Goal: Task Accomplishment & Management: Complete application form

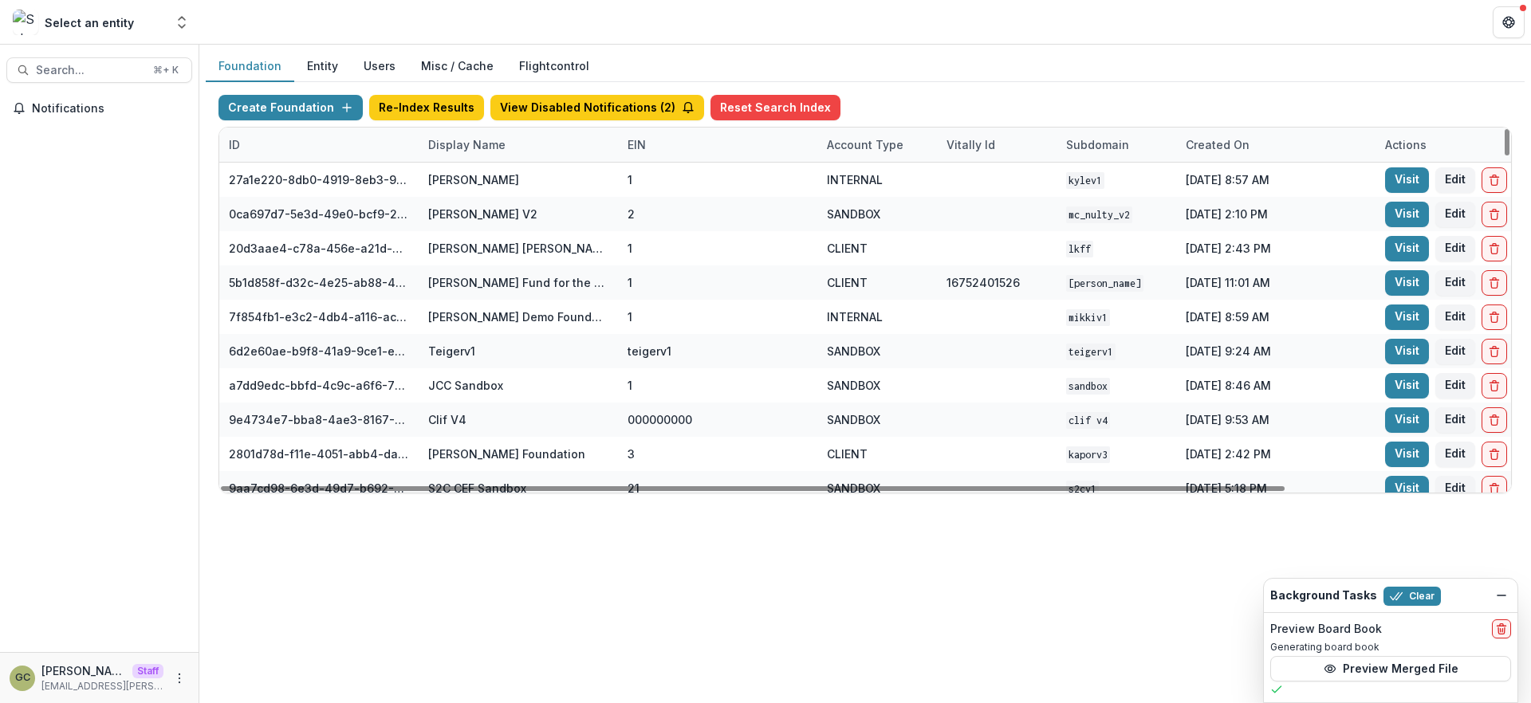
click at [466, 154] on div "Display Name" at bounding box center [518, 145] width 199 height 34
click at [454, 186] on input at bounding box center [517, 181] width 191 height 26
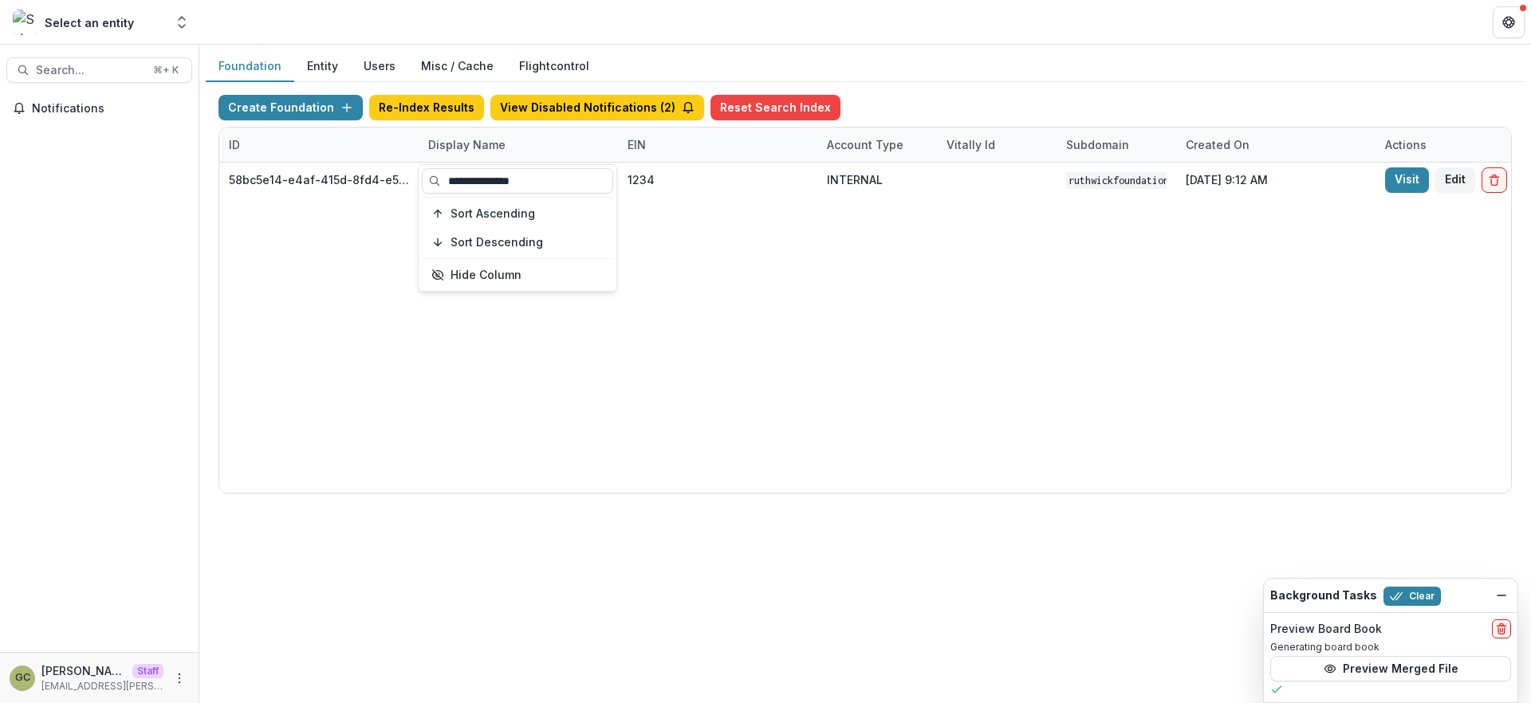
type input "**********"
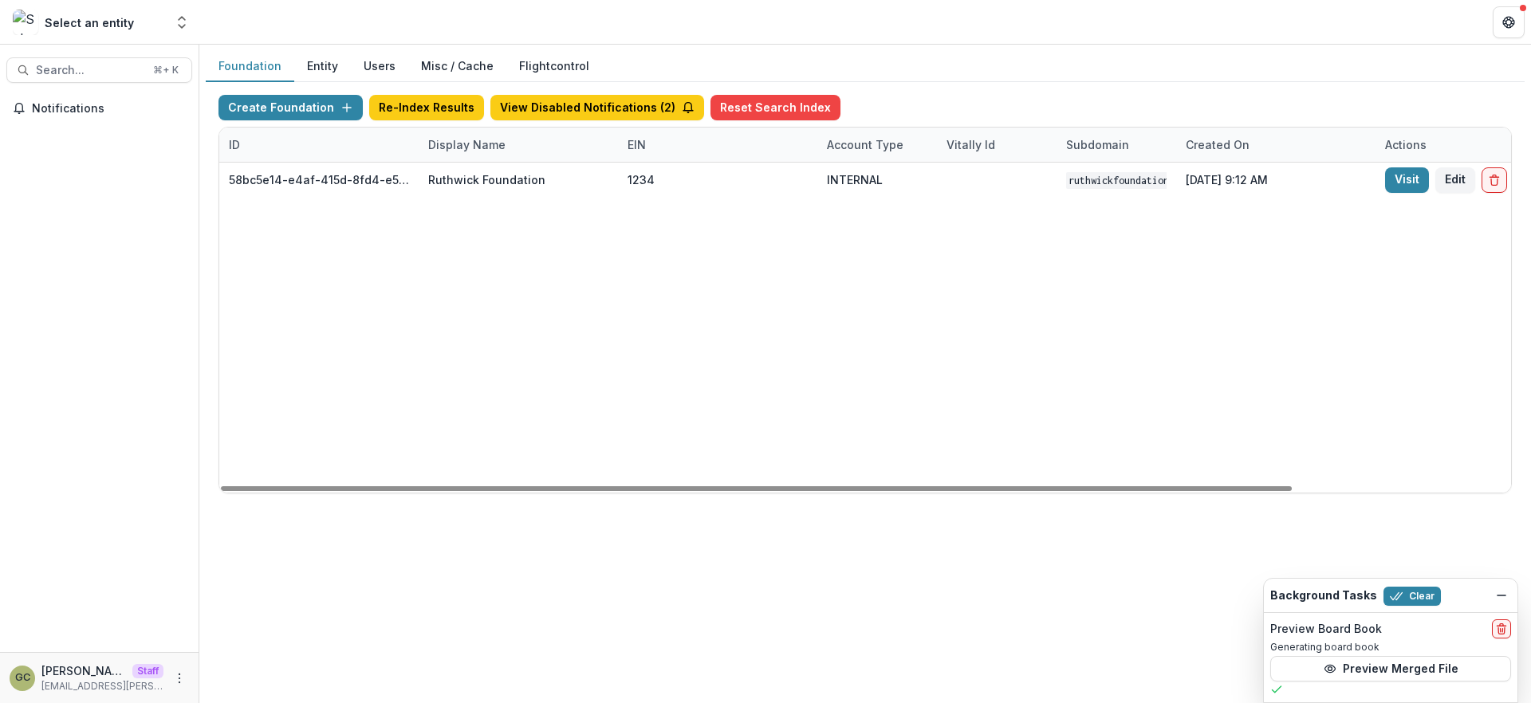
drag, startPoint x: 1082, startPoint y: 328, endPoint x: 1530, endPoint y: 62, distance: 520.8
click at [1091, 318] on div "58bc5e14-e4af-415d-8fd4-e5d7712d9f32 [PERSON_NAME] Foundation 1234 INTERNAL rut…" at bounding box center [996, 328] width 1555 height 330
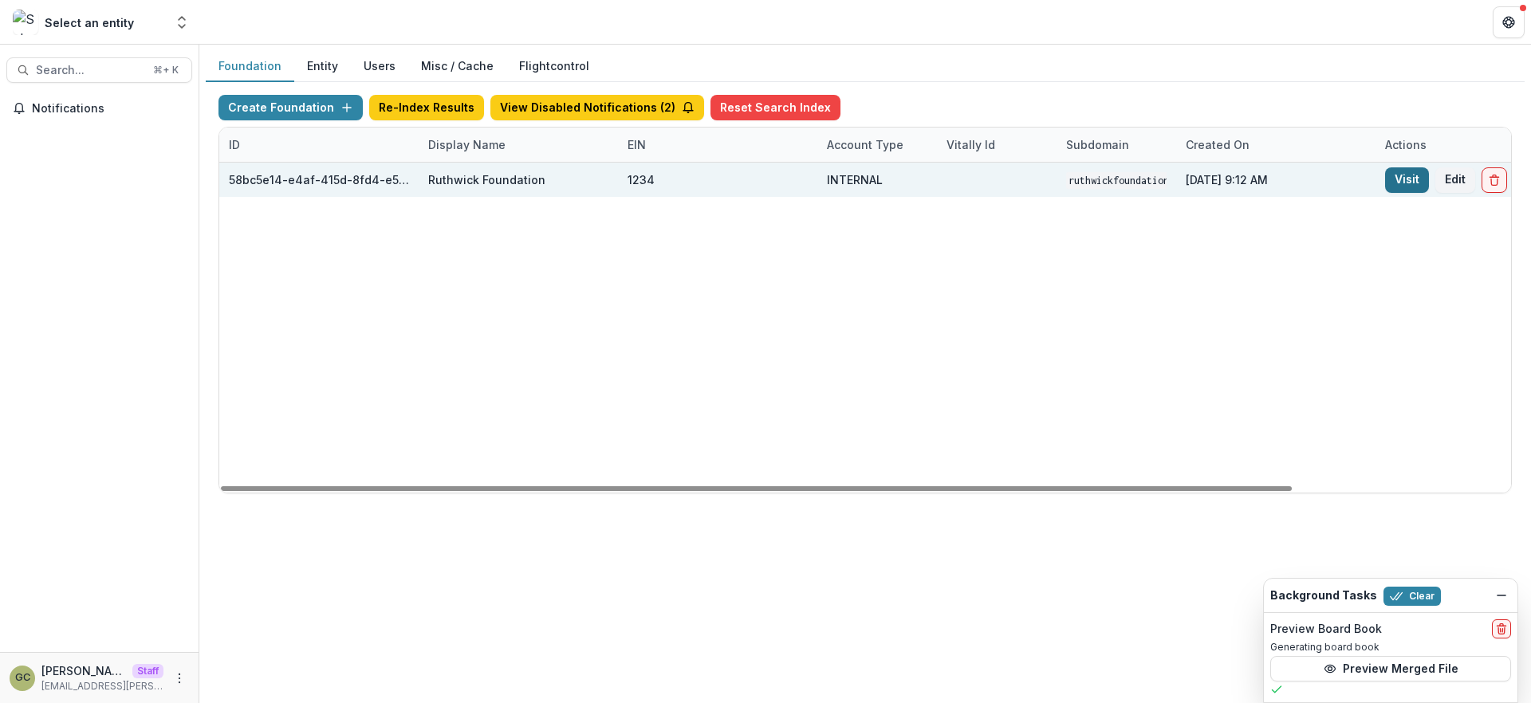
click at [1415, 179] on link "Visit" at bounding box center [1407, 180] width 44 height 26
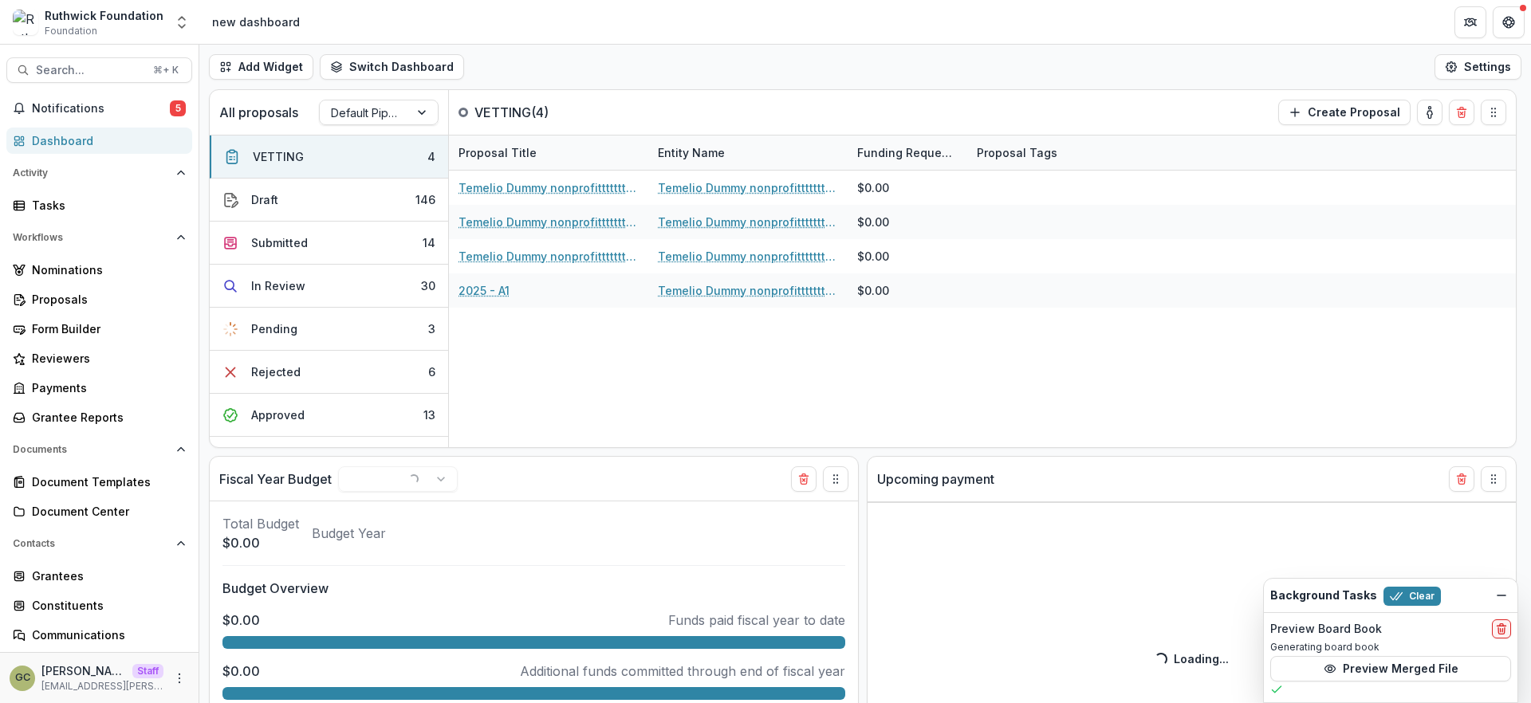
select select "**********"
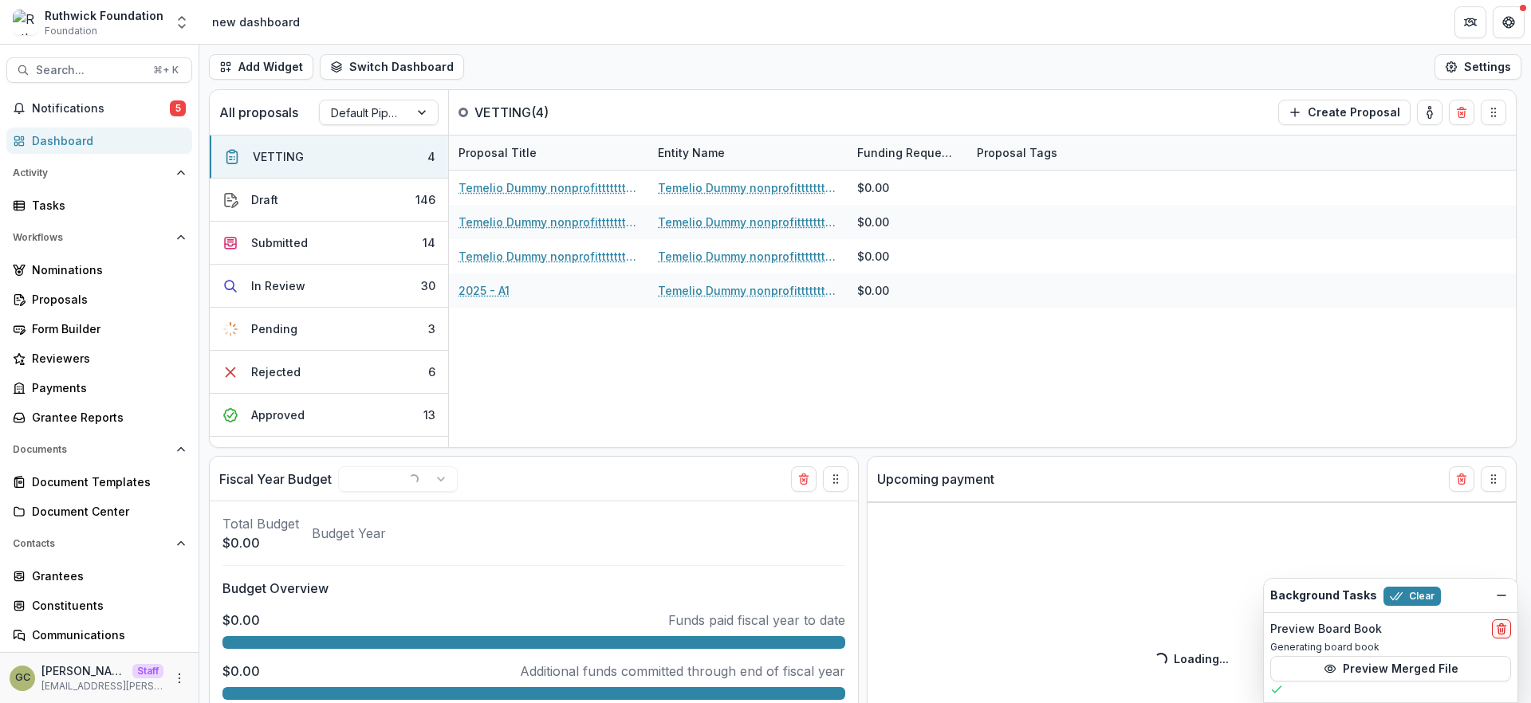
select select "**********"
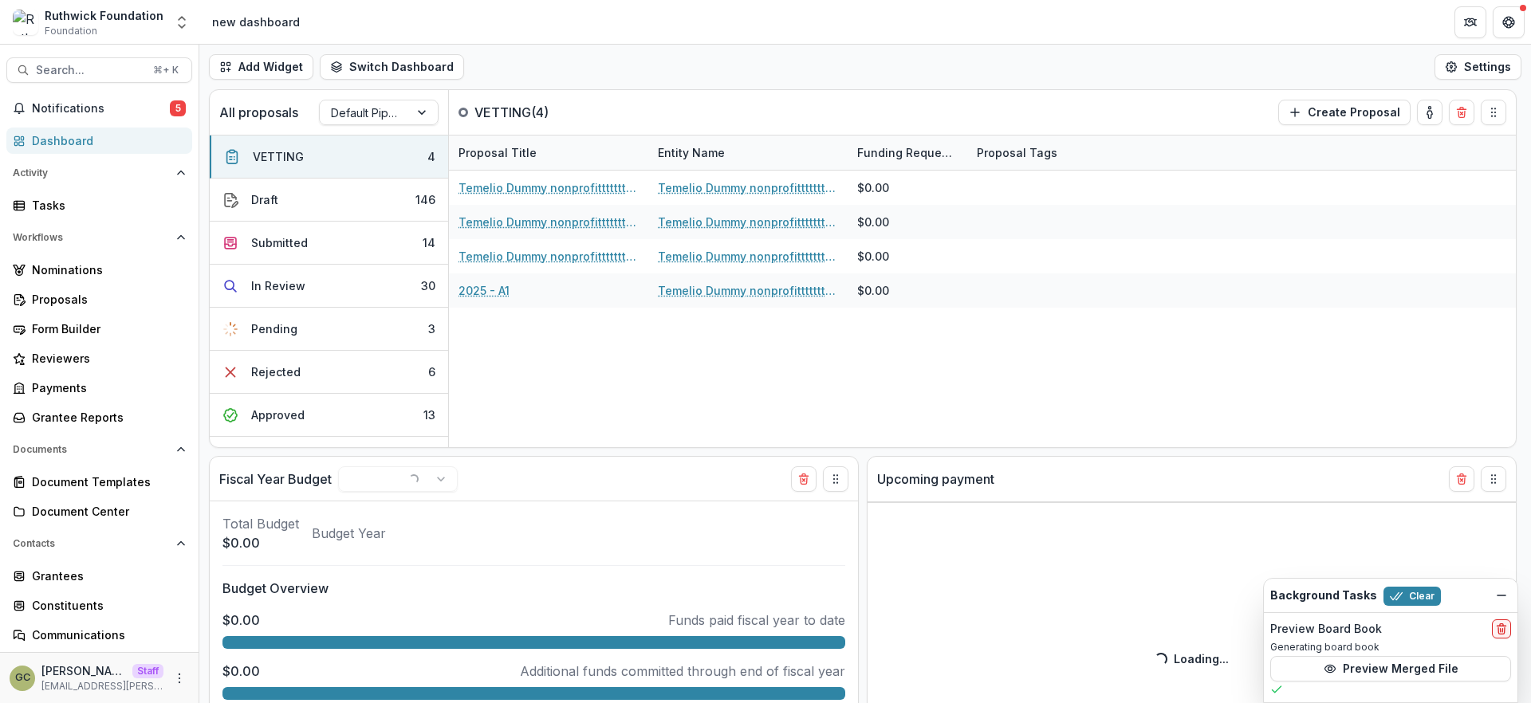
select select "**********"
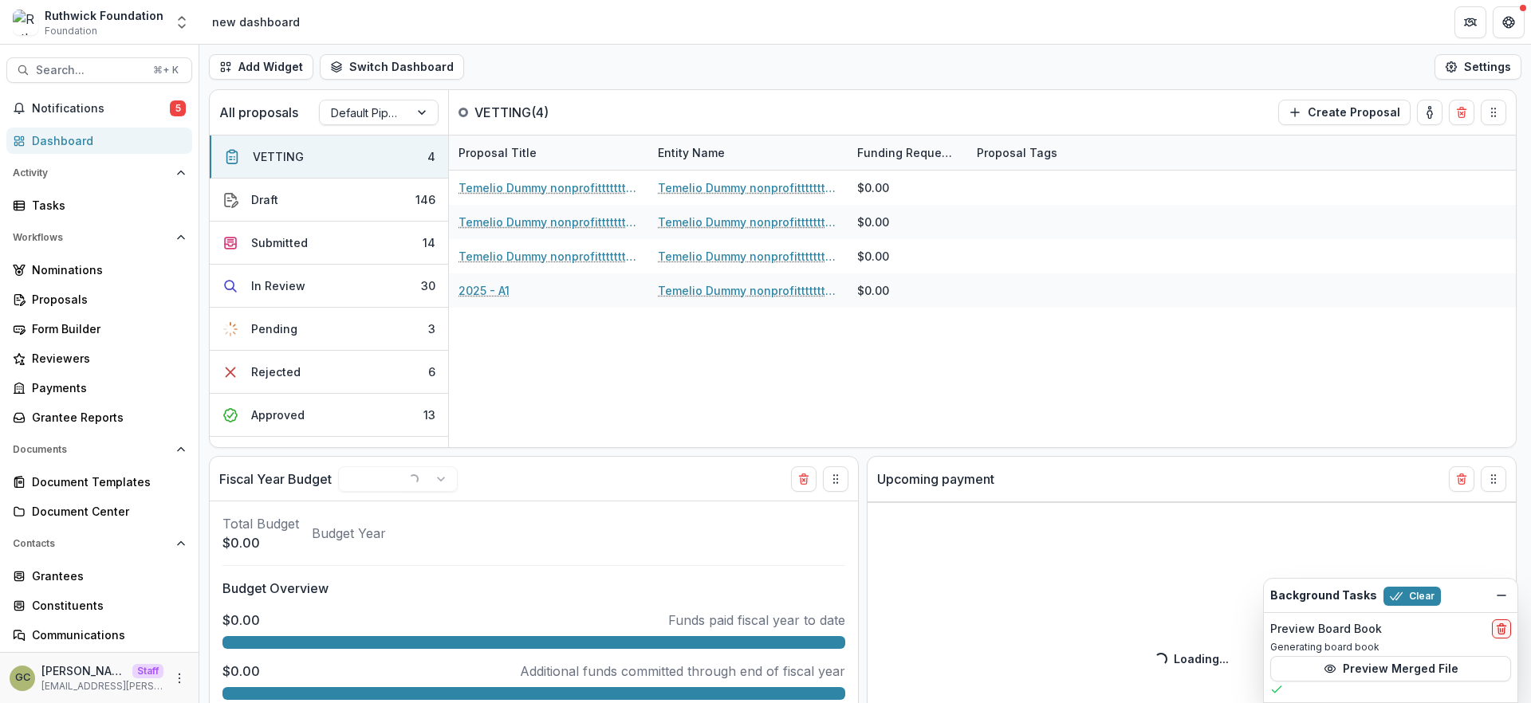
select select "**********"
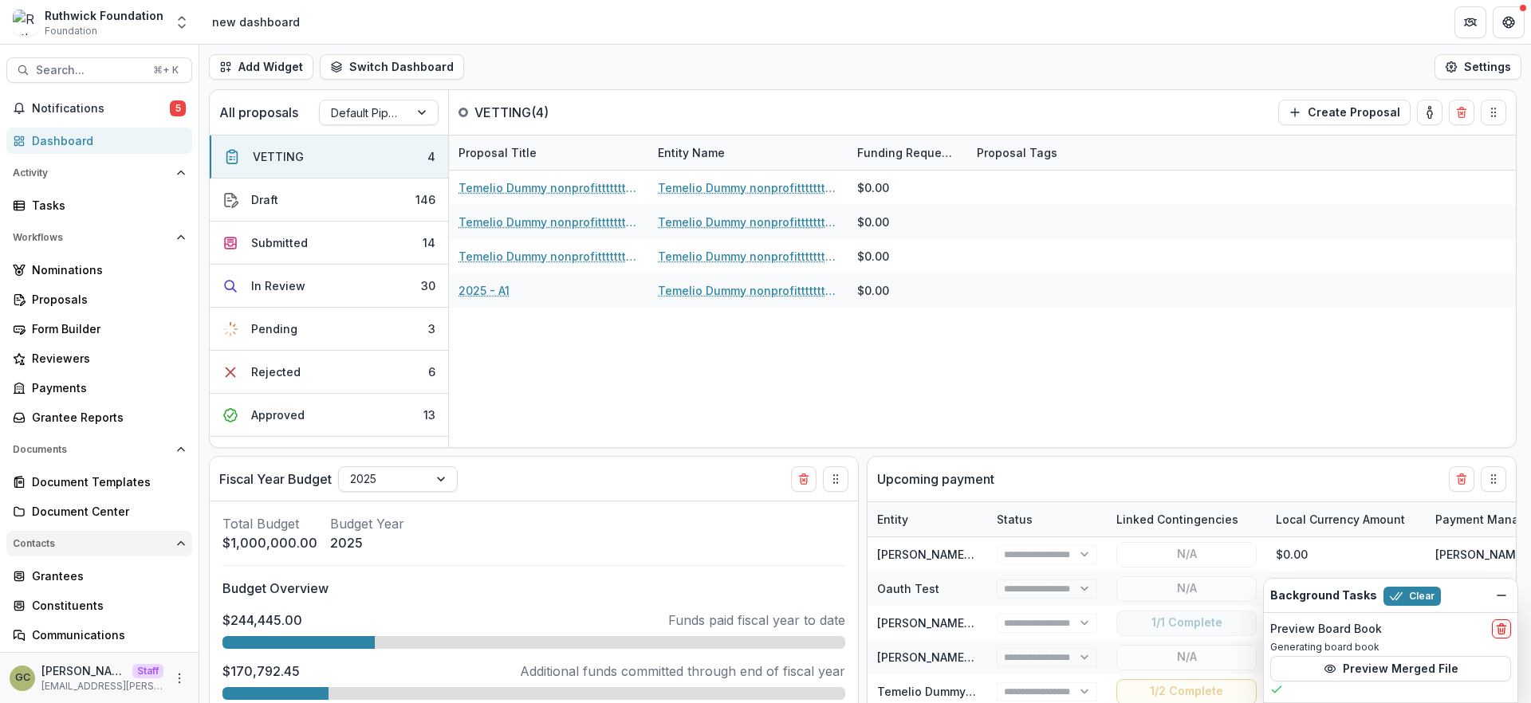
scroll to position [179, 0]
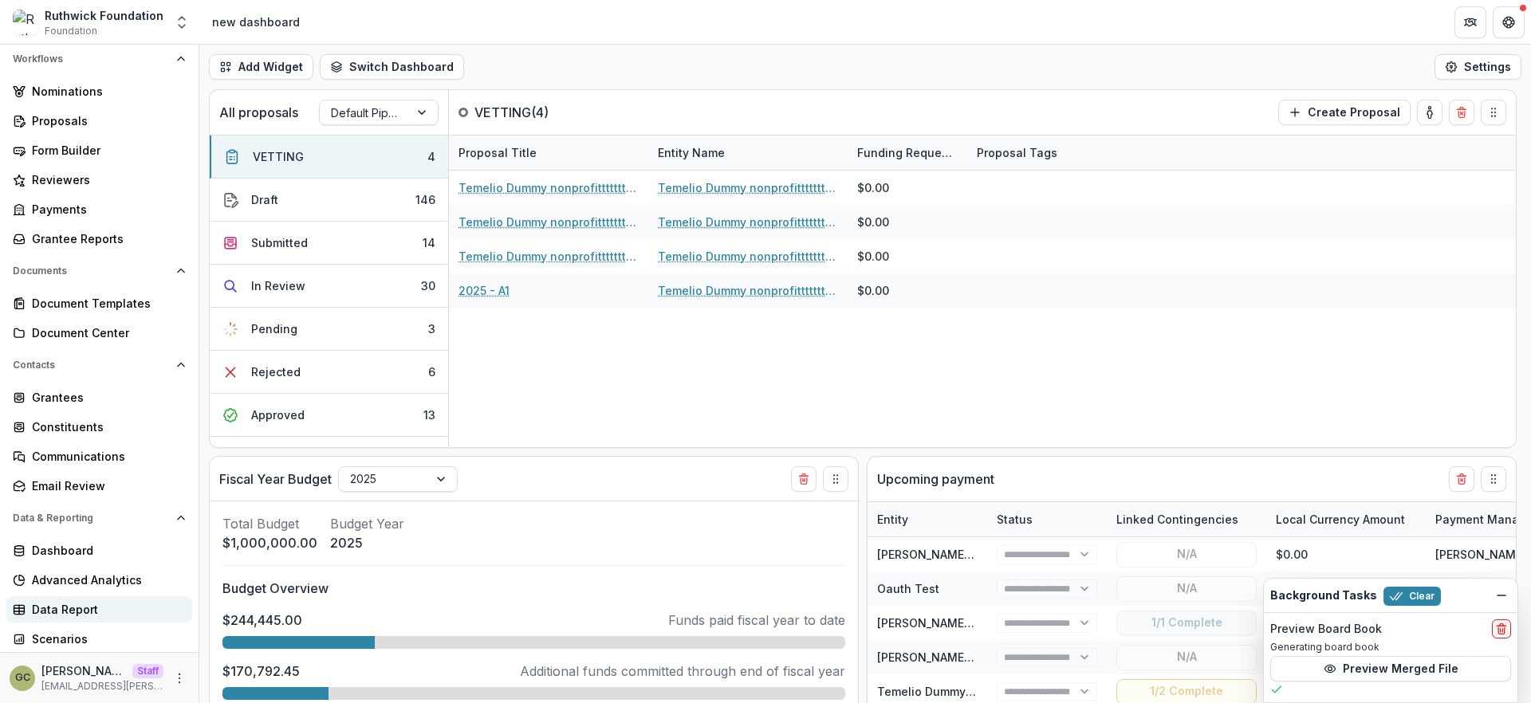
click at [120, 618] on link "Data Report" at bounding box center [99, 609] width 186 height 26
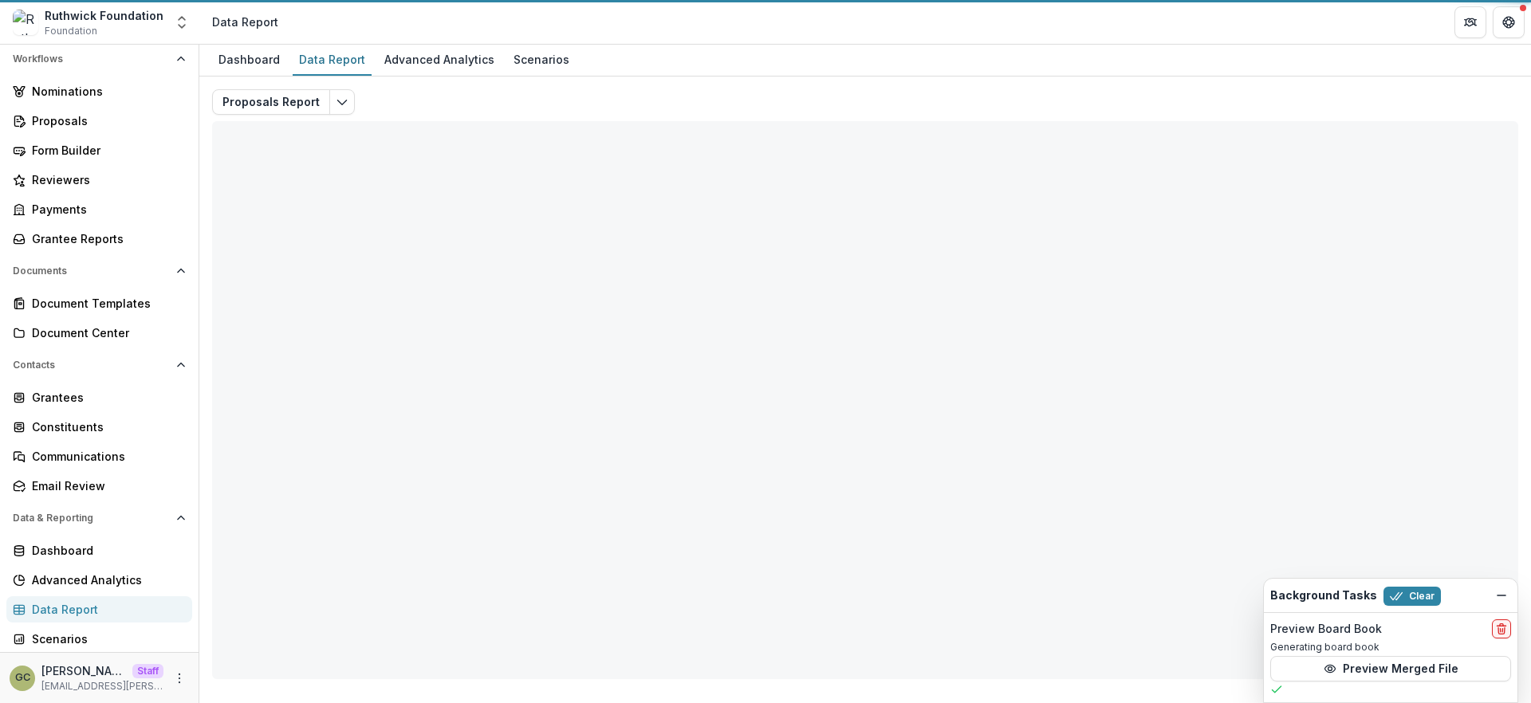
click at [116, 601] on div "Data Report" at bounding box center [105, 609] width 147 height 17
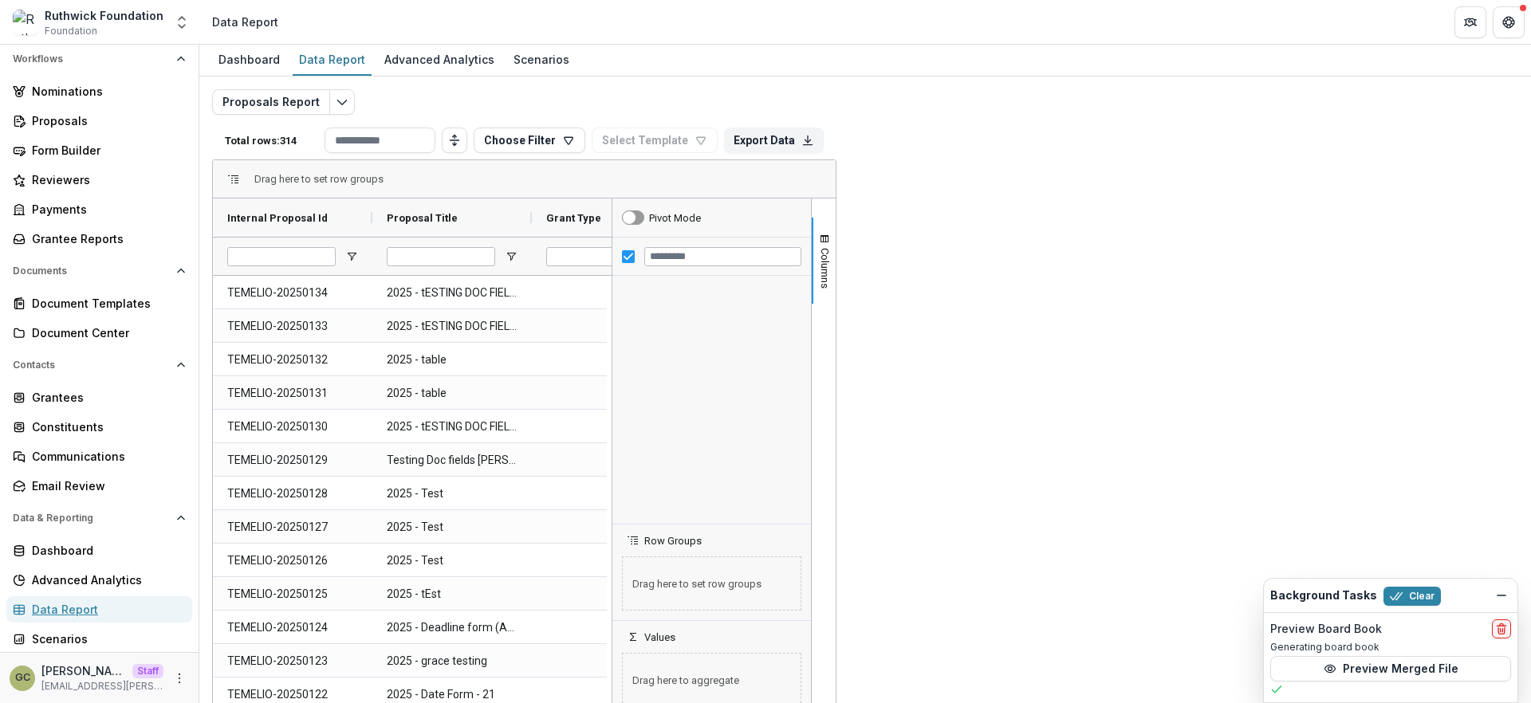
scroll to position [1102, 0]
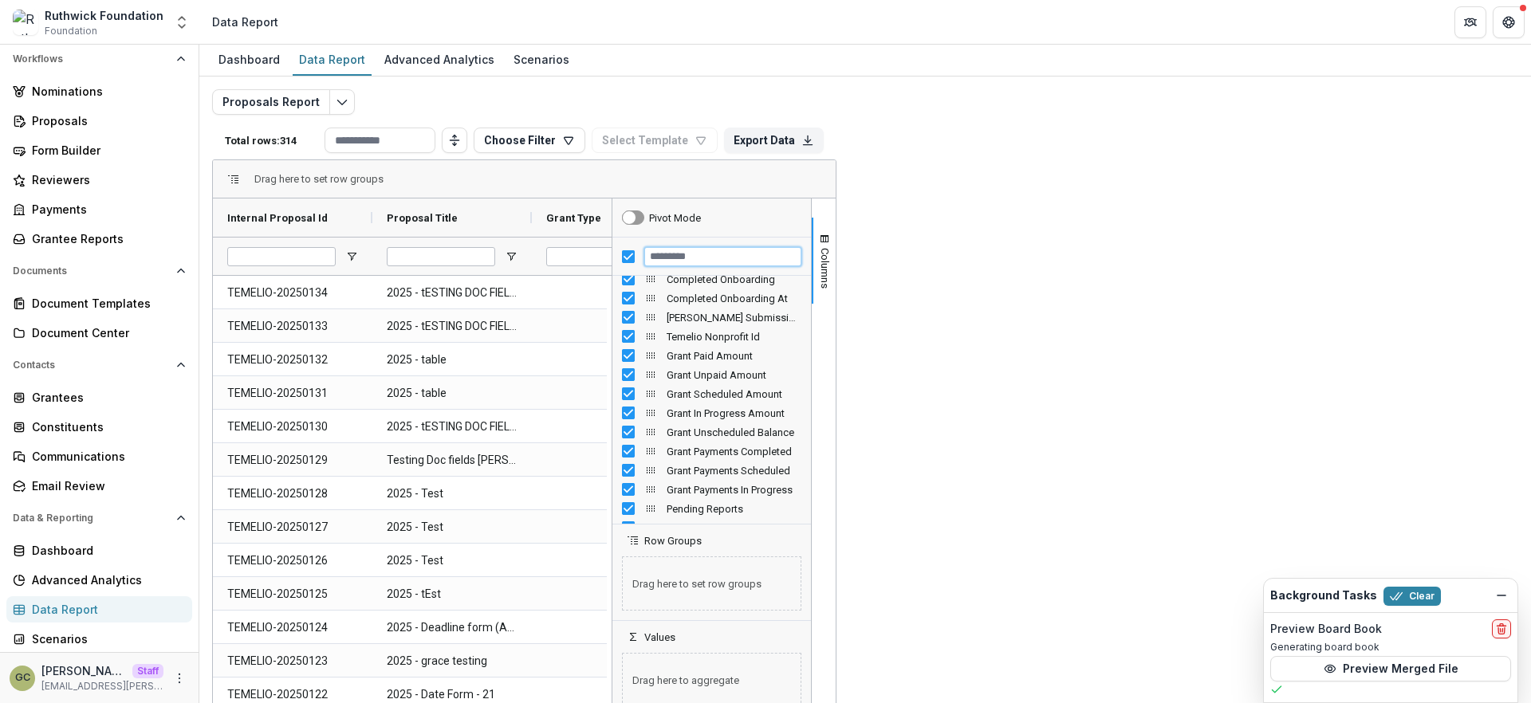
click at [801, 253] on input "Filter Columns Input" at bounding box center [722, 256] width 157 height 19
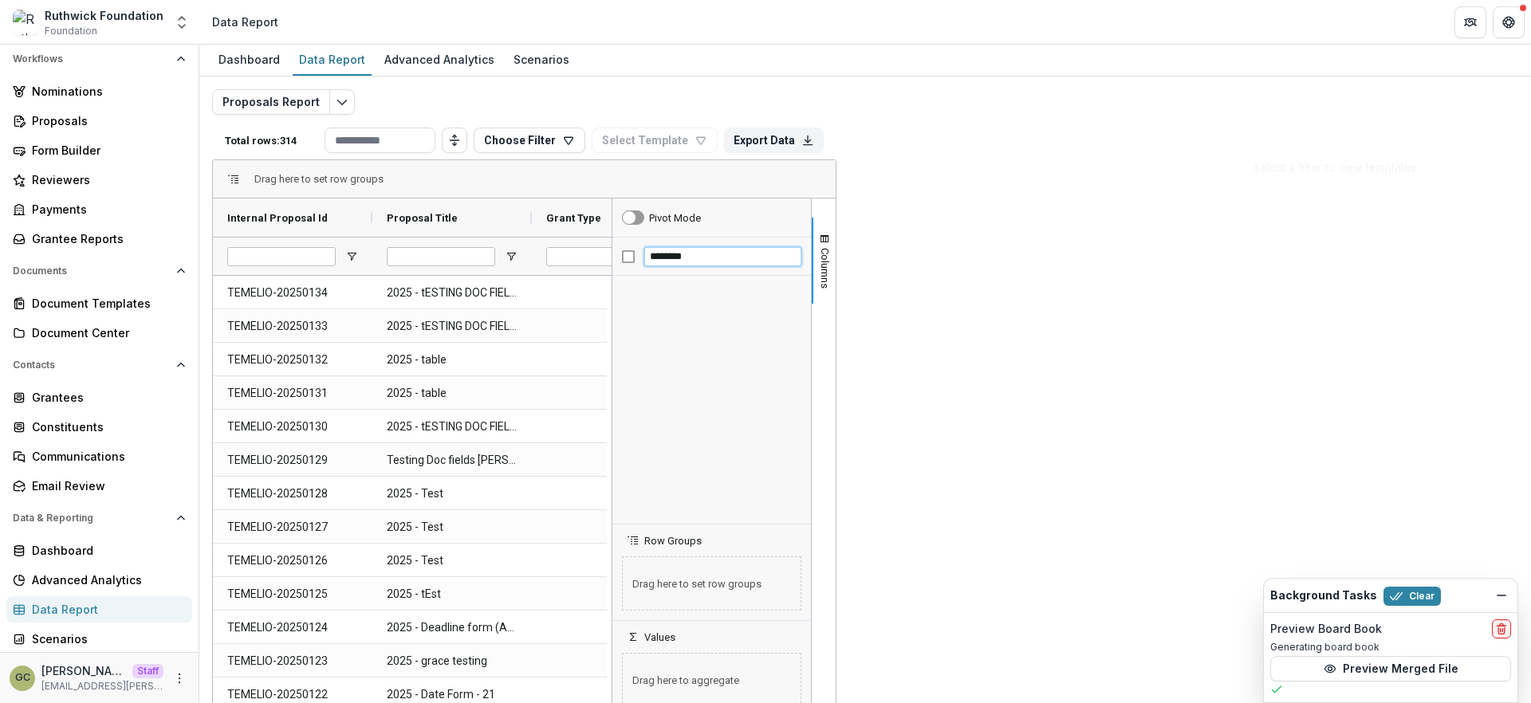
type input "********"
click at [1301, 44] on div "[PERSON_NAME] Foundation Foundation Aggregate Analysis Foundations [PERSON_NAME…" at bounding box center [765, 22] width 1531 height 45
click at [756, 110] on div "Proposals Report Total rows: 314 Choose Filter Personal Filters Team Filters Te…" at bounding box center [865, 384] width 1306 height 590
click at [336, 90] on button "Edit selected report" at bounding box center [342, 102] width 26 height 26
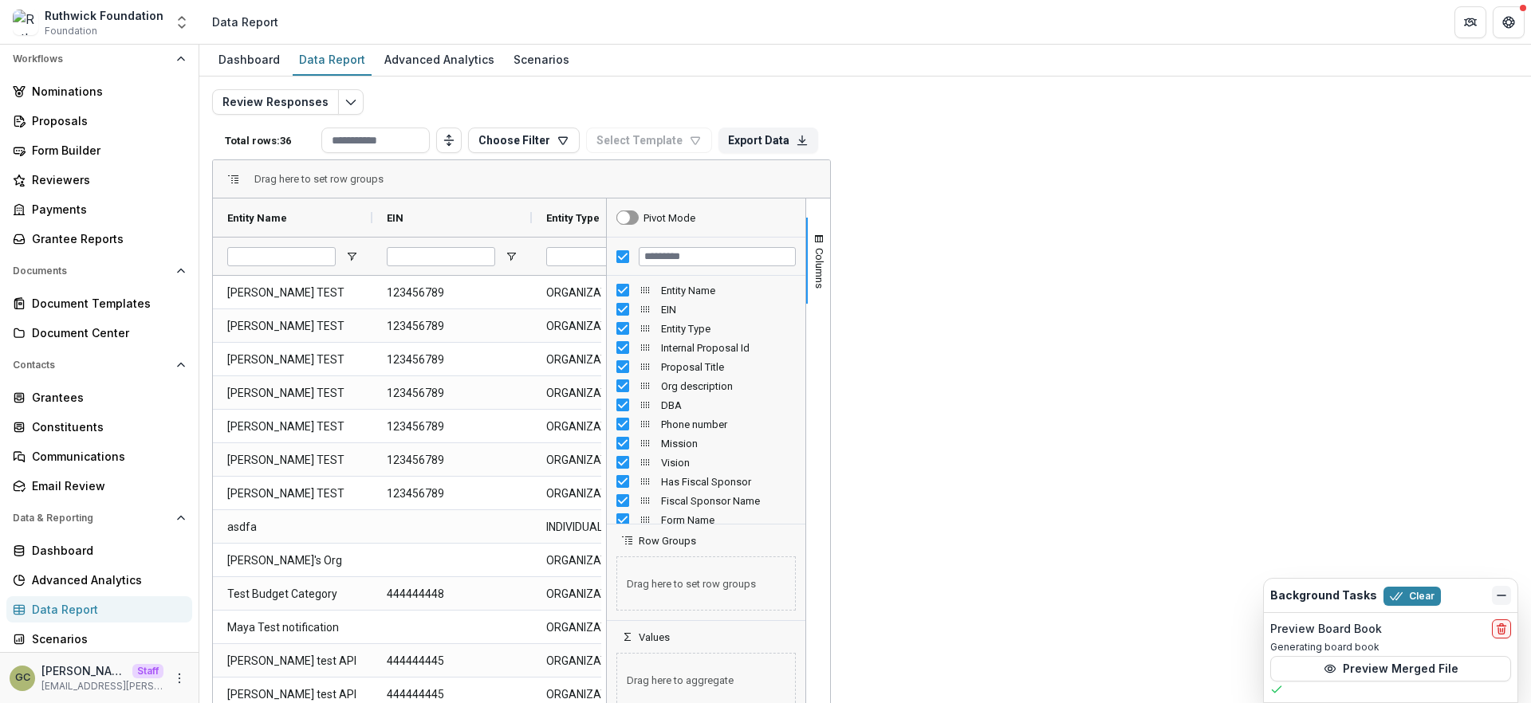
click at [1504, 593] on icon "Dismiss" at bounding box center [1501, 595] width 13 height 13
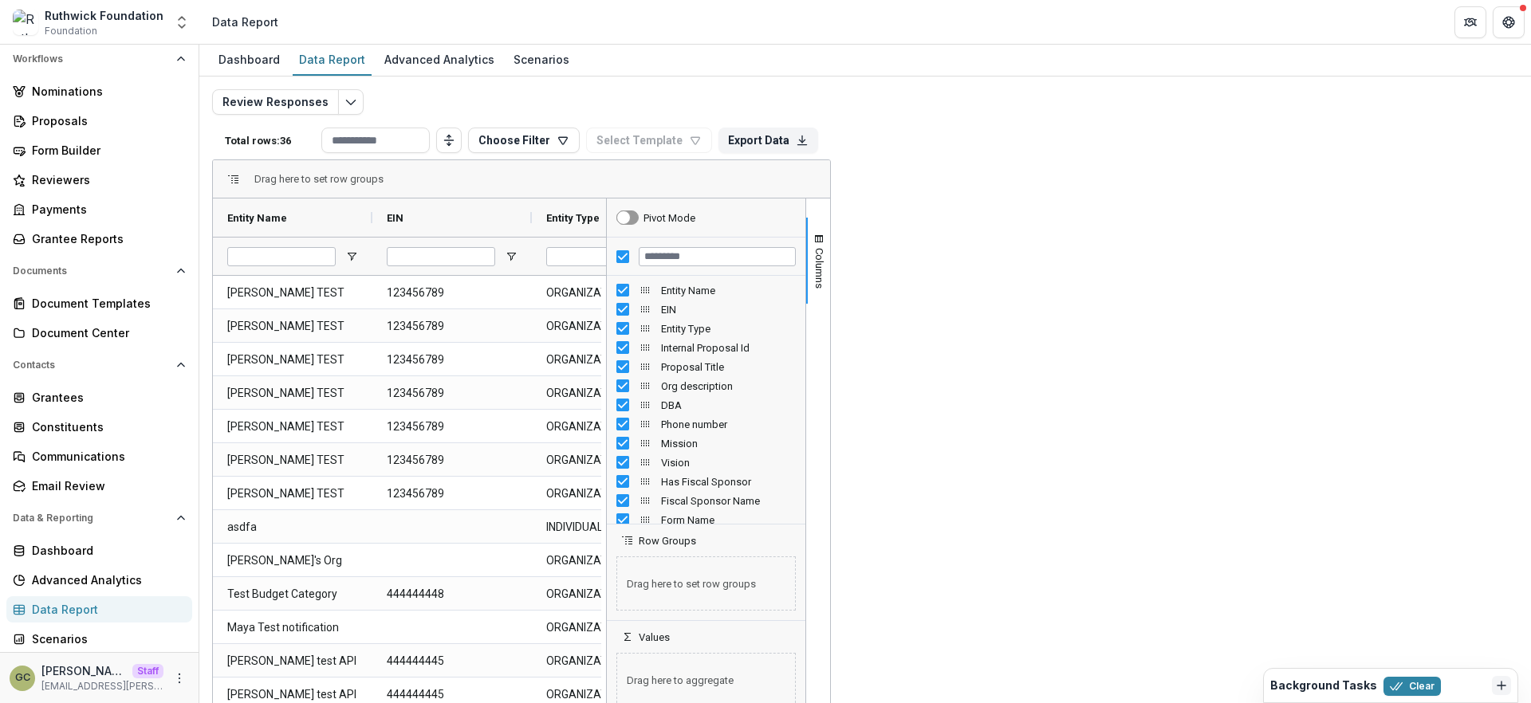
click at [830, 160] on div "Drag here to set row groups" at bounding box center [521, 179] width 617 height 38
click at [489, 124] on div "Total rows: 36 Choose Filter Personal Filters Team Filters Temelio Filters No p…" at bounding box center [521, 140] width 619 height 38
click at [416, 304] on EIN-1117 "123456789" at bounding box center [452, 293] width 131 height 33
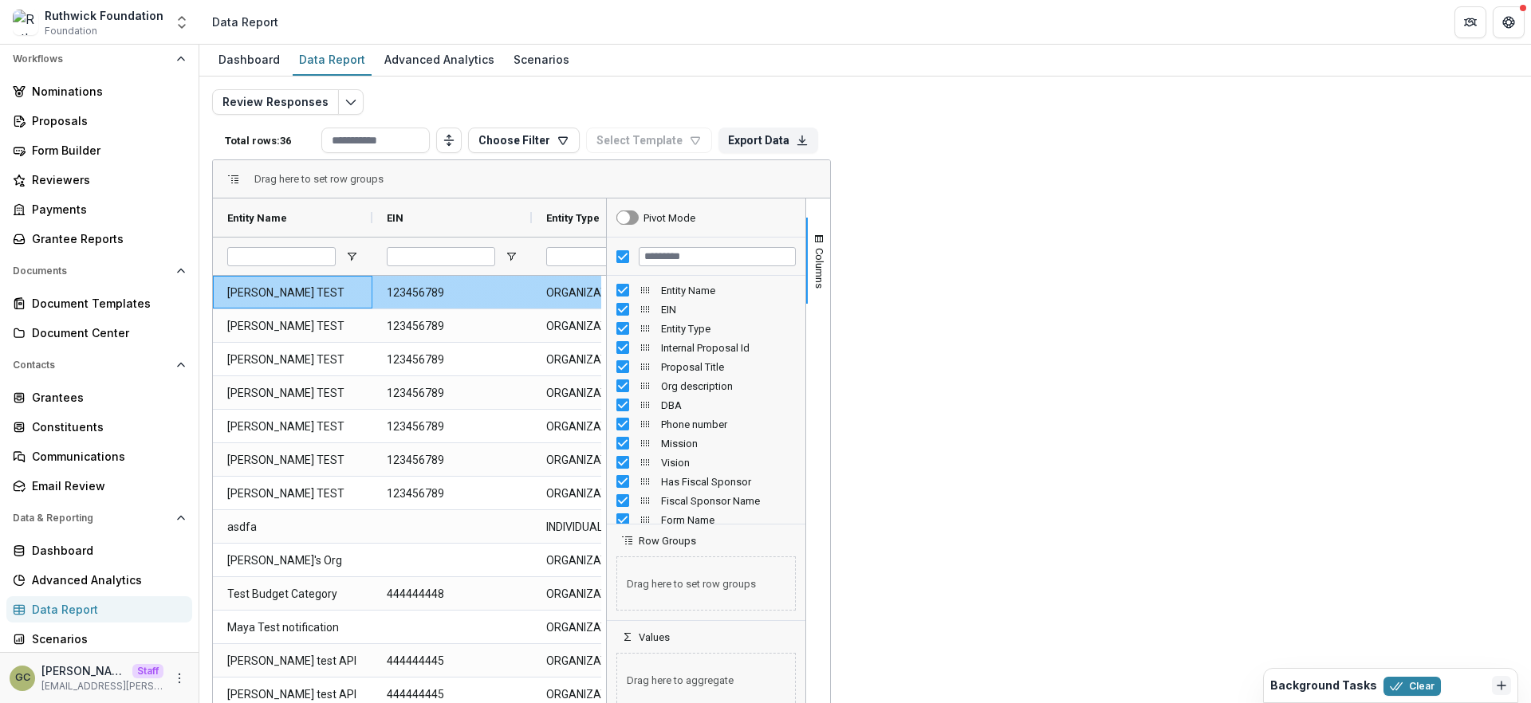
click at [253, 288] on Name-1116 "[PERSON_NAME] TEST" at bounding box center [292, 293] width 131 height 33
click at [432, 297] on EIN-1117 "123456789" at bounding box center [452, 293] width 131 height 33
click at [597, 294] on Type-1118 "ORGANIZATION" at bounding box center [611, 293] width 131 height 33
click at [733, 292] on Id-1119 "0e608917-c1f8-4250-b886-185f802d7fe0" at bounding box center [771, 293] width 131 height 33
click at [934, 286] on Title-1120 "[PERSON_NAME] TEST - 2024 - Temelio Test Form" at bounding box center [930, 293] width 131 height 33
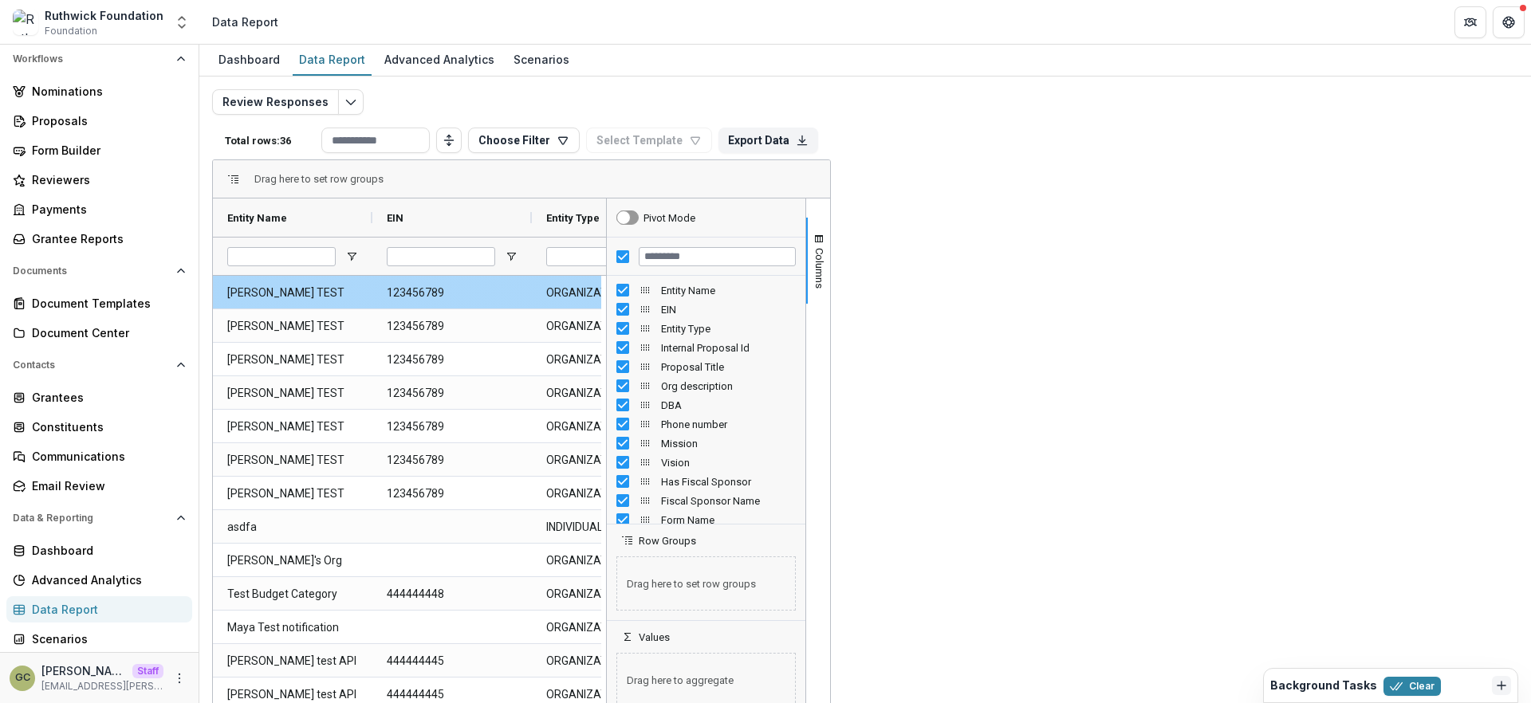
click at [594, 301] on Type-1118 "ORGANIZATION" at bounding box center [611, 293] width 131 height 33
click at [738, 291] on Id-1119 "0e608917-c1f8-4250-b886-185f802d7fe0" at bounding box center [771, 293] width 131 height 33
click at [374, 304] on div "123456789" at bounding box center [451, 292] width 159 height 33
click at [298, 300] on Name-1116 "[PERSON_NAME] TEST" at bounding box center [292, 293] width 131 height 33
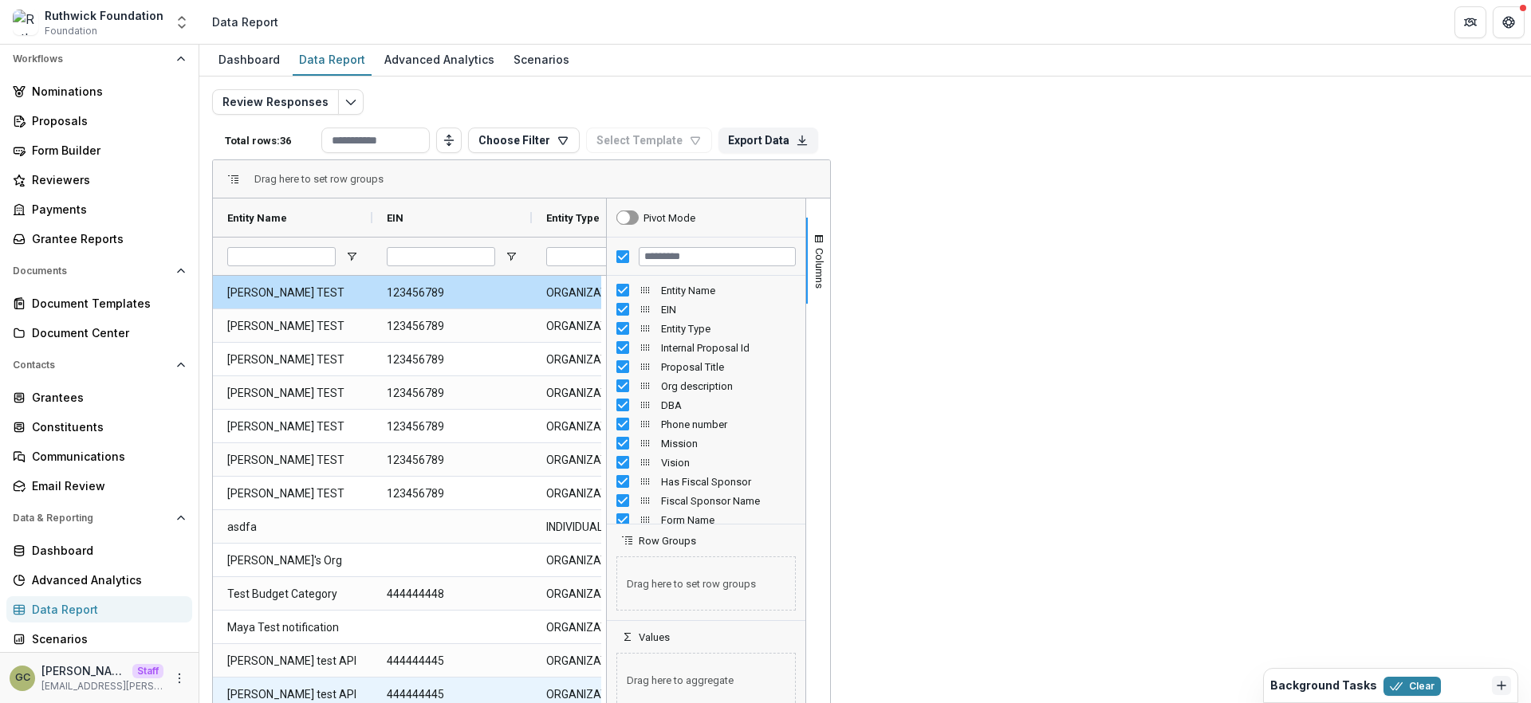
drag, startPoint x: 850, startPoint y: 694, endPoint x: 945, endPoint y: 694, distance: 94.9
click at [945, 694] on div "[PERSON_NAME] test API - 2025 - Historical Form" at bounding box center [930, 694] width 159 height 33
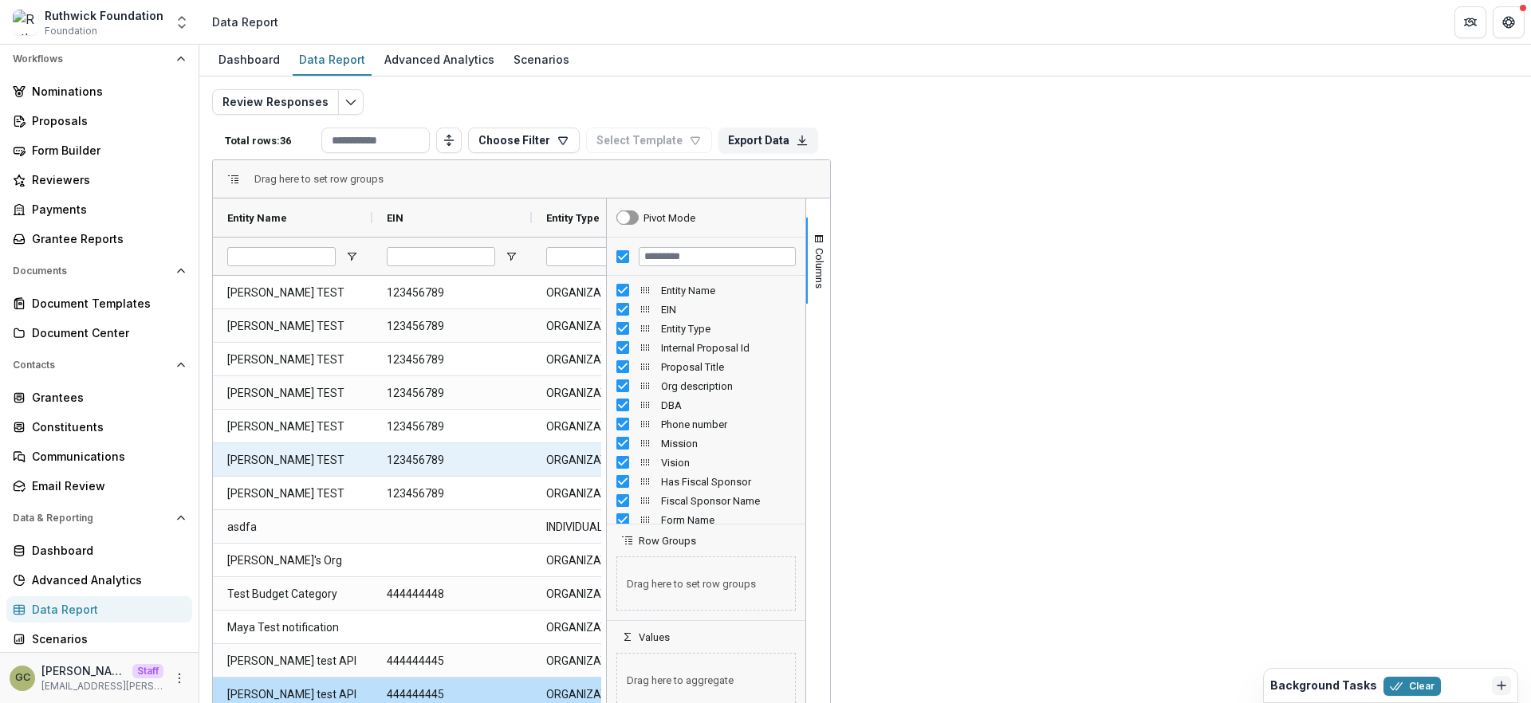
click at [1094, 451] on div at bounding box center [1089, 459] width 159 height 33
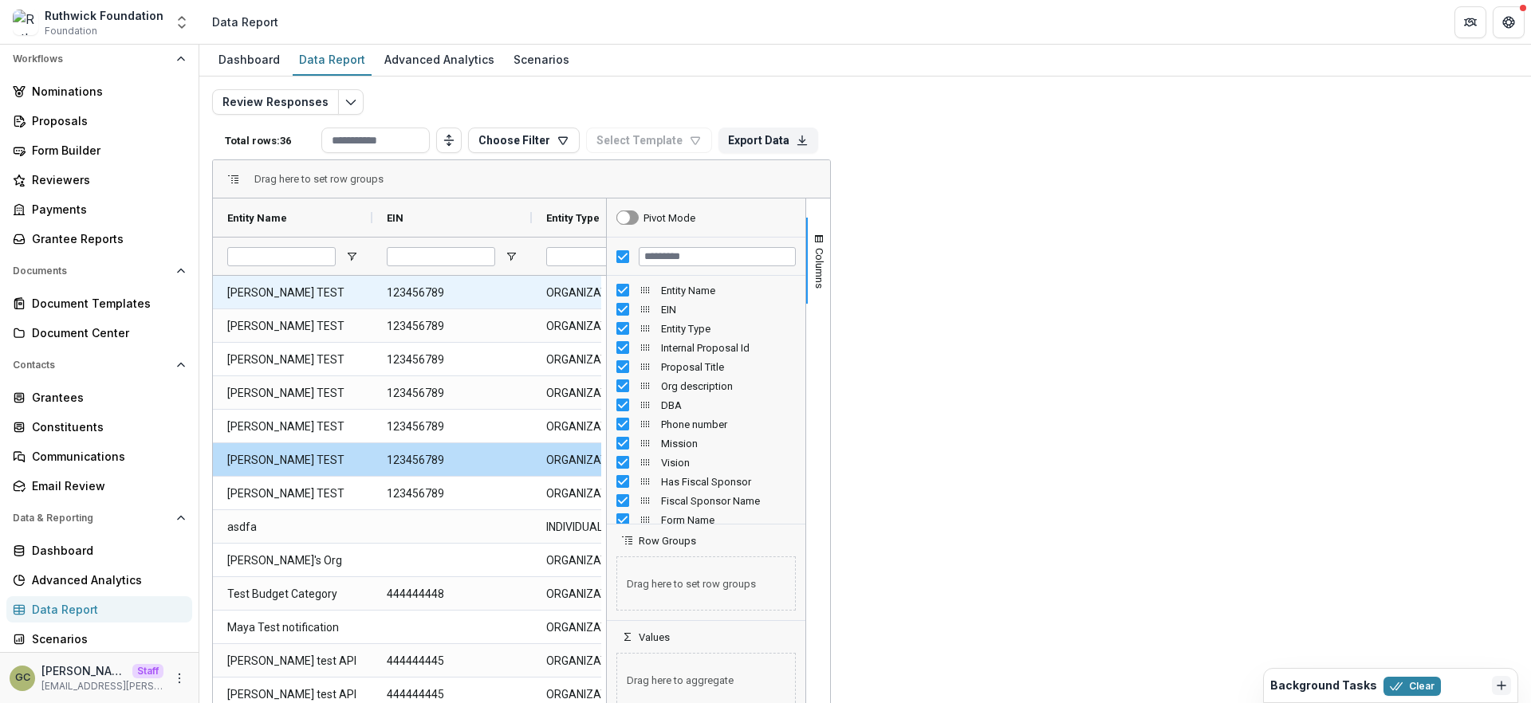
click at [1194, 281] on DBA-1122 "[PERSON_NAME] TEST" at bounding box center [1249, 293] width 131 height 33
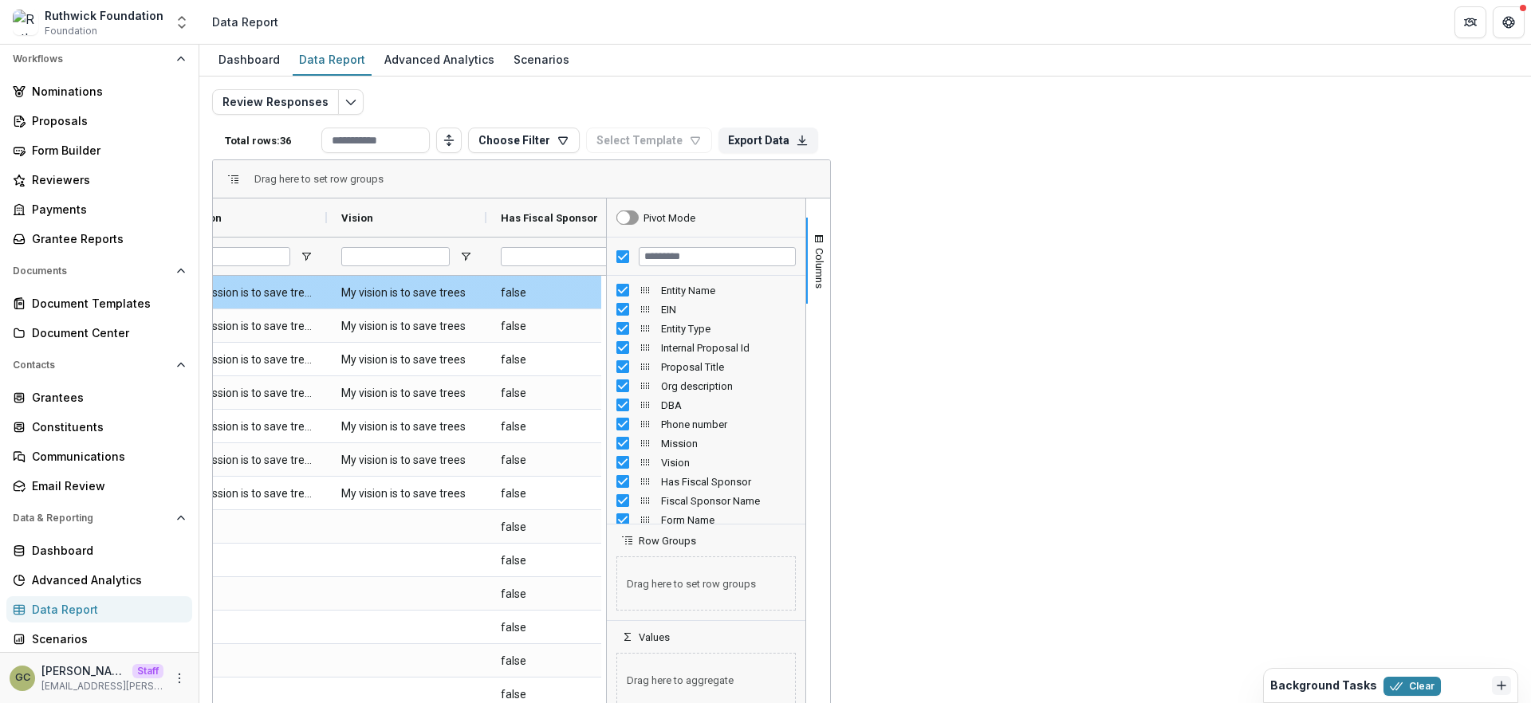
scroll to position [0, 1480]
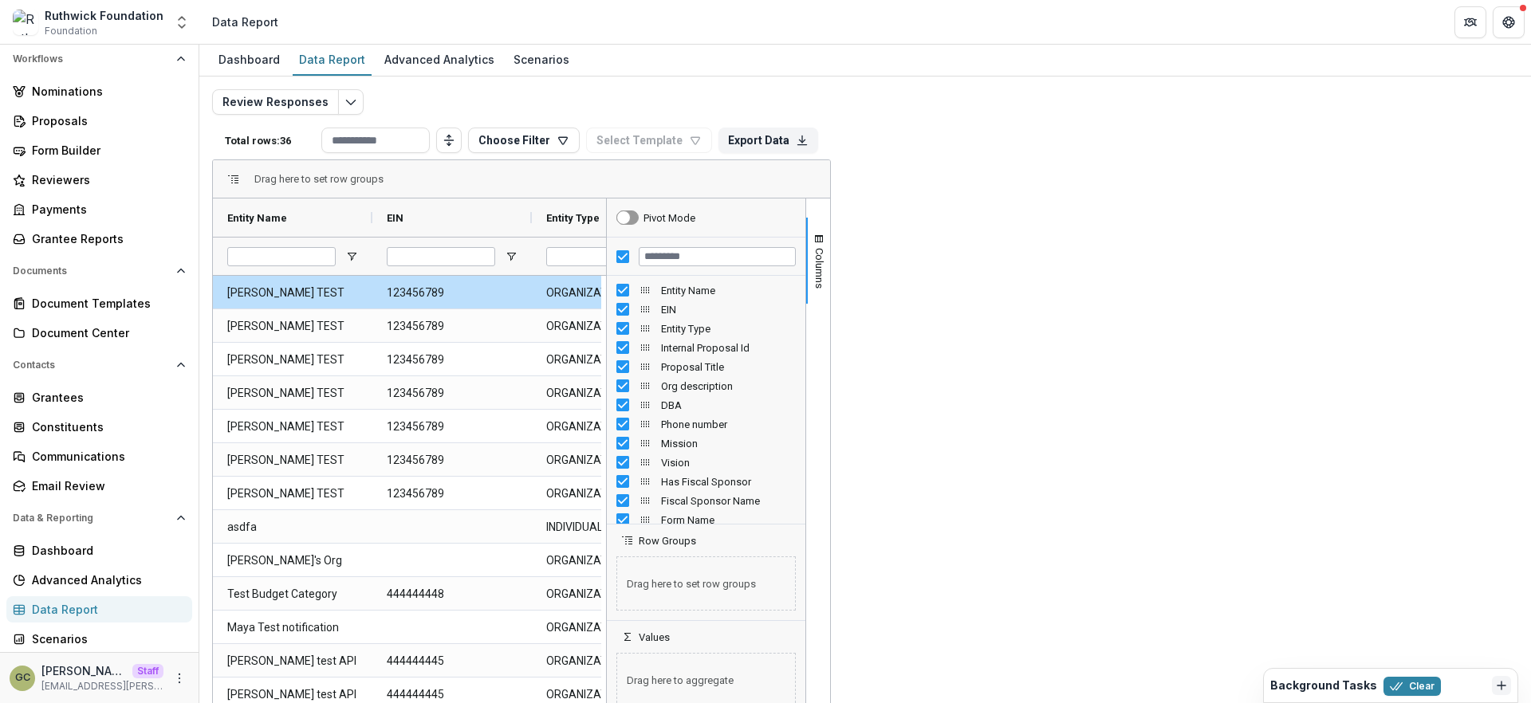
click at [830, 307] on div "Columns" at bounding box center [818, 458] width 24 height 518
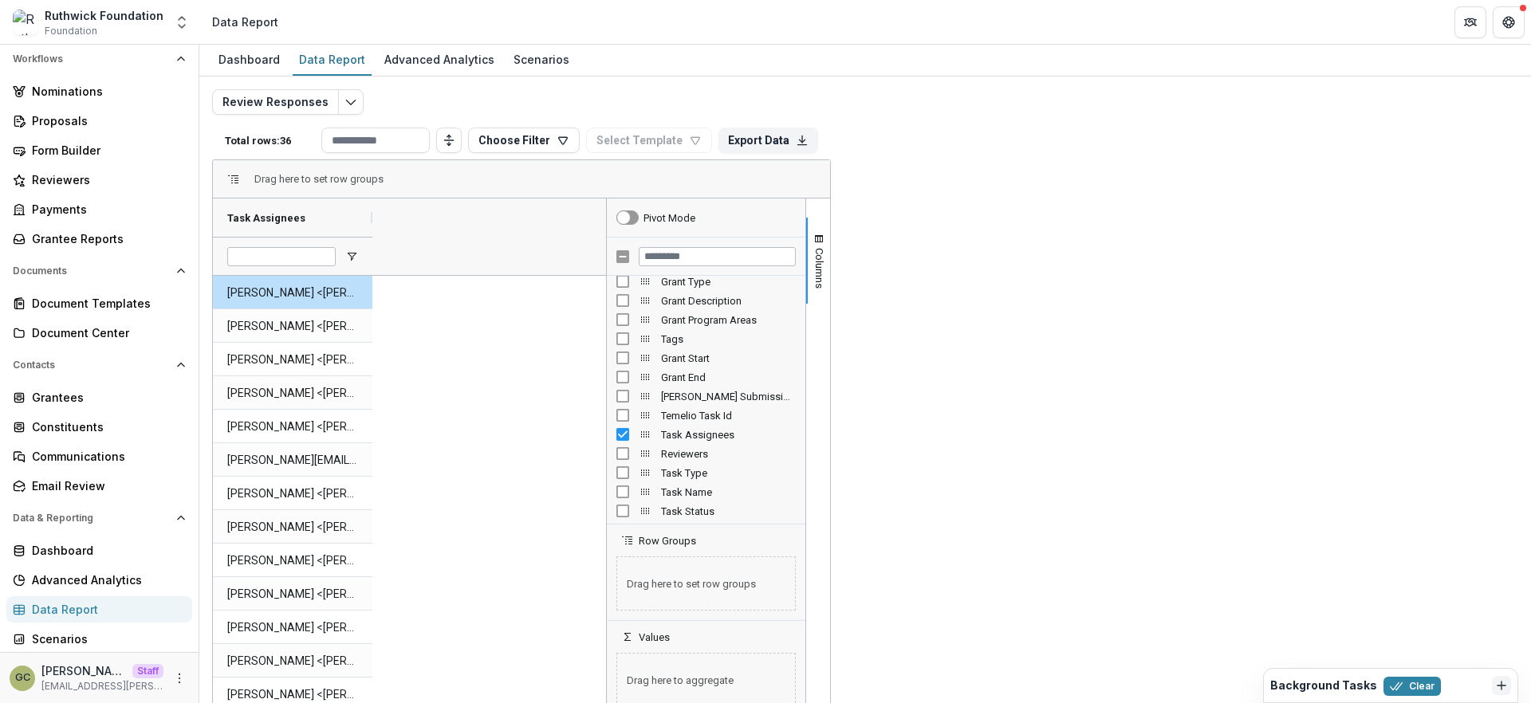
drag, startPoint x: 450, startPoint y: 314, endPoint x: 375, endPoint y: 314, distance: 75.7
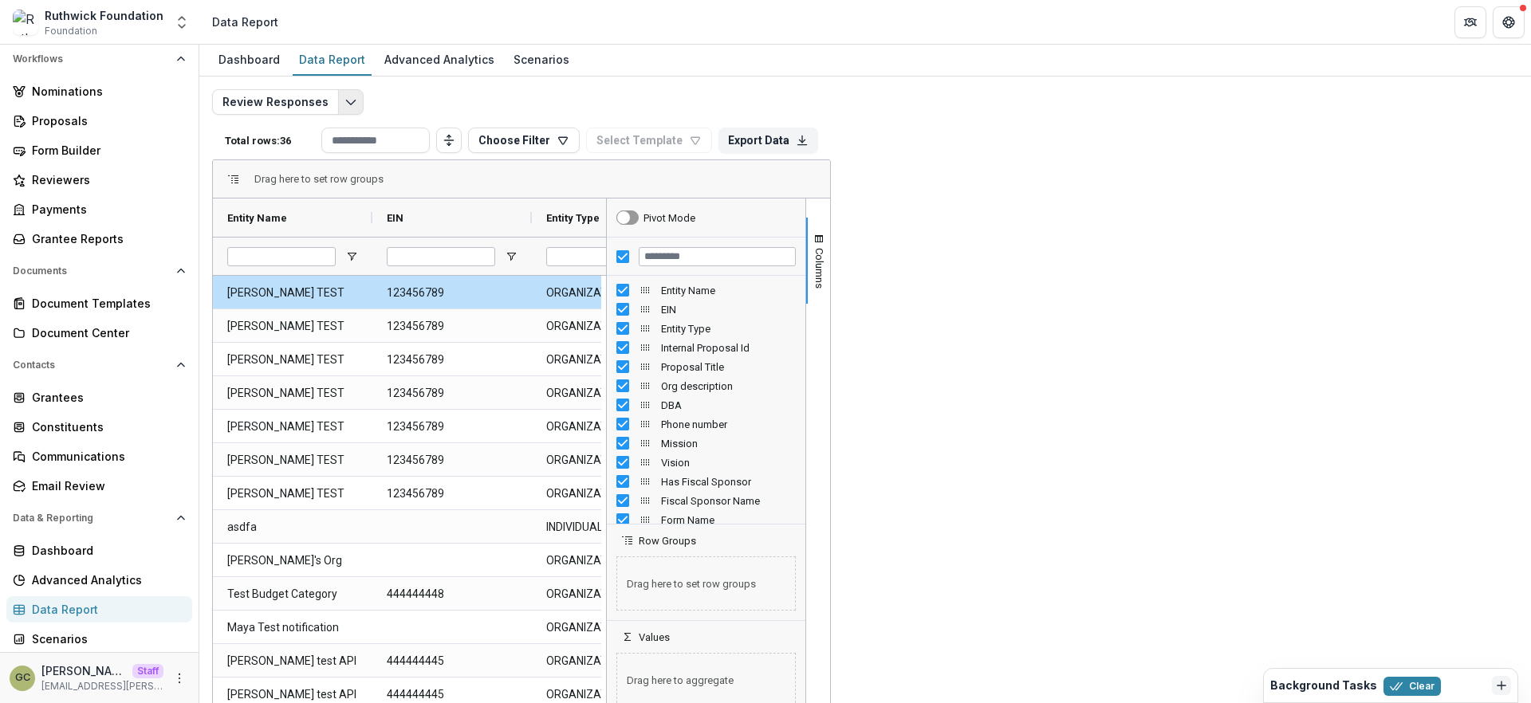
click at [344, 100] on icon "Edit selected report" at bounding box center [350, 102] width 13 height 13
click at [462, 109] on div "Review Responses Total rows: 36 Choose Filter Personal Filters Team Filters Tem…" at bounding box center [865, 384] width 1306 height 590
click at [345, 100] on icon "Edit selected report" at bounding box center [350, 102] width 13 height 13
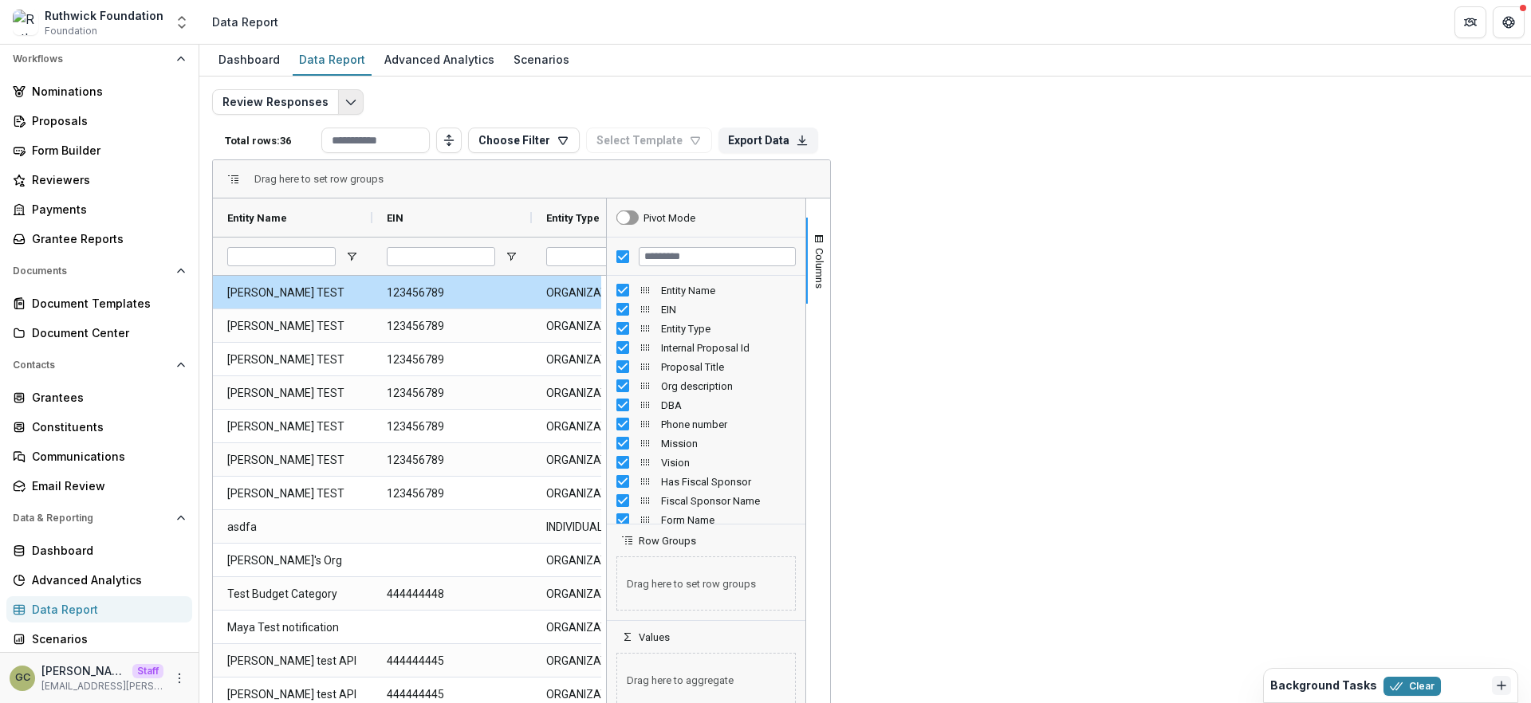
click at [353, 104] on button "Edit selected report" at bounding box center [351, 102] width 26 height 26
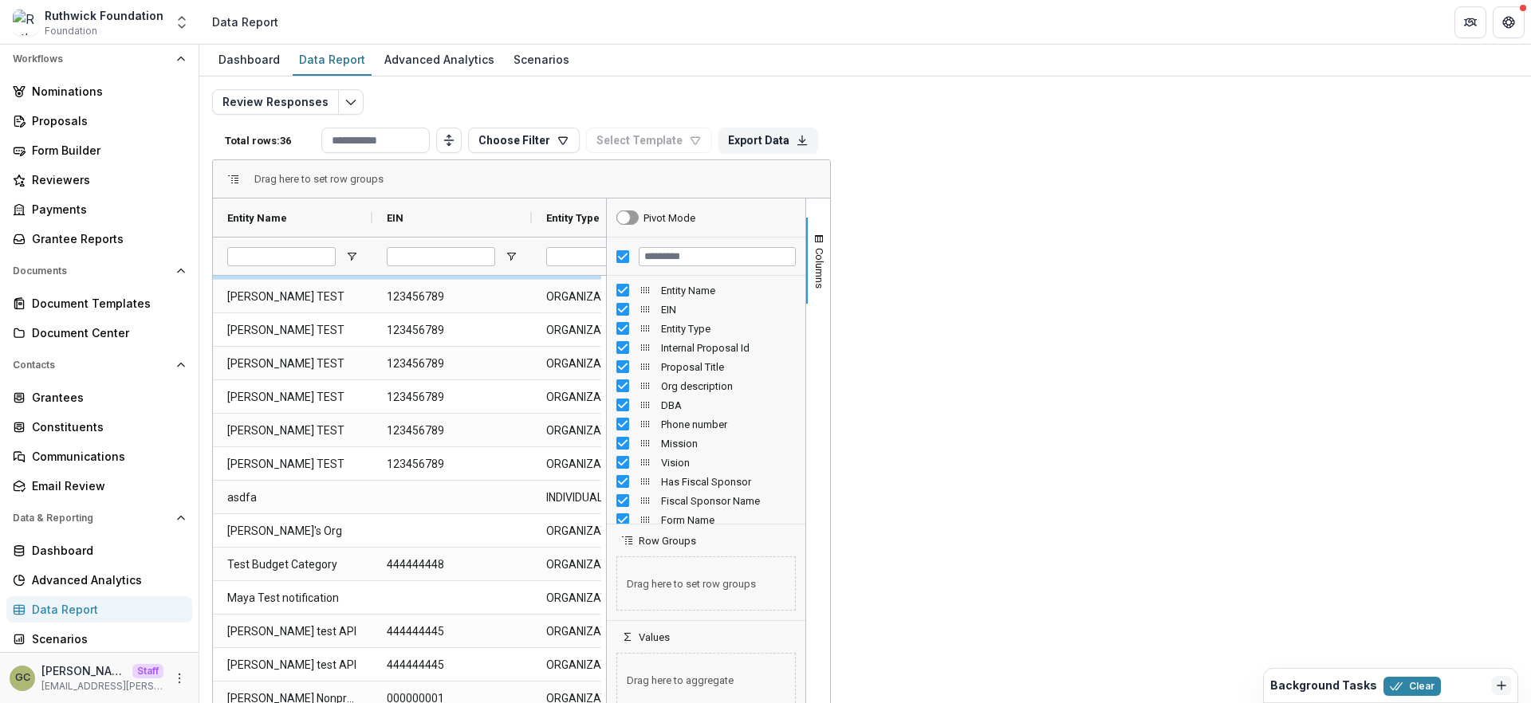
scroll to position [179, 0]
click at [107, 301] on div "Document Templates" at bounding box center [105, 303] width 147 height 17
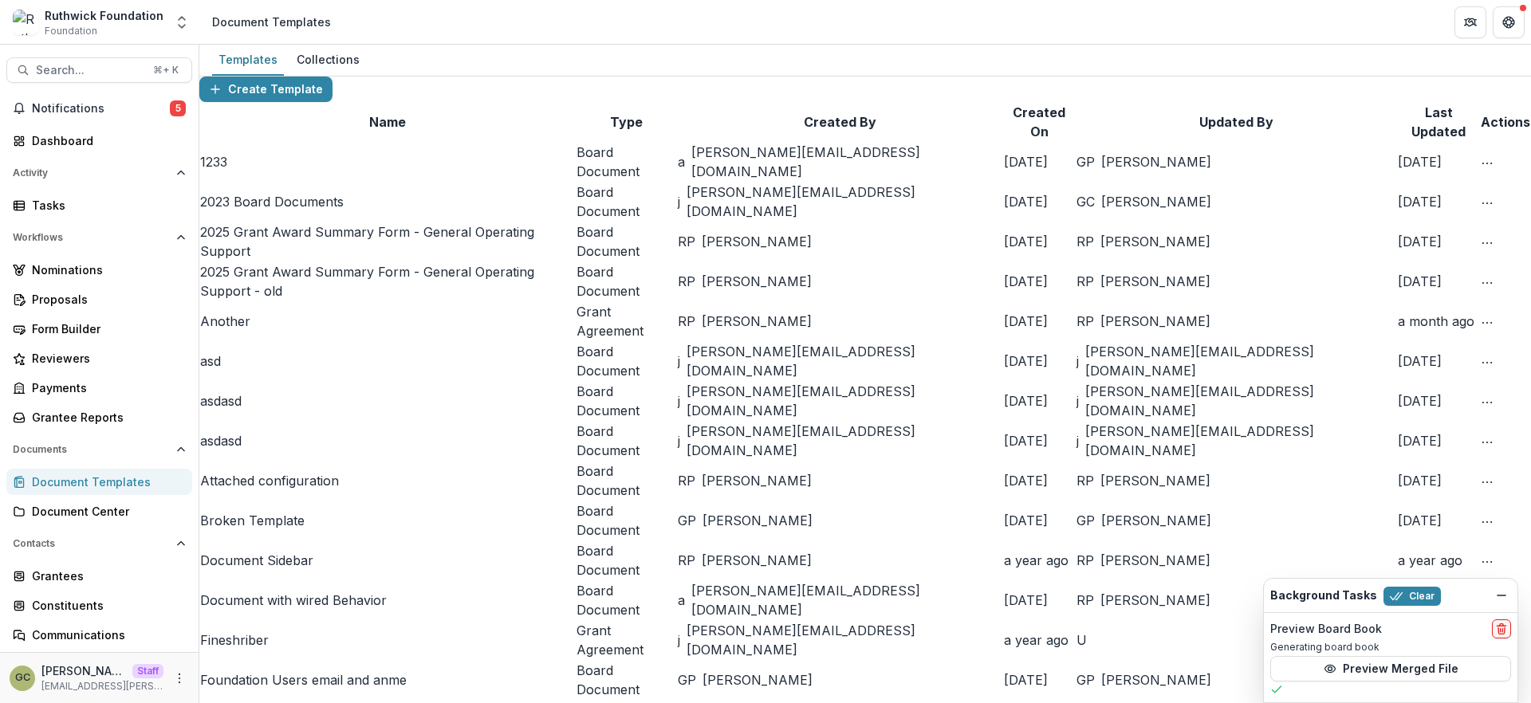
click at [234, 329] on link "Another" at bounding box center [225, 321] width 50 height 16
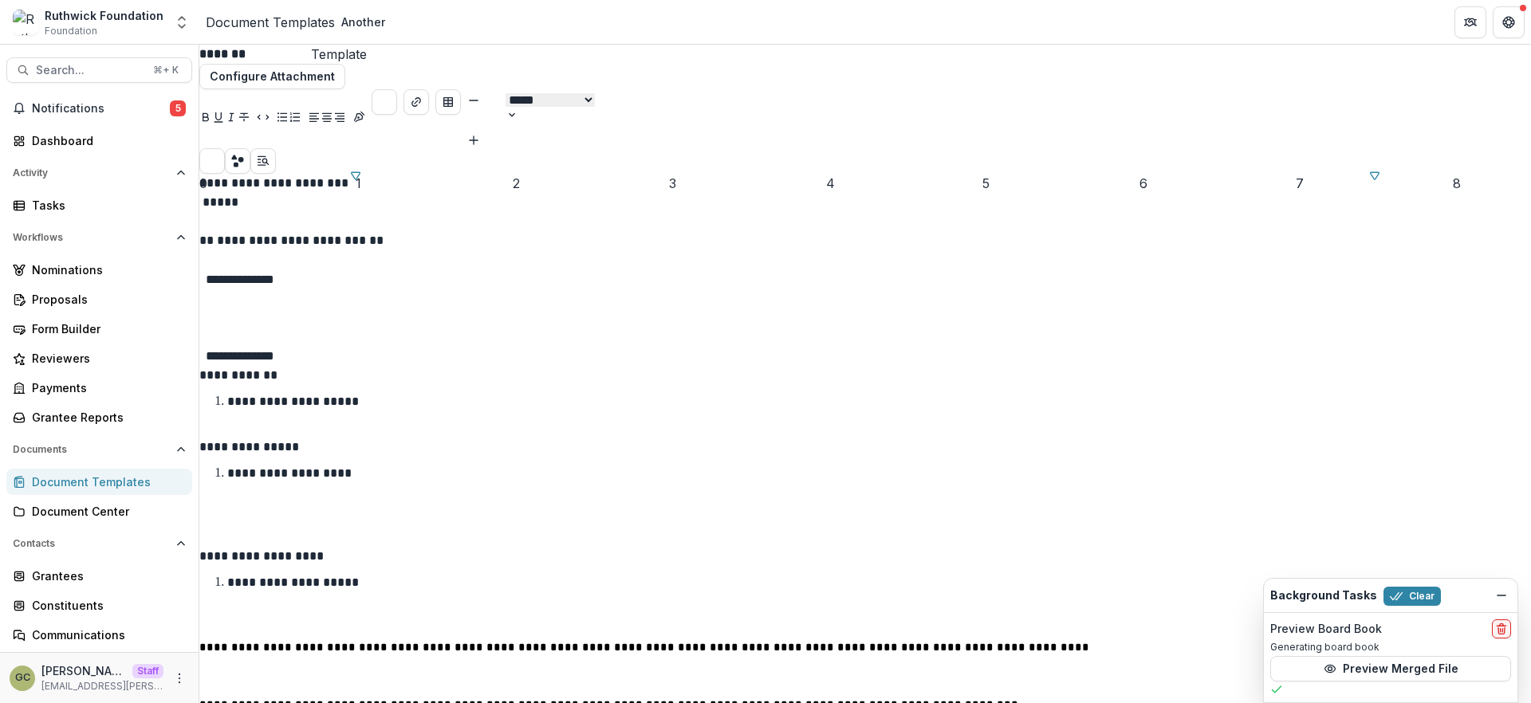
click at [873, 309] on p at bounding box center [864, 298] width 1331 height 19
click at [88, 301] on div "Proposals" at bounding box center [105, 299] width 147 height 17
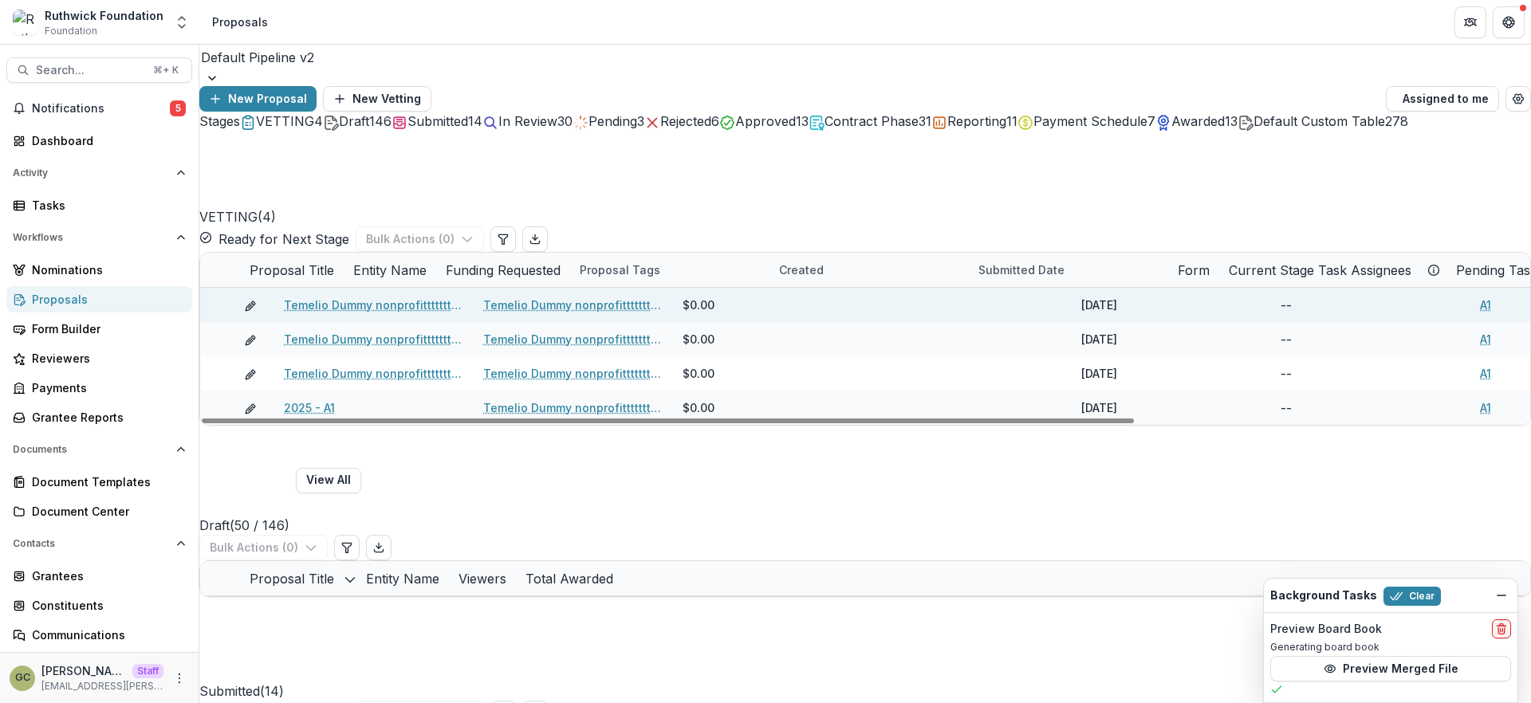
click at [379, 297] on link "Temelio Dummy nonprofittttttttt a4 sda16s5d - 2025 - A1" at bounding box center [374, 305] width 180 height 17
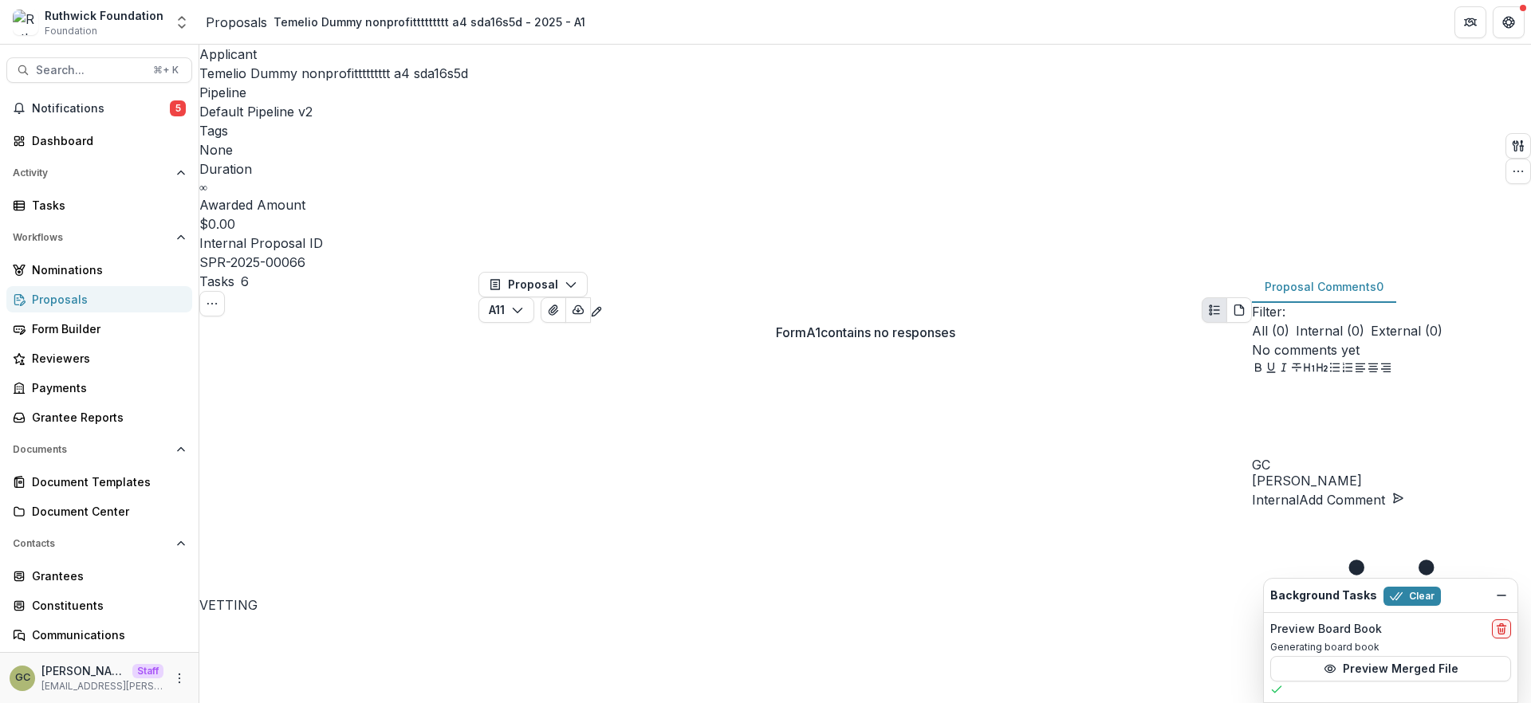
scroll to position [887, 0]
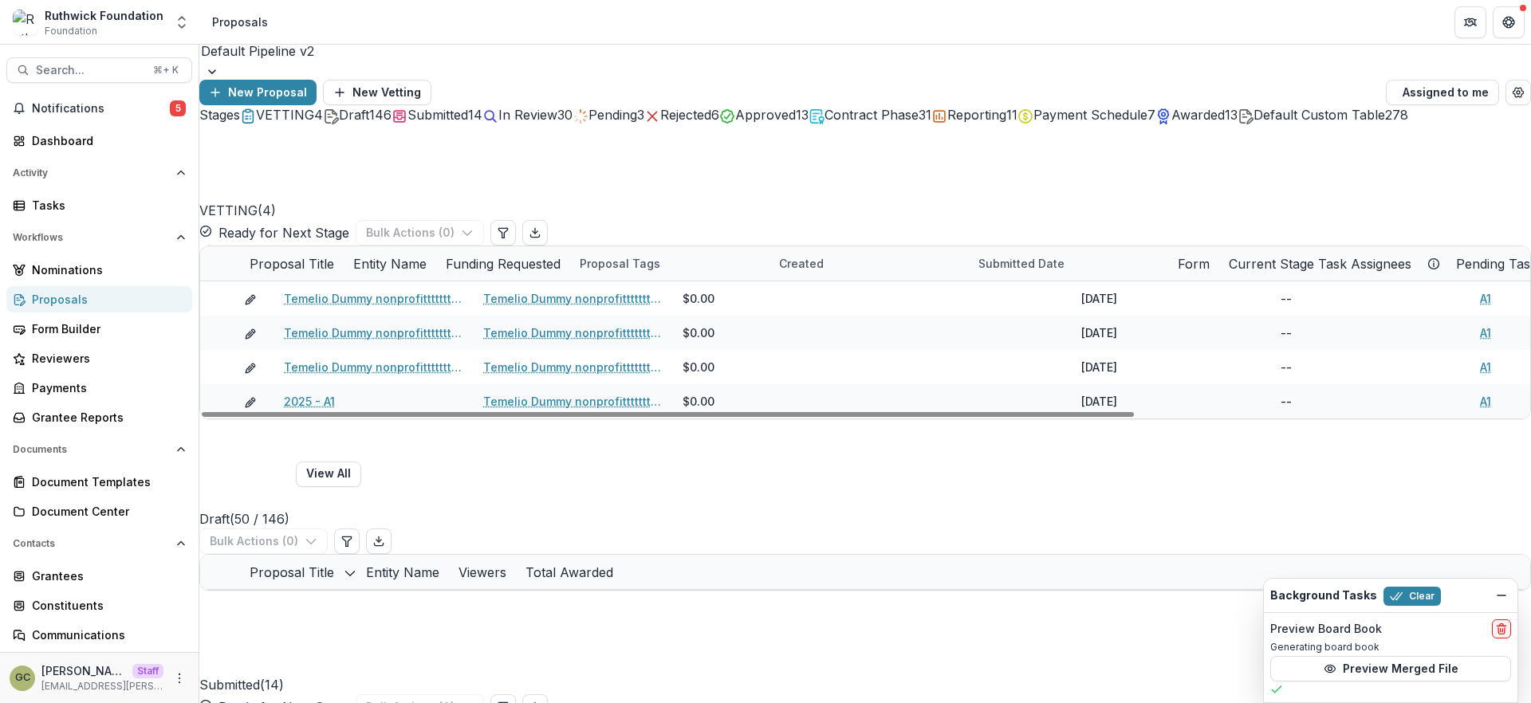
drag, startPoint x: 992, startPoint y: 519, endPoint x: 679, endPoint y: 458, distance: 318.5
click at [682, 417] on div at bounding box center [668, 414] width 932 height 5
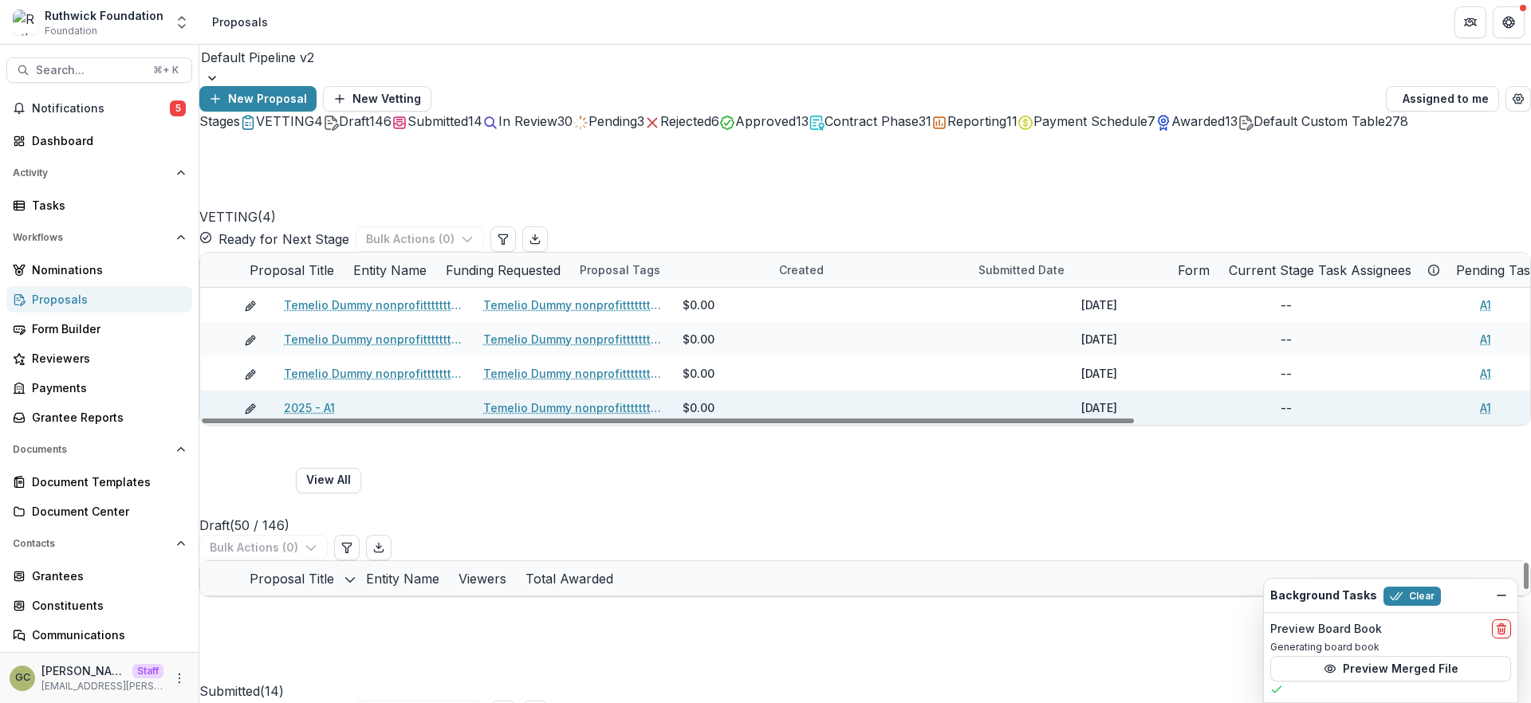
click at [327, 402] on link "2025 - A1" at bounding box center [309, 407] width 51 height 17
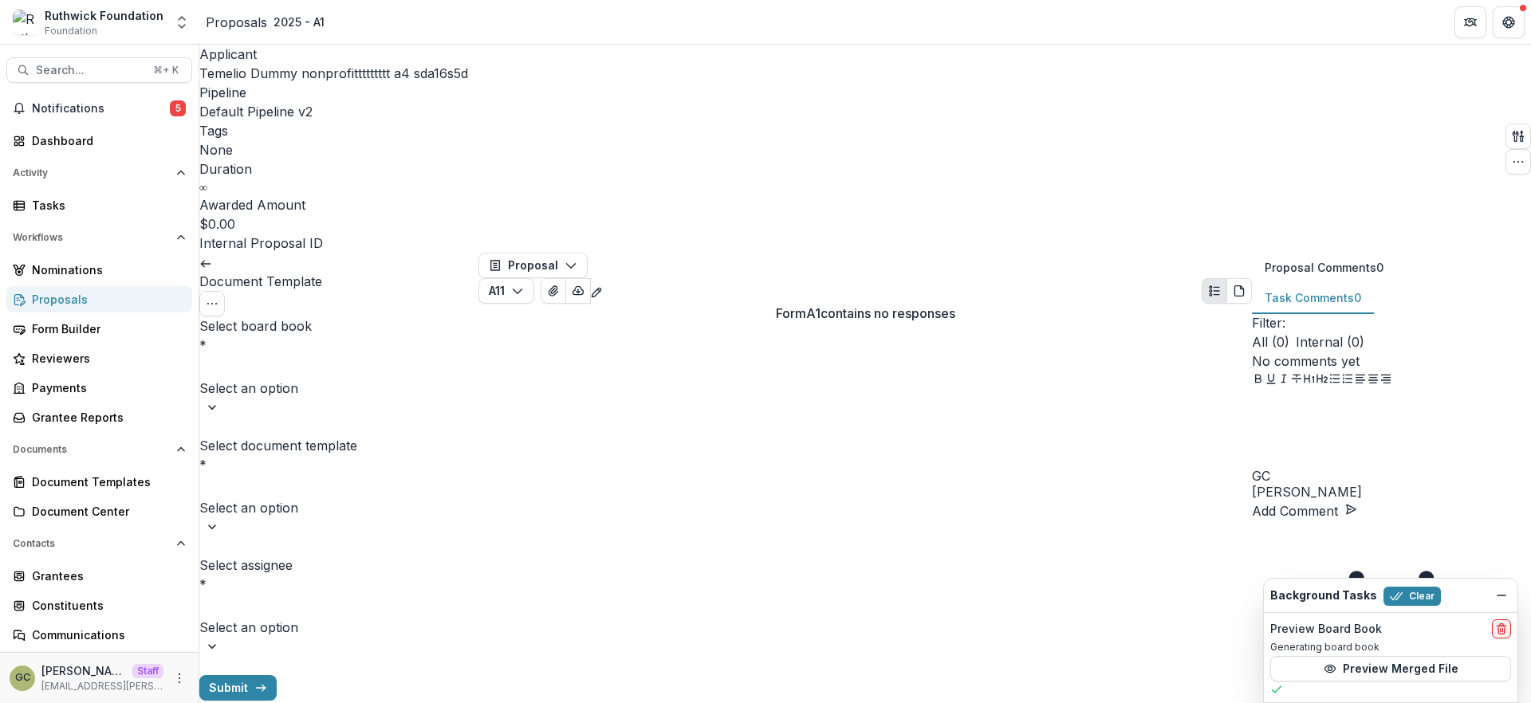
click at [364, 356] on div at bounding box center [339, 367] width 276 height 22
click at [412, 356] on div at bounding box center [339, 367] width 276 height 22
click at [212, 257] on icon at bounding box center [205, 263] width 13 height 13
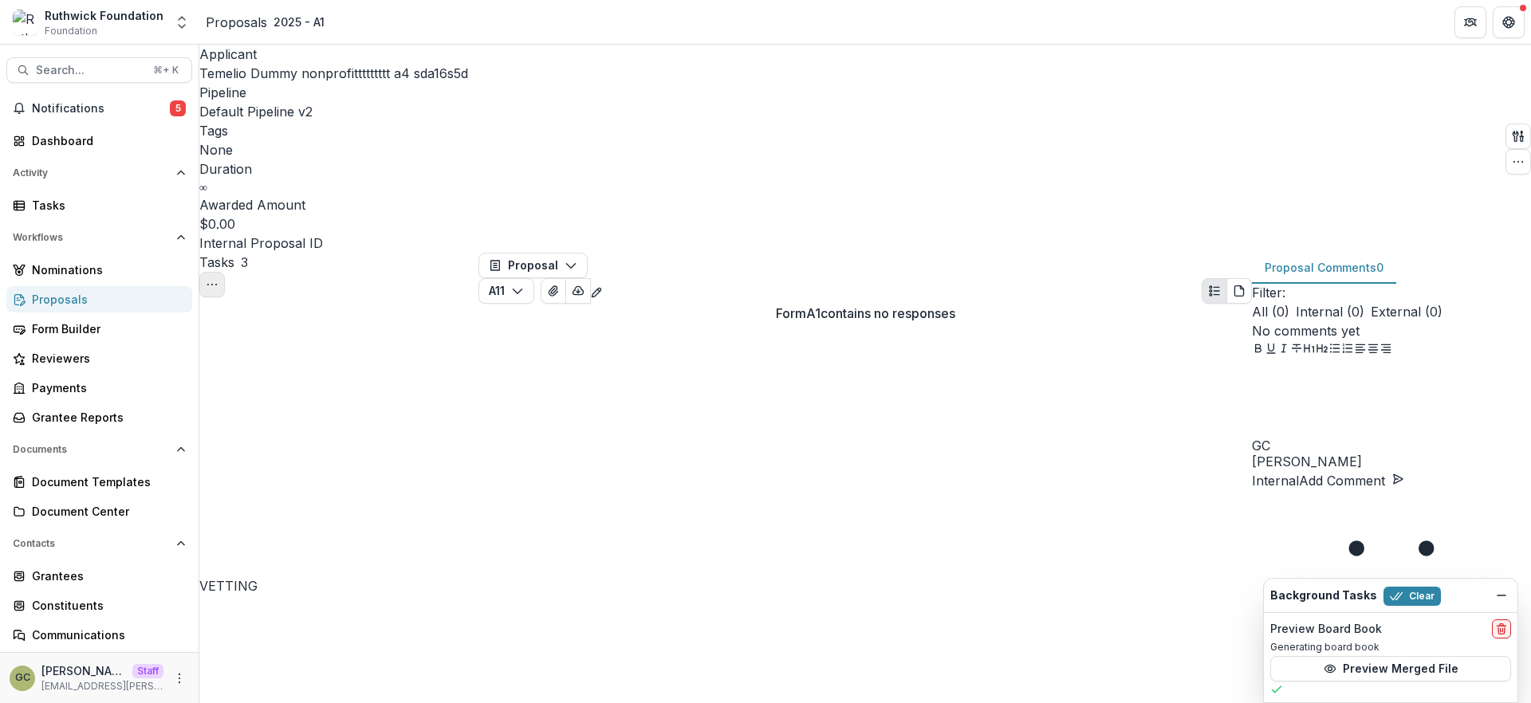
click at [218, 278] on icon "Toggle View Cancelled Tasks" at bounding box center [212, 284] width 13 height 13
click at [1505, 124] on button "button" at bounding box center [1518, 137] width 26 height 26
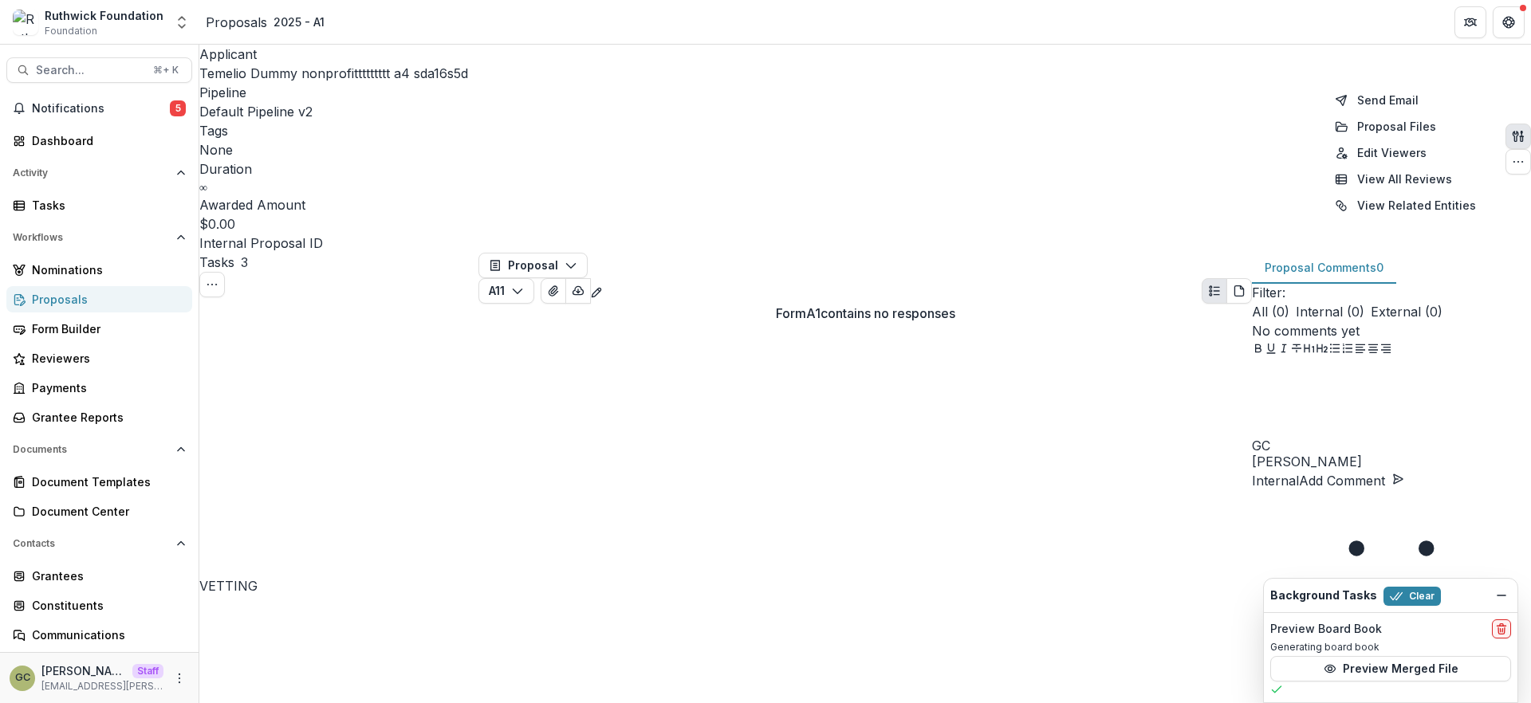
click at [1034, 323] on div "Form A1 contains no responses" at bounding box center [864, 313] width 773 height 19
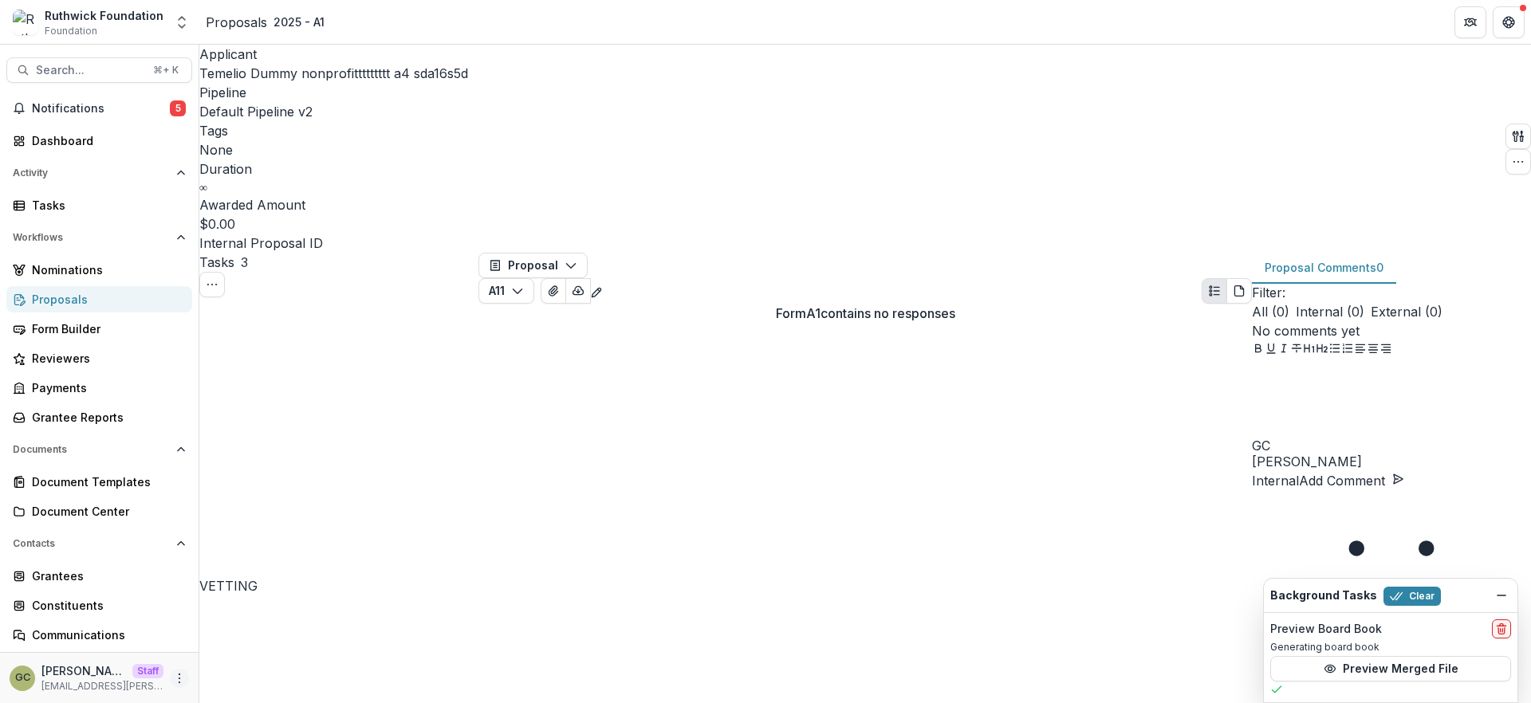
click at [178, 684] on icon "More" at bounding box center [179, 678] width 13 height 13
click at [274, 633] on link "User Settings" at bounding box center [280, 644] width 171 height 26
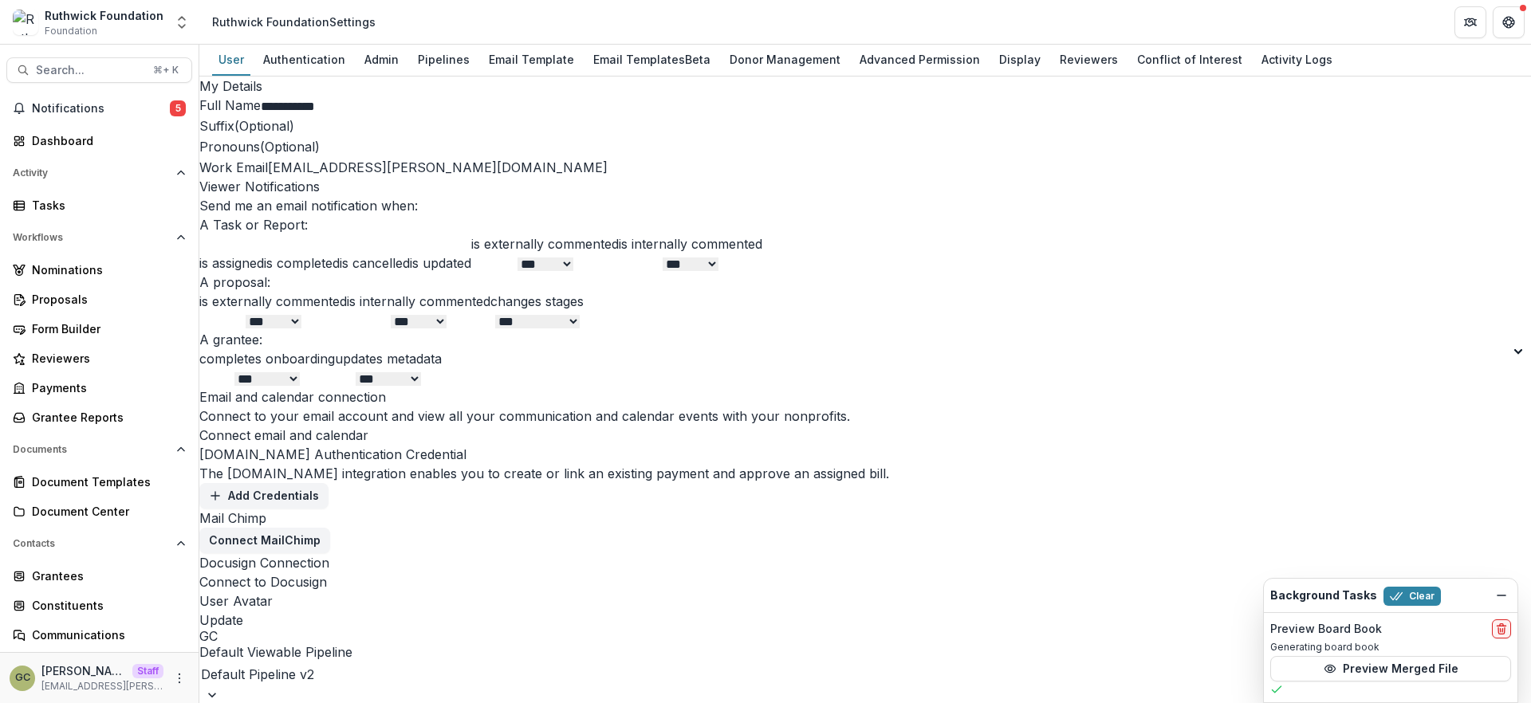
click at [439, 95] on h2 "My Details" at bounding box center [864, 86] width 1331 height 19
click at [454, 63] on div "Pipelines" at bounding box center [443, 59] width 65 height 23
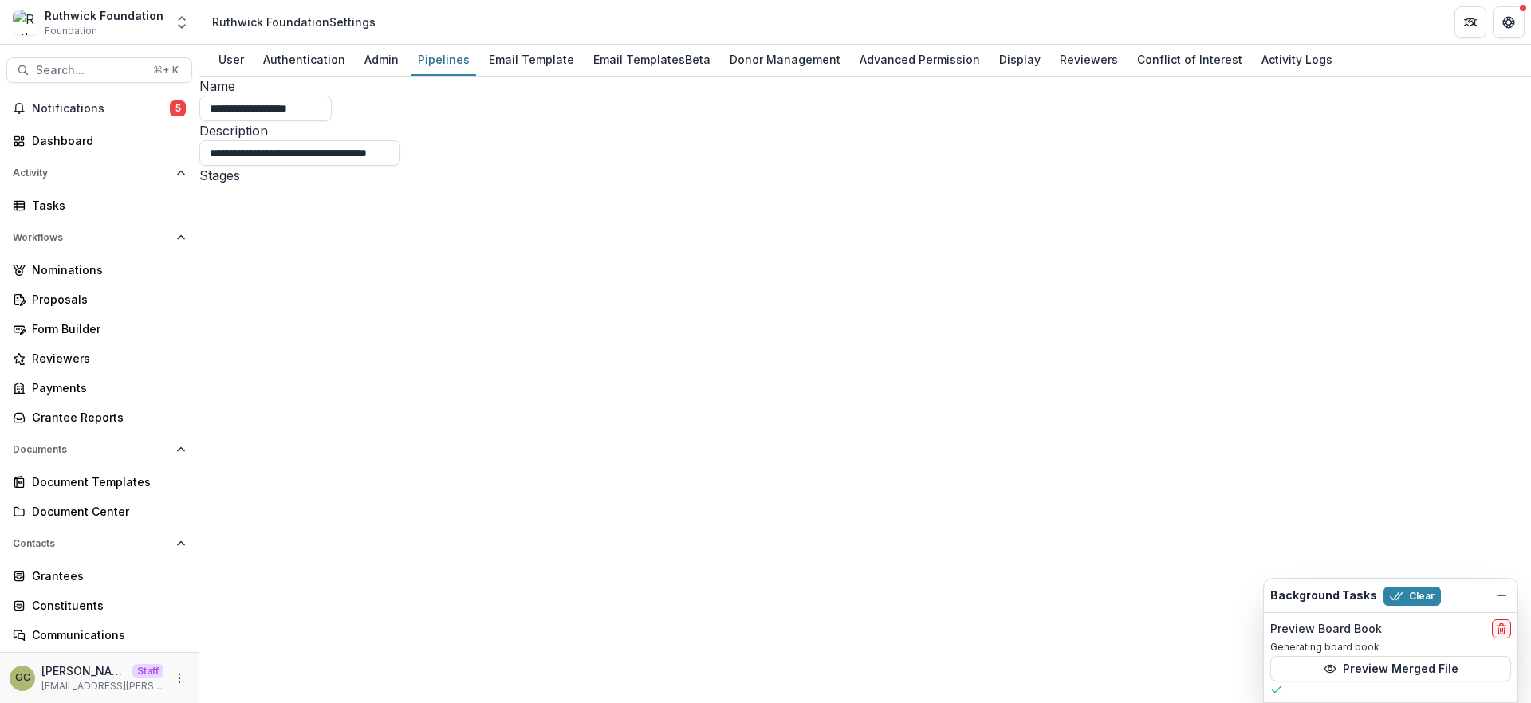
select select "********"
select select
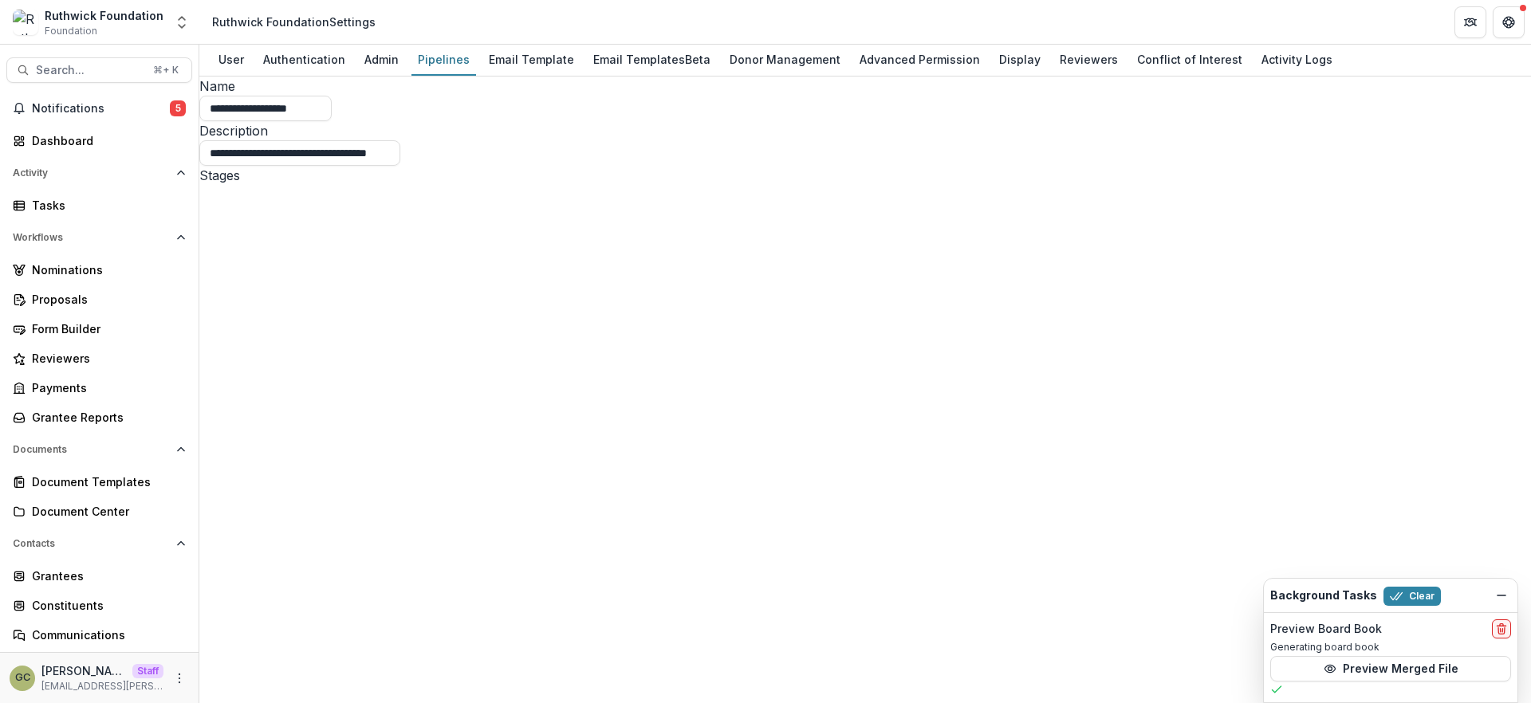
select select "*******"
select select "********"
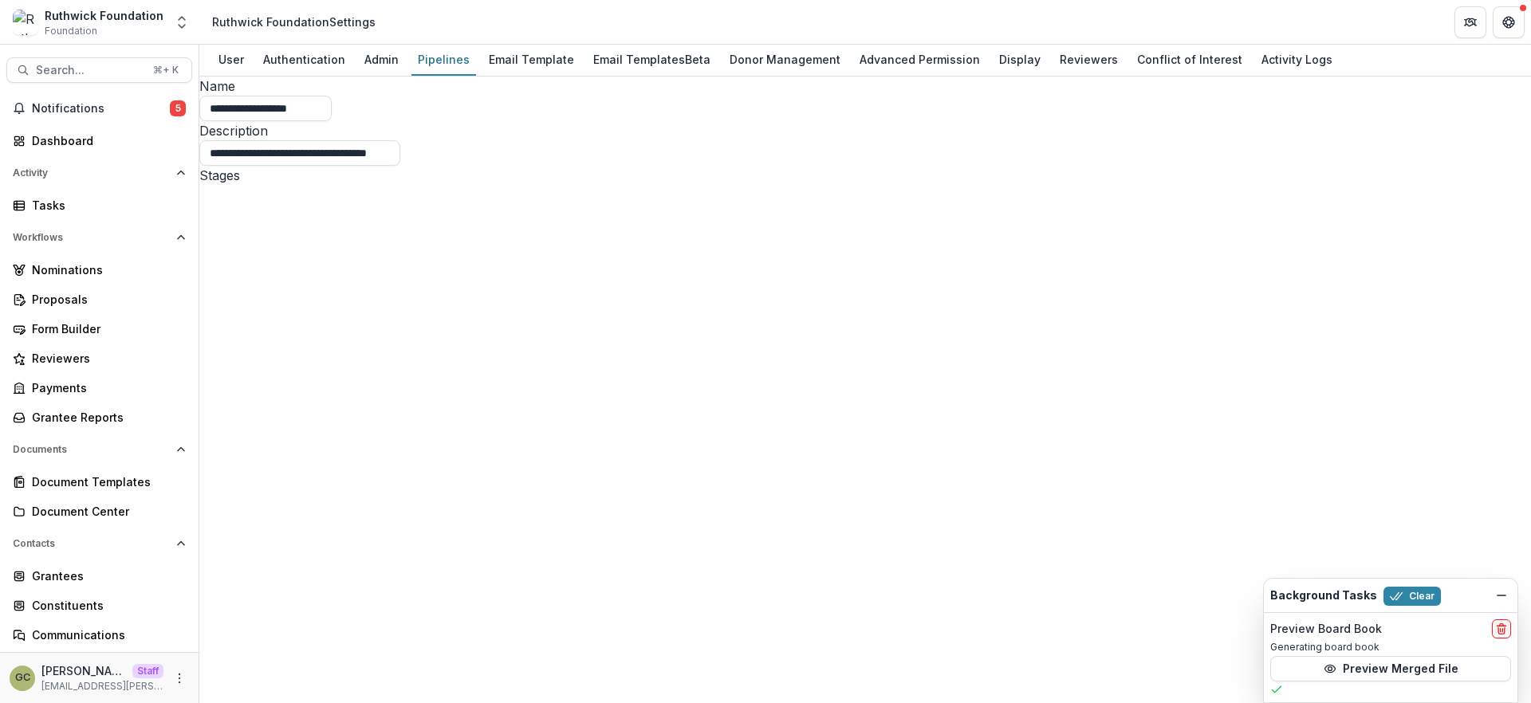
select select
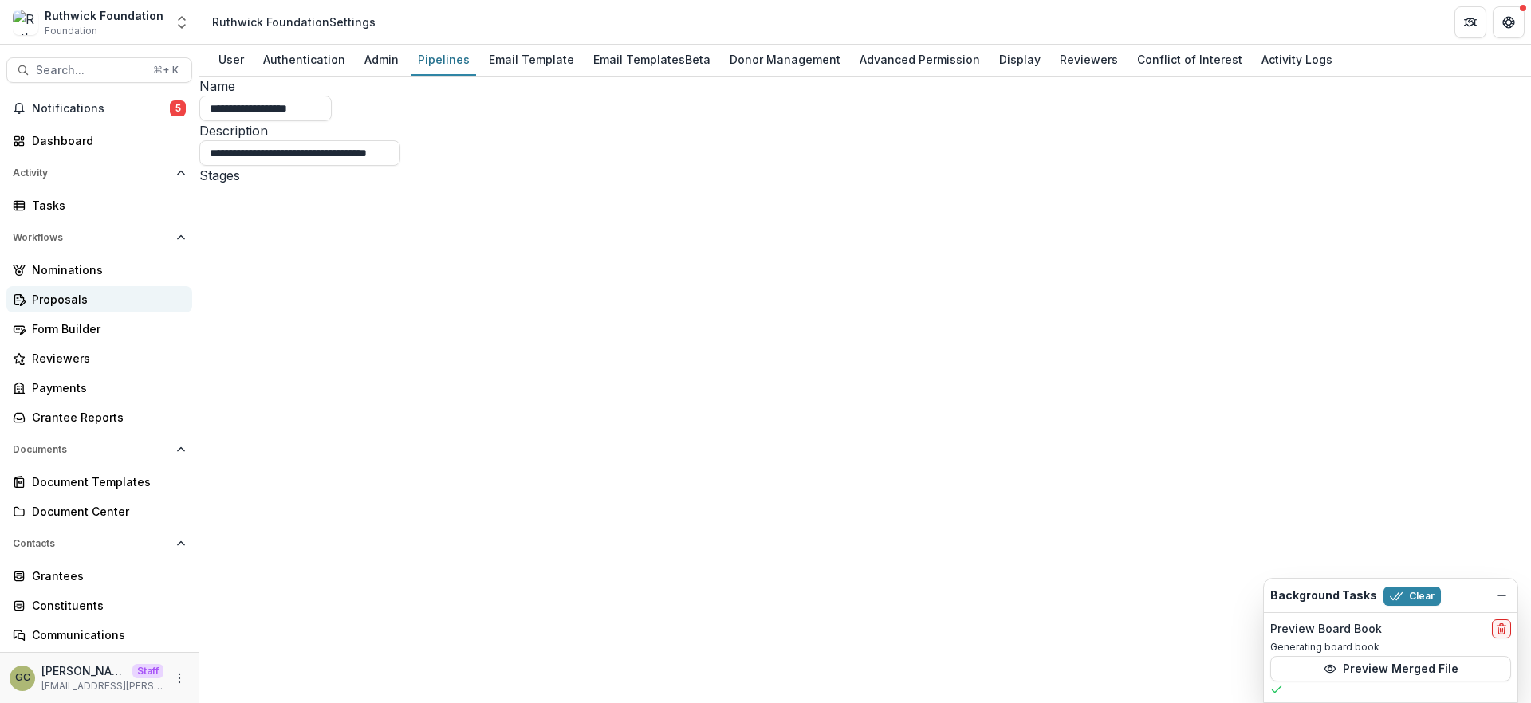
click at [93, 306] on div "Proposals" at bounding box center [105, 299] width 147 height 17
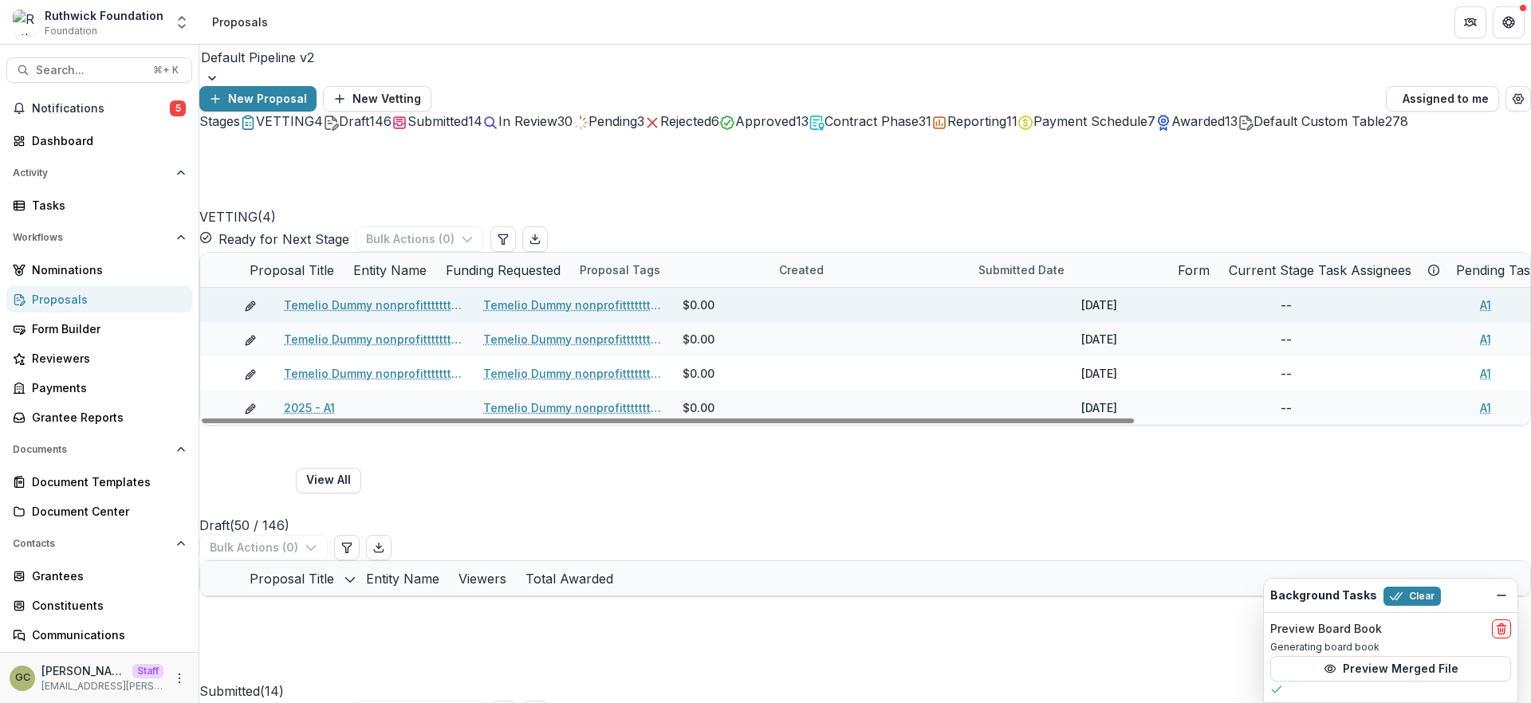
click at [368, 301] on link "Temelio Dummy nonprofittttttttt a4 sda16s5d - 2025 - A1" at bounding box center [374, 305] width 180 height 17
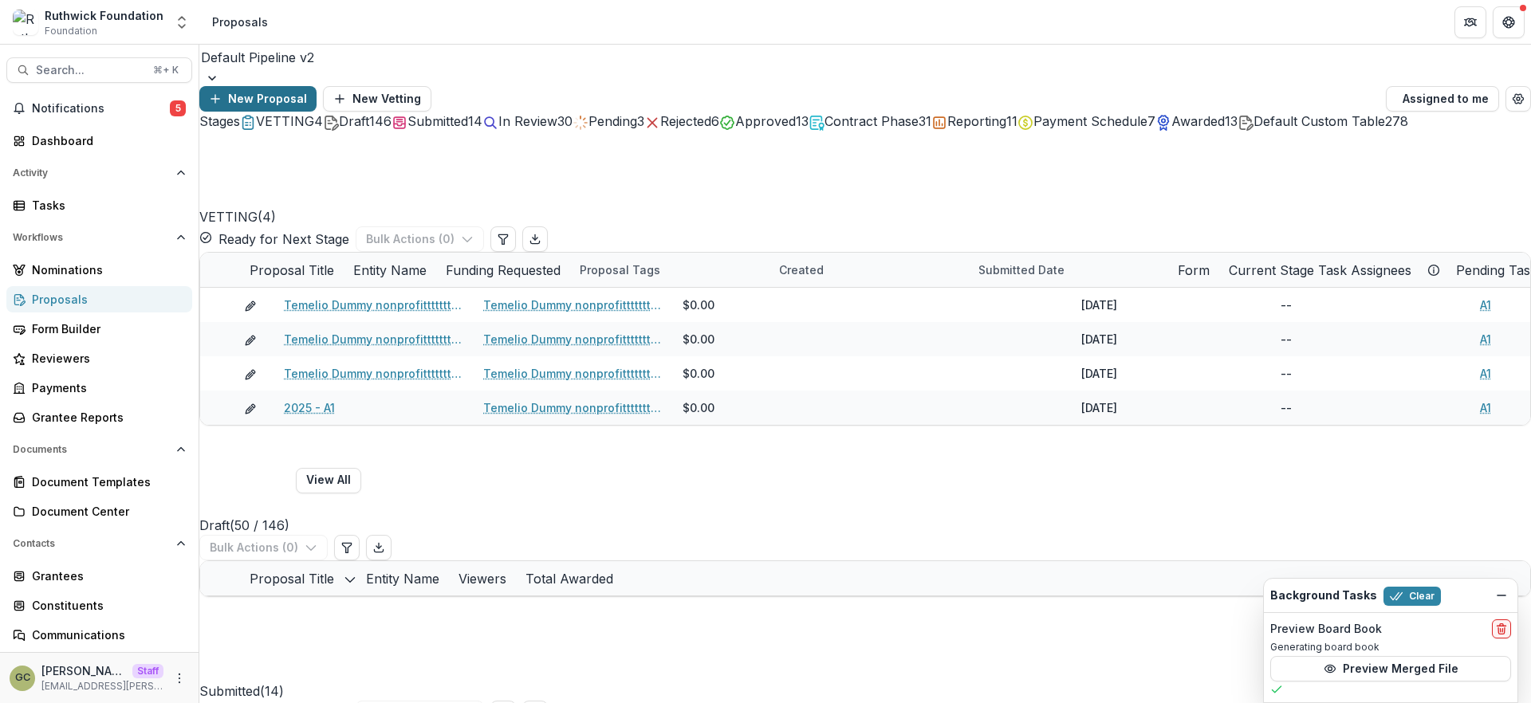
click at [316, 86] on button "New Proposal" at bounding box center [257, 99] width 117 height 26
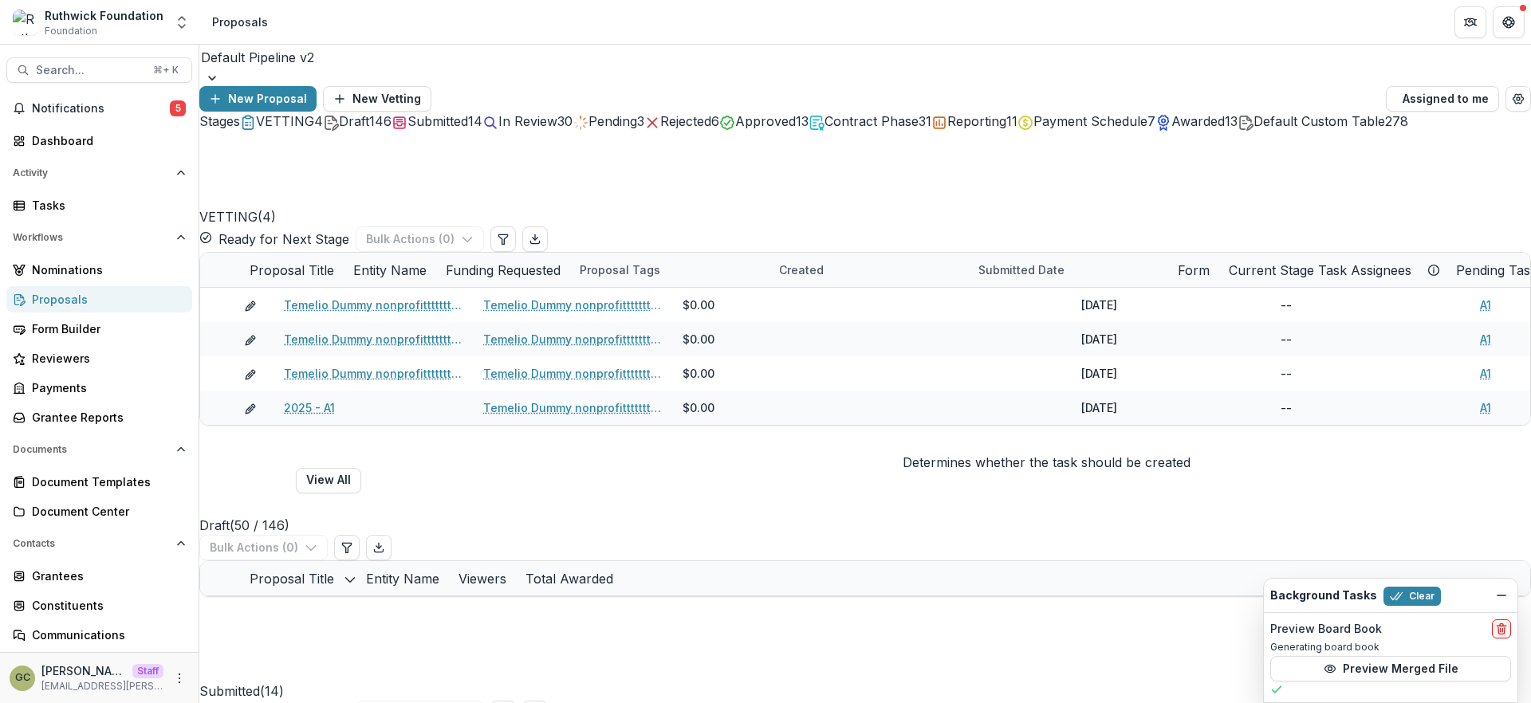
drag, startPoint x: 1028, startPoint y: 431, endPoint x: 1019, endPoint y: 478, distance: 47.1
drag, startPoint x: 1027, startPoint y: 499, endPoint x: 1001, endPoint y: 477, distance: 34.5
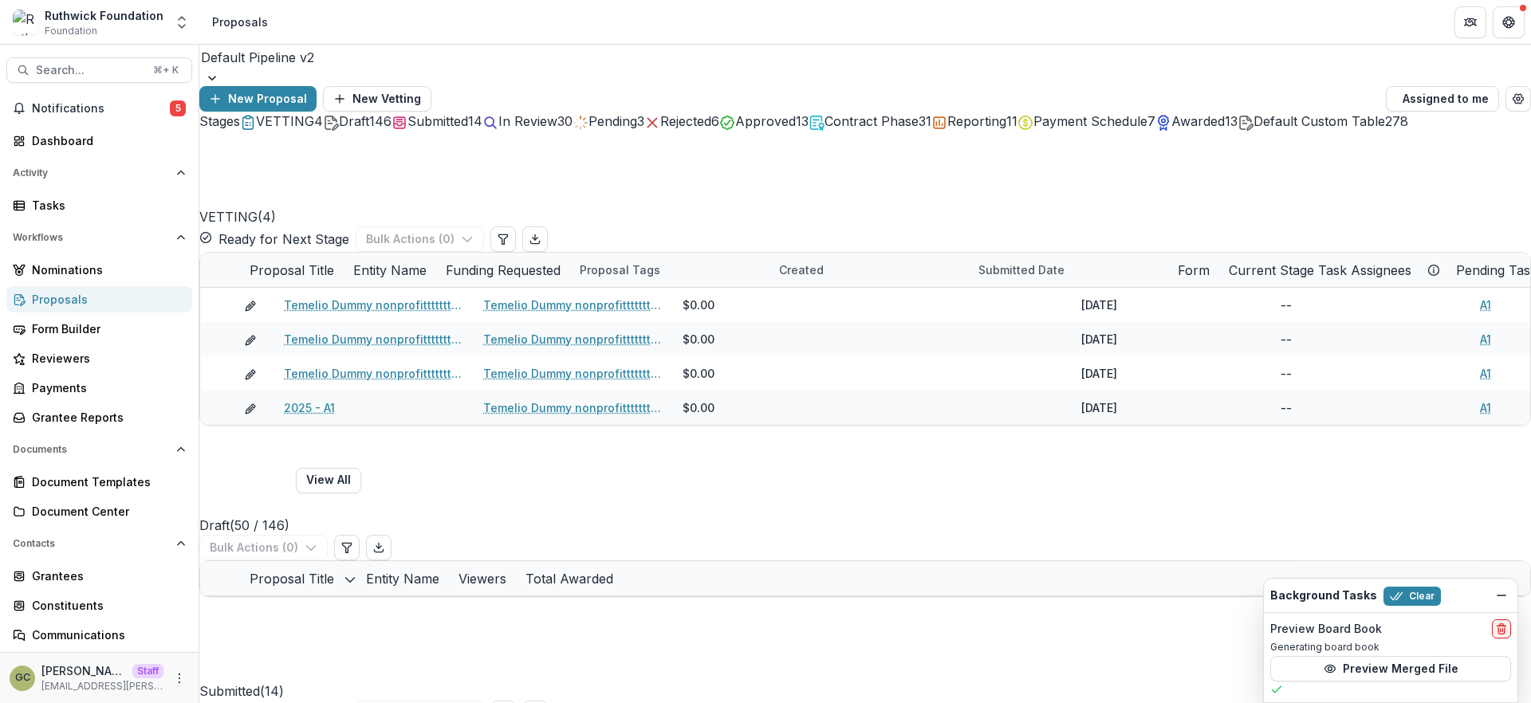
scroll to position [322, 0]
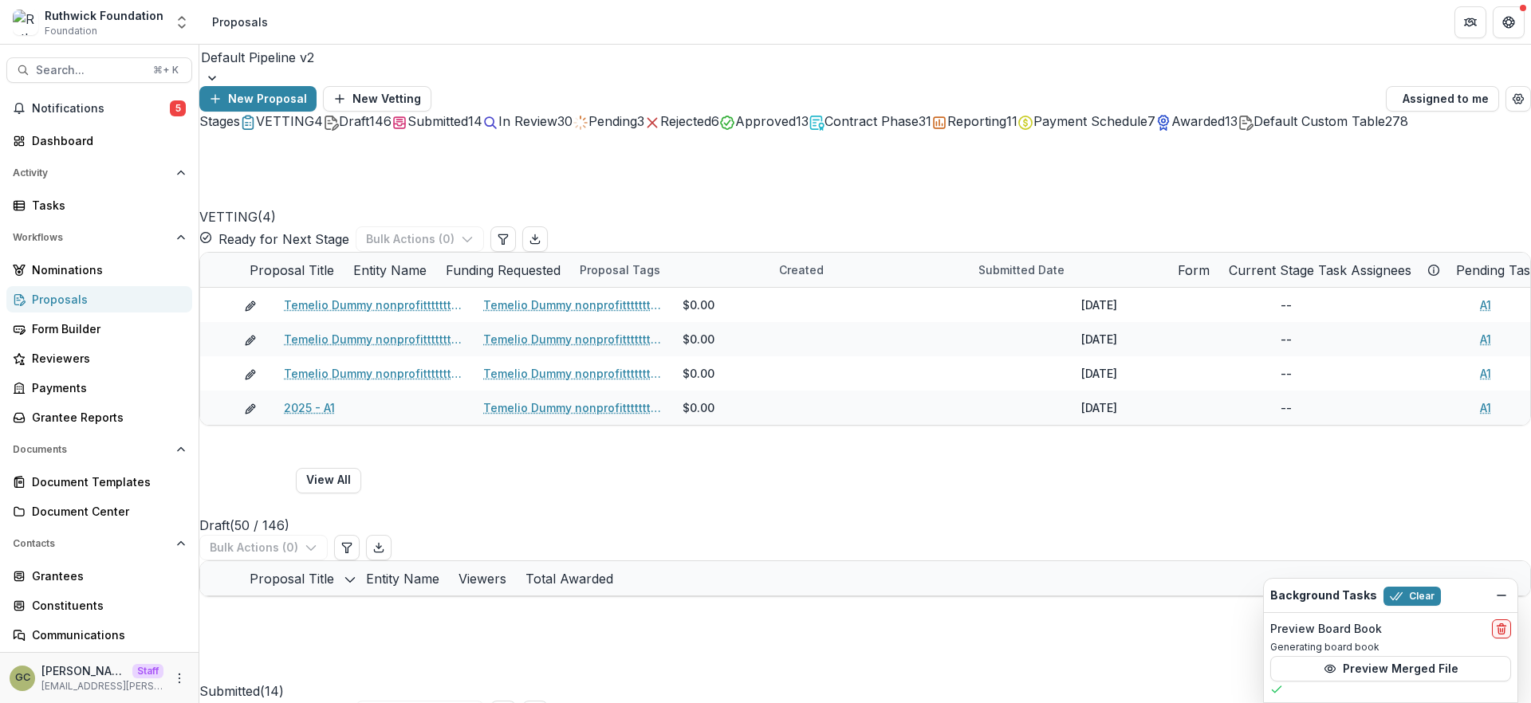
type input "**********"
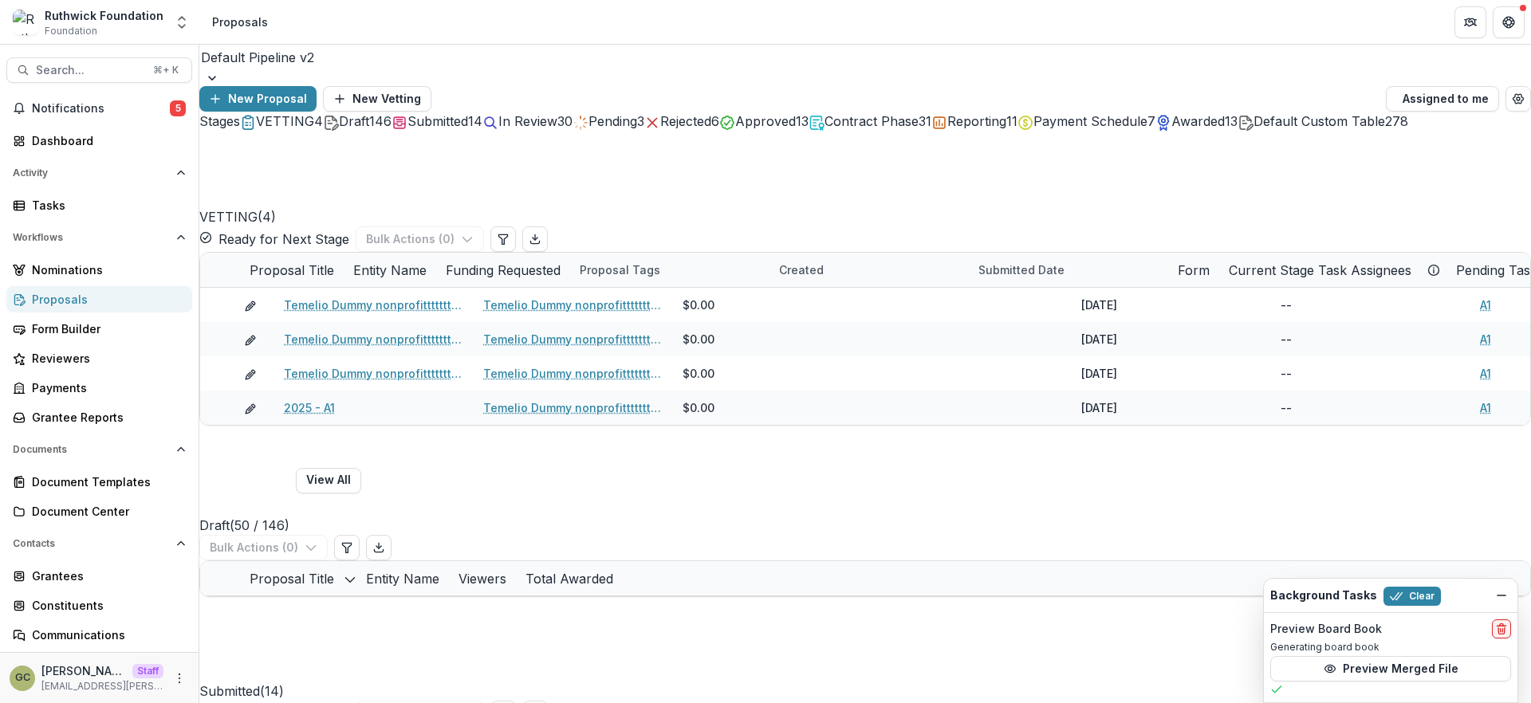
drag, startPoint x: 751, startPoint y: 285, endPoint x: 760, endPoint y: 281, distance: 10.0
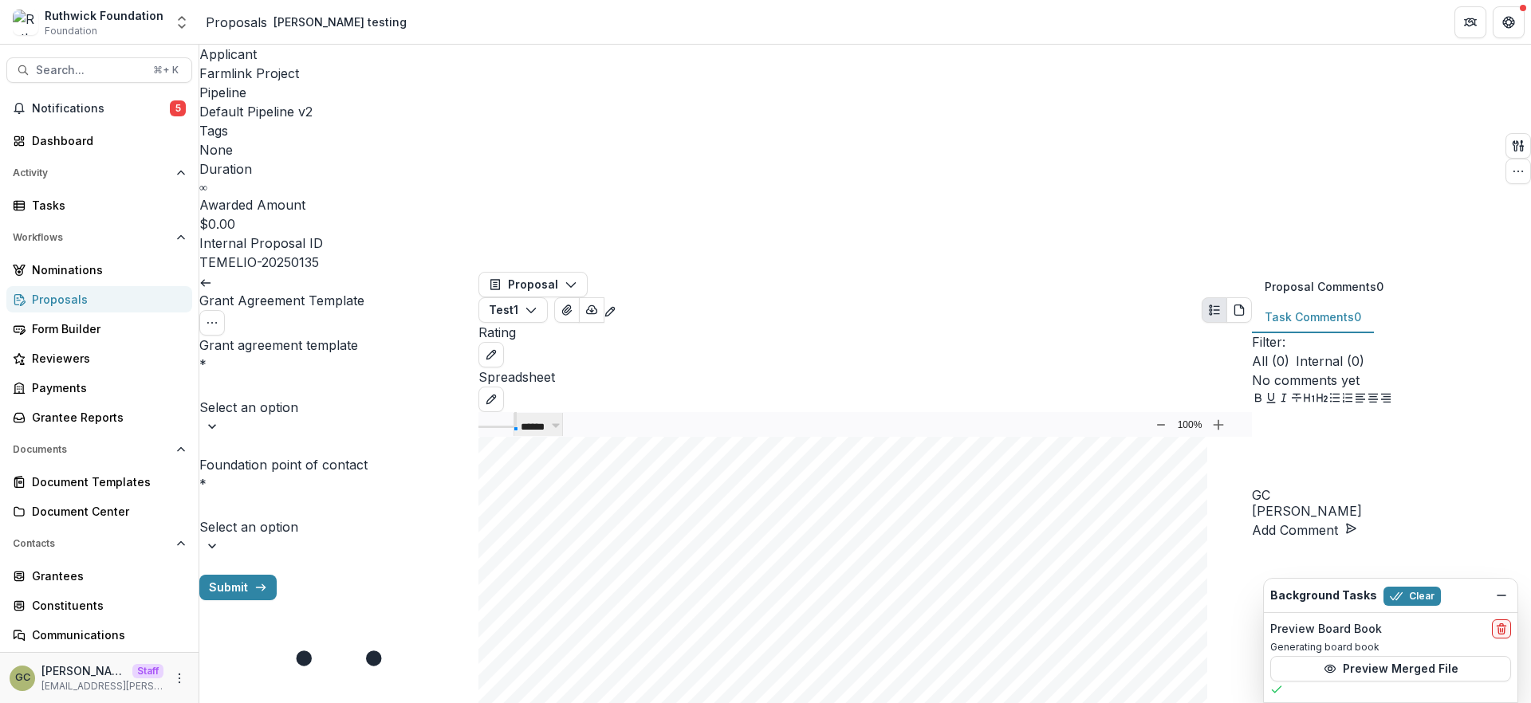
click at [212, 277] on icon at bounding box center [205, 283] width 13 height 13
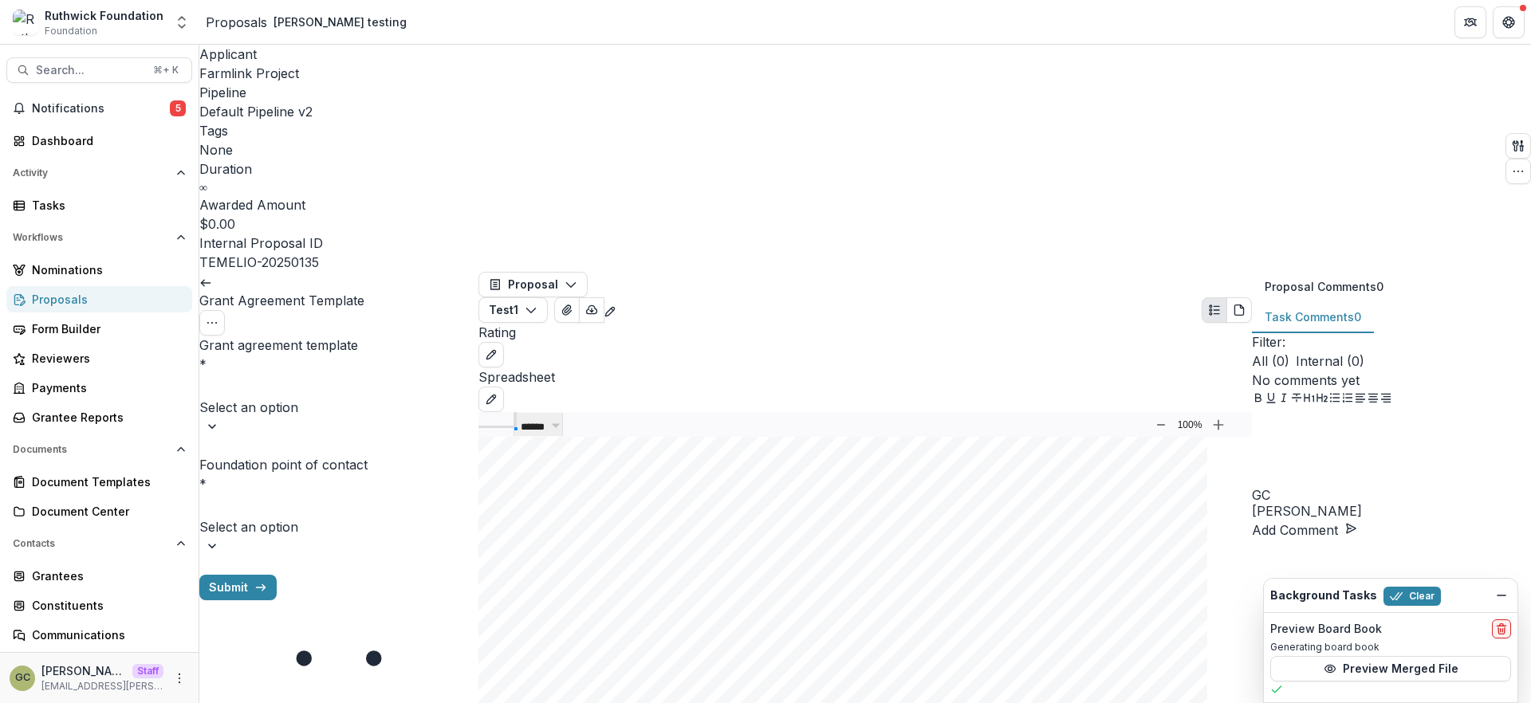
click at [443, 419] on div at bounding box center [338, 427] width 279 height 16
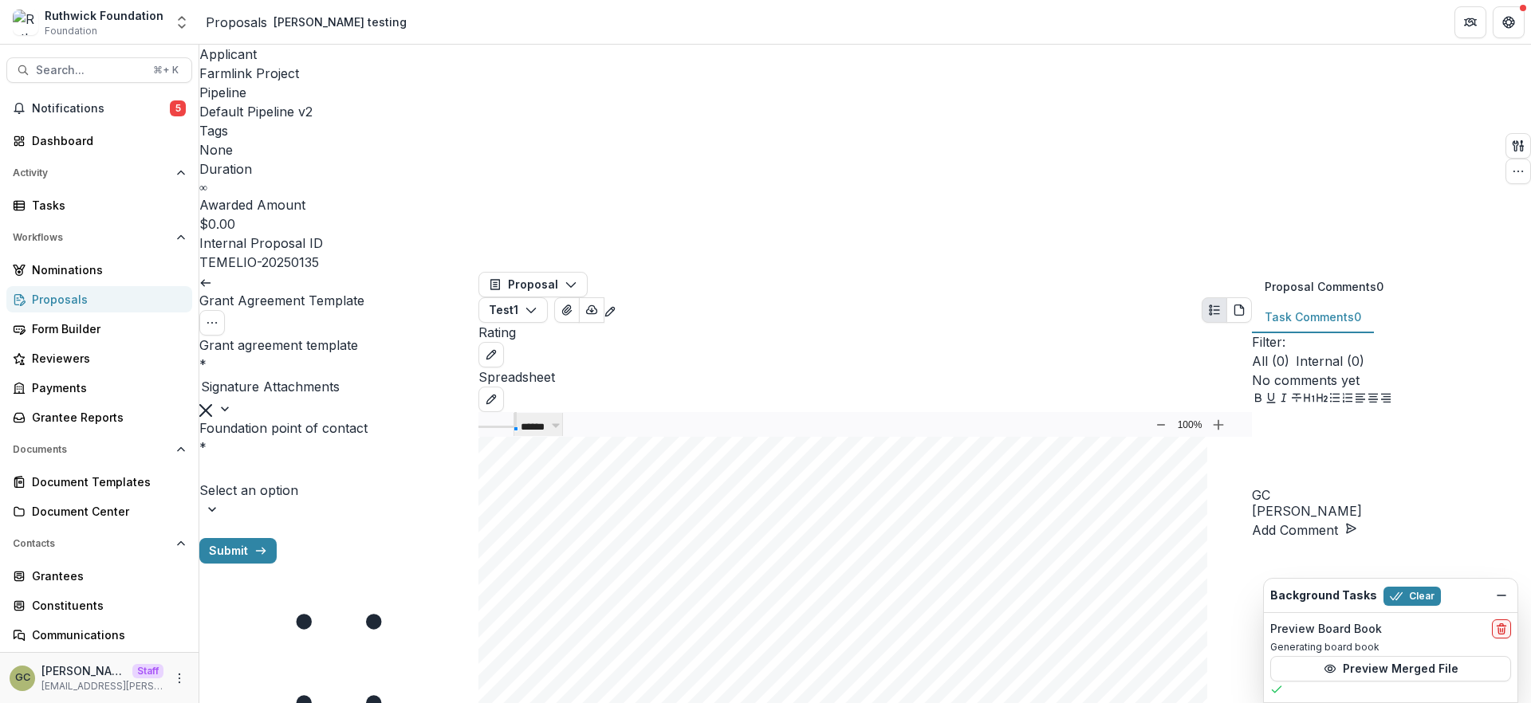
click at [426, 457] on div "Select an option" at bounding box center [338, 479] width 279 height 45
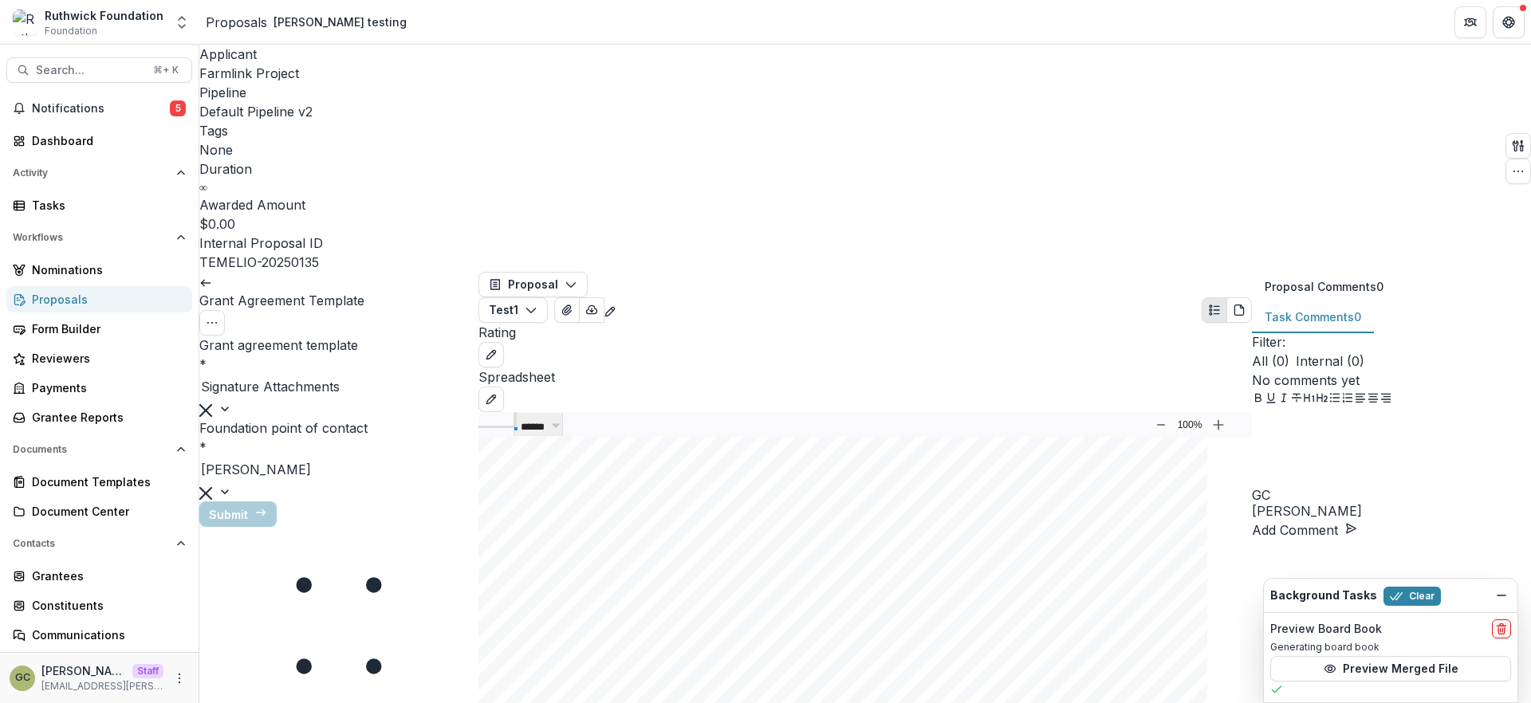
click at [382, 446] on div "Grant Agreement Template View task Cancel Task Grant agreement template * Signa…" at bounding box center [338, 399] width 279 height 255
click at [277, 501] on button "Submit" at bounding box center [237, 514] width 77 height 26
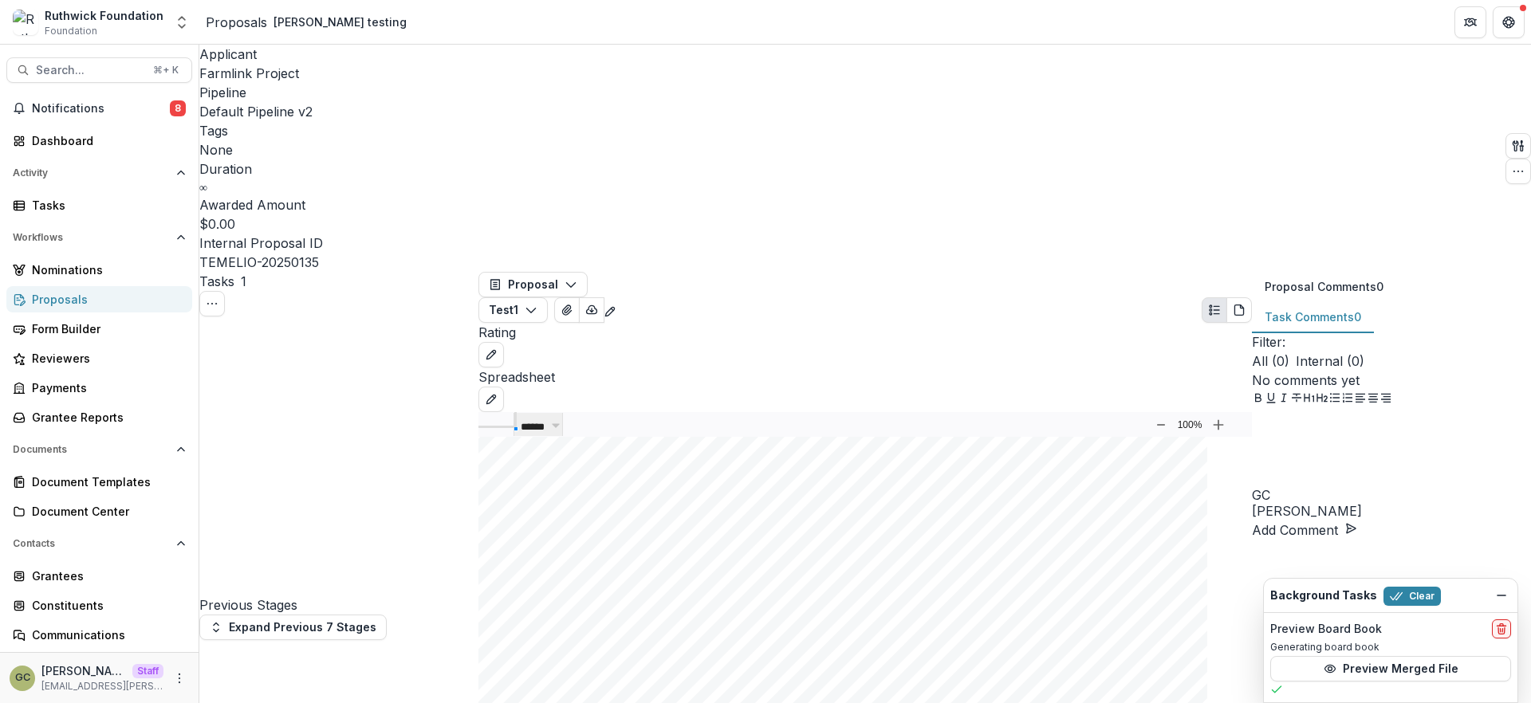
click at [1499, 596] on icon "Dismiss" at bounding box center [1501, 595] width 13 height 13
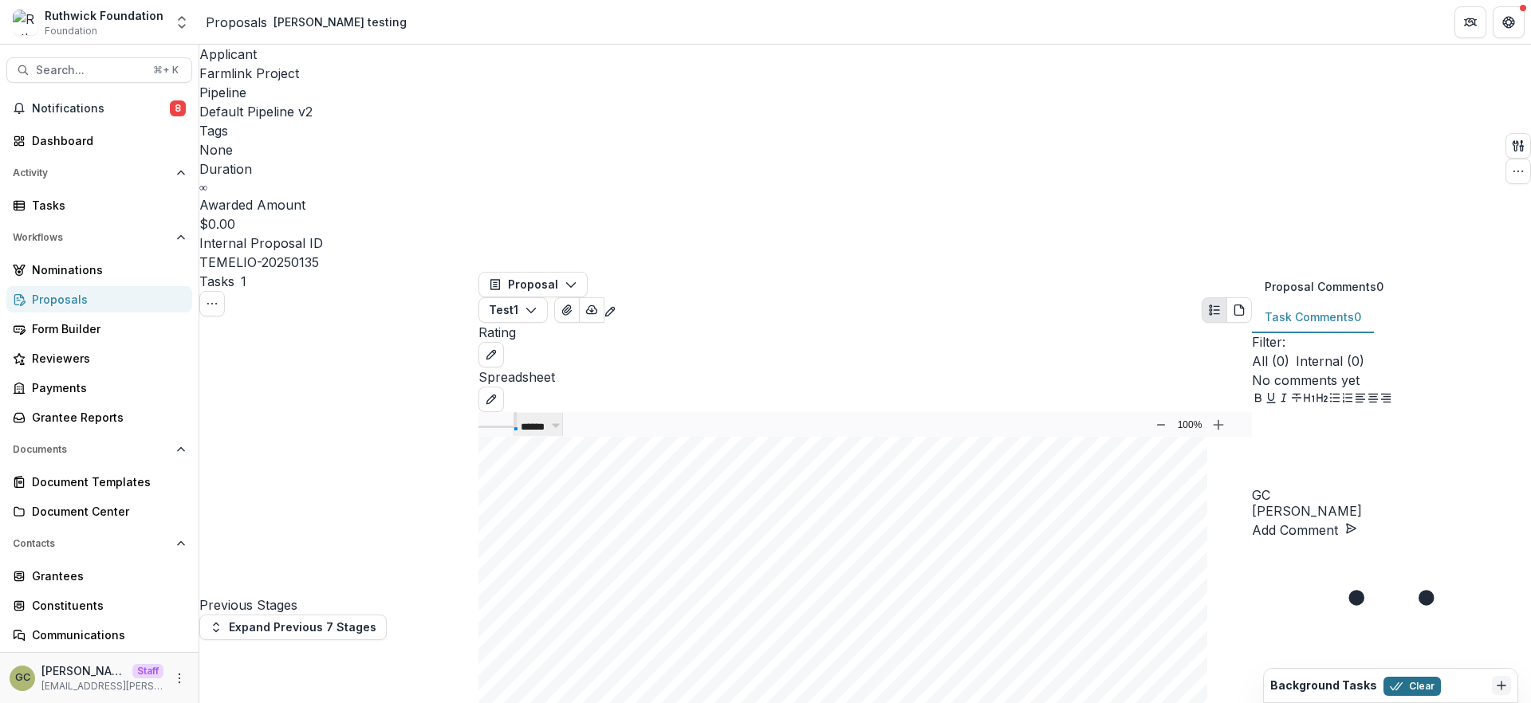
click at [1417, 690] on button "Clear" at bounding box center [1411, 686] width 57 height 19
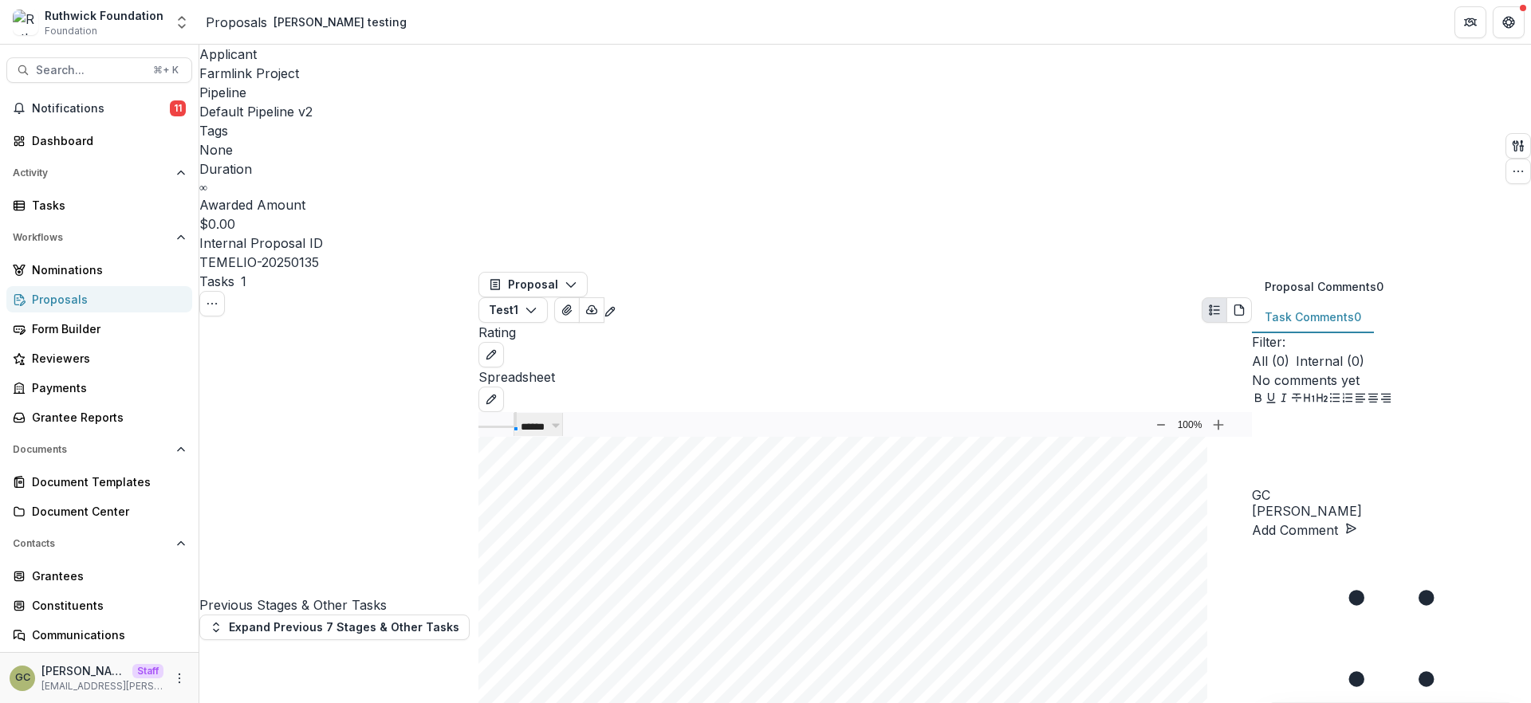
type input "**********"
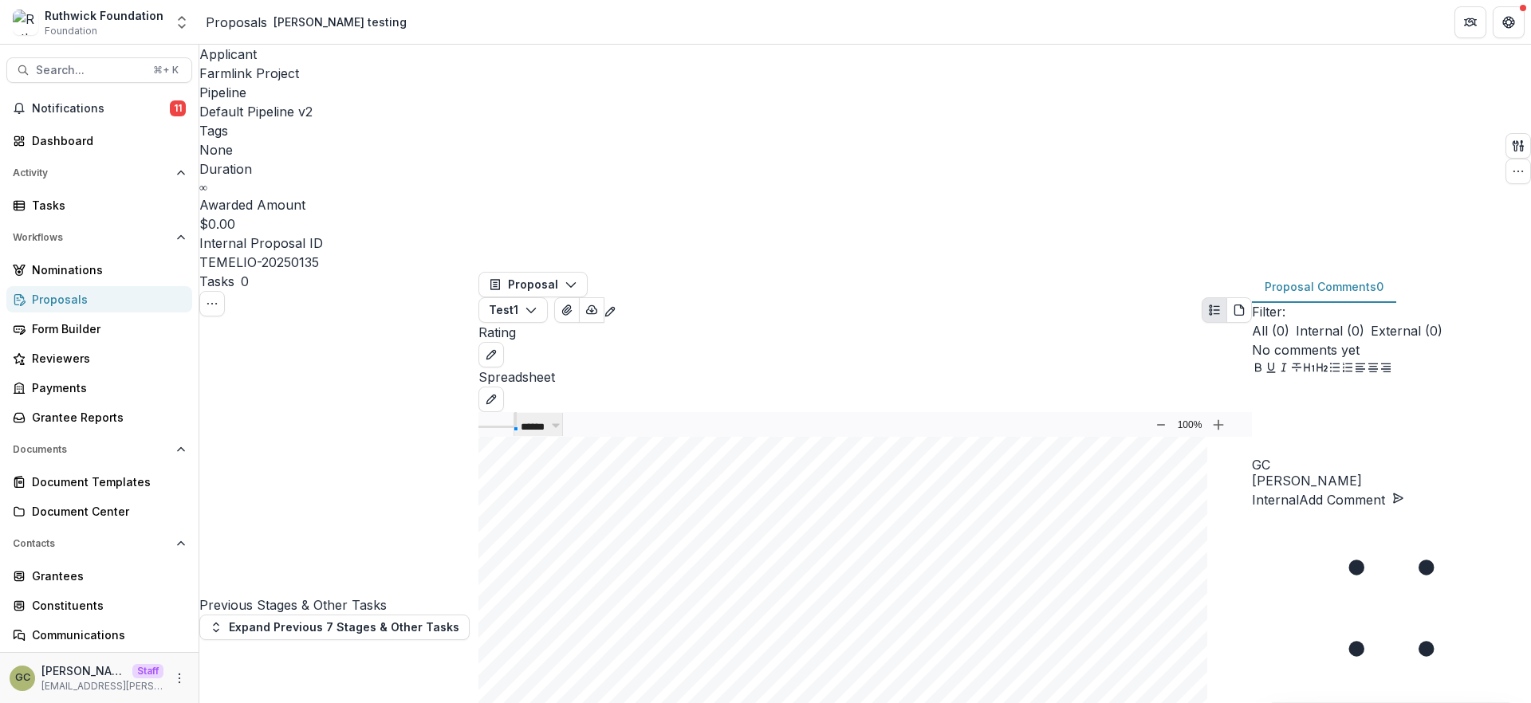
click at [105, 301] on div "Proposals" at bounding box center [105, 299] width 147 height 17
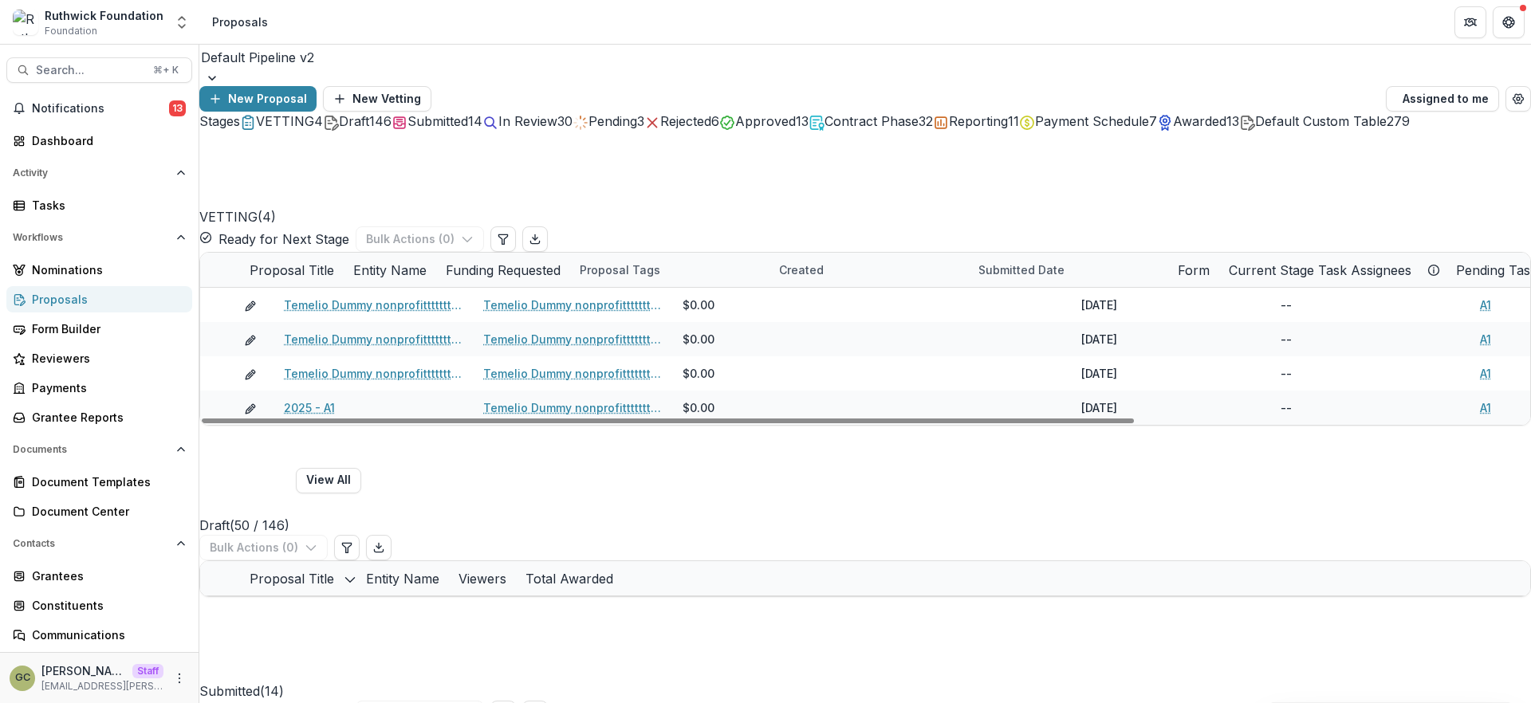
click at [918, 129] on span "Contract Phase" at bounding box center [871, 121] width 94 height 16
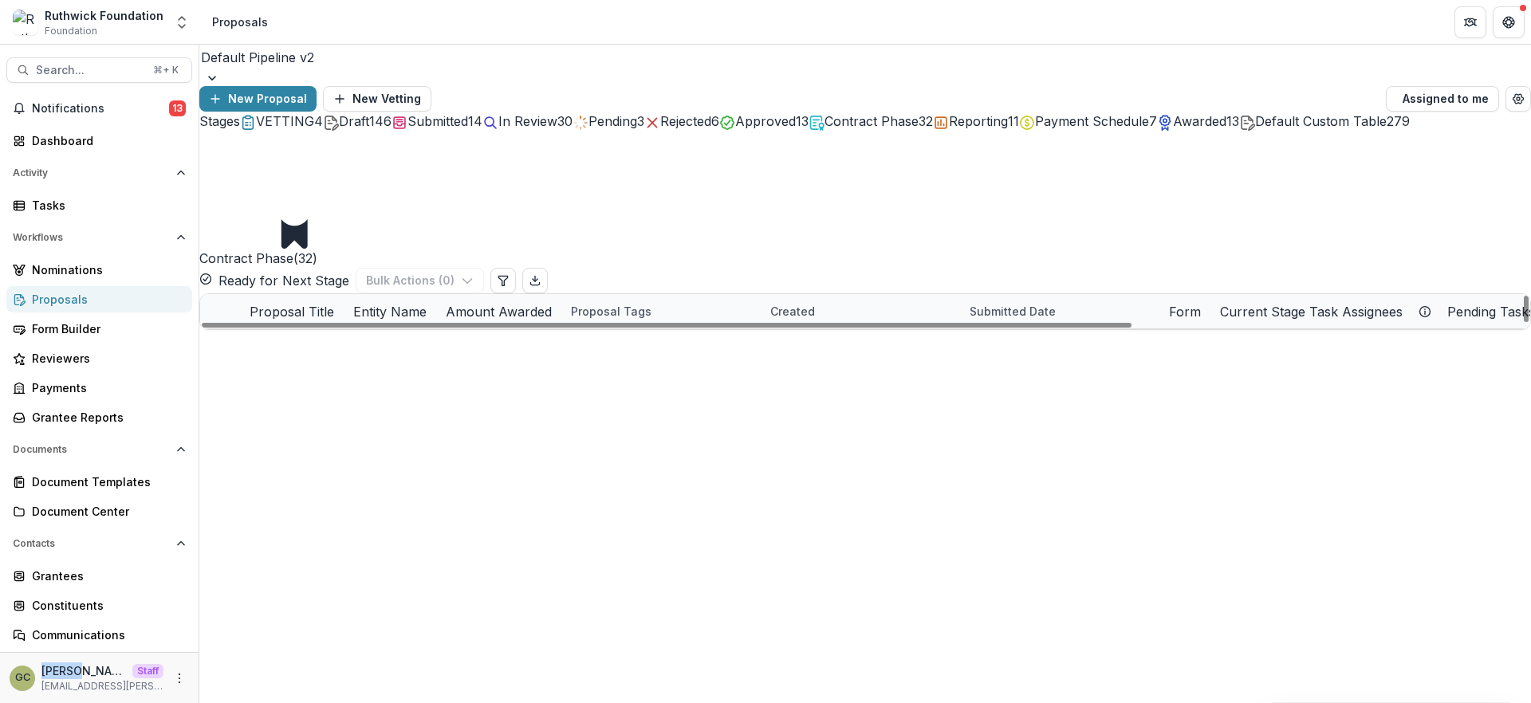
scroll to position [289, 0]
click at [373, 681] on link "[PERSON_NAME] testing" at bounding box center [356, 689] width 133 height 17
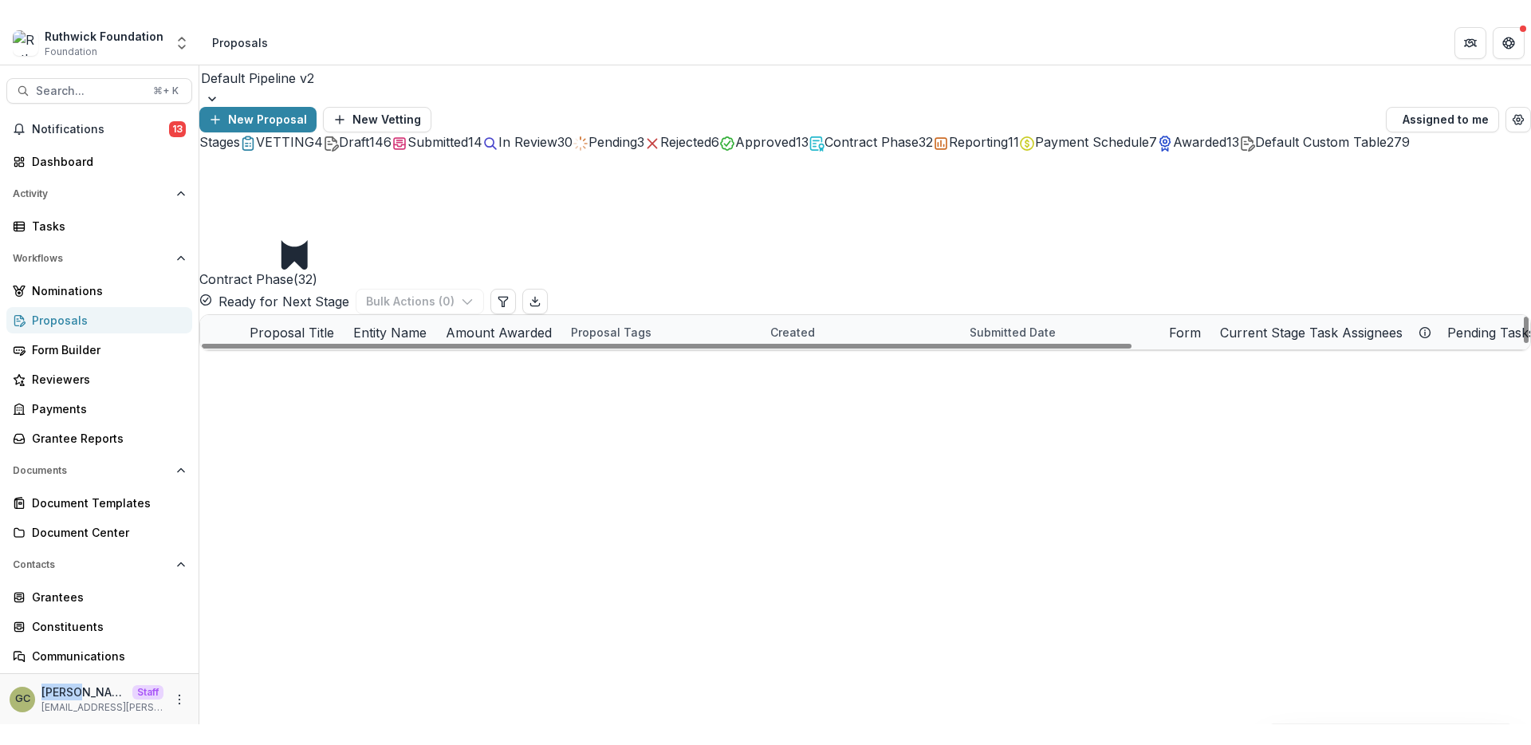
scroll to position [320, 0]
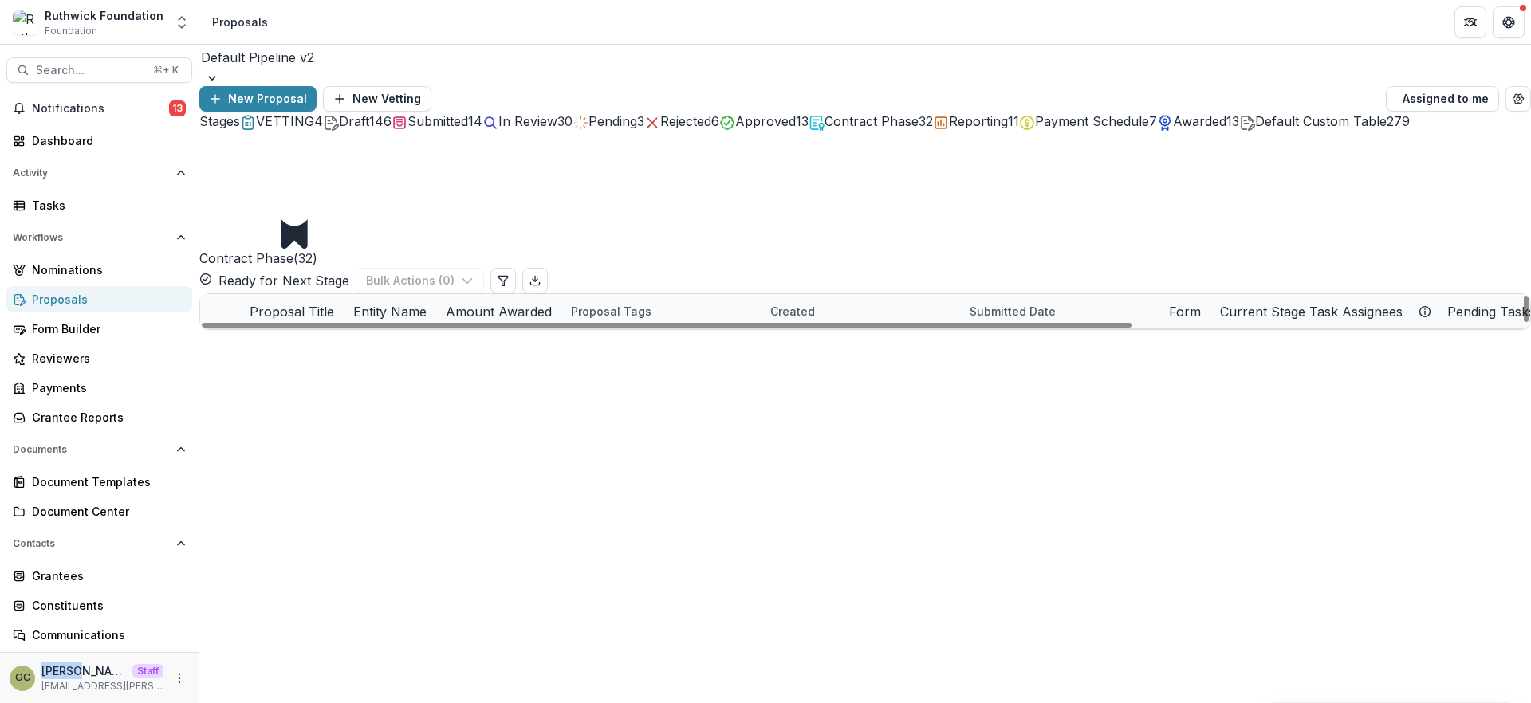
click at [200, 672] on span at bounding box center [200, 672] width 0 height 0
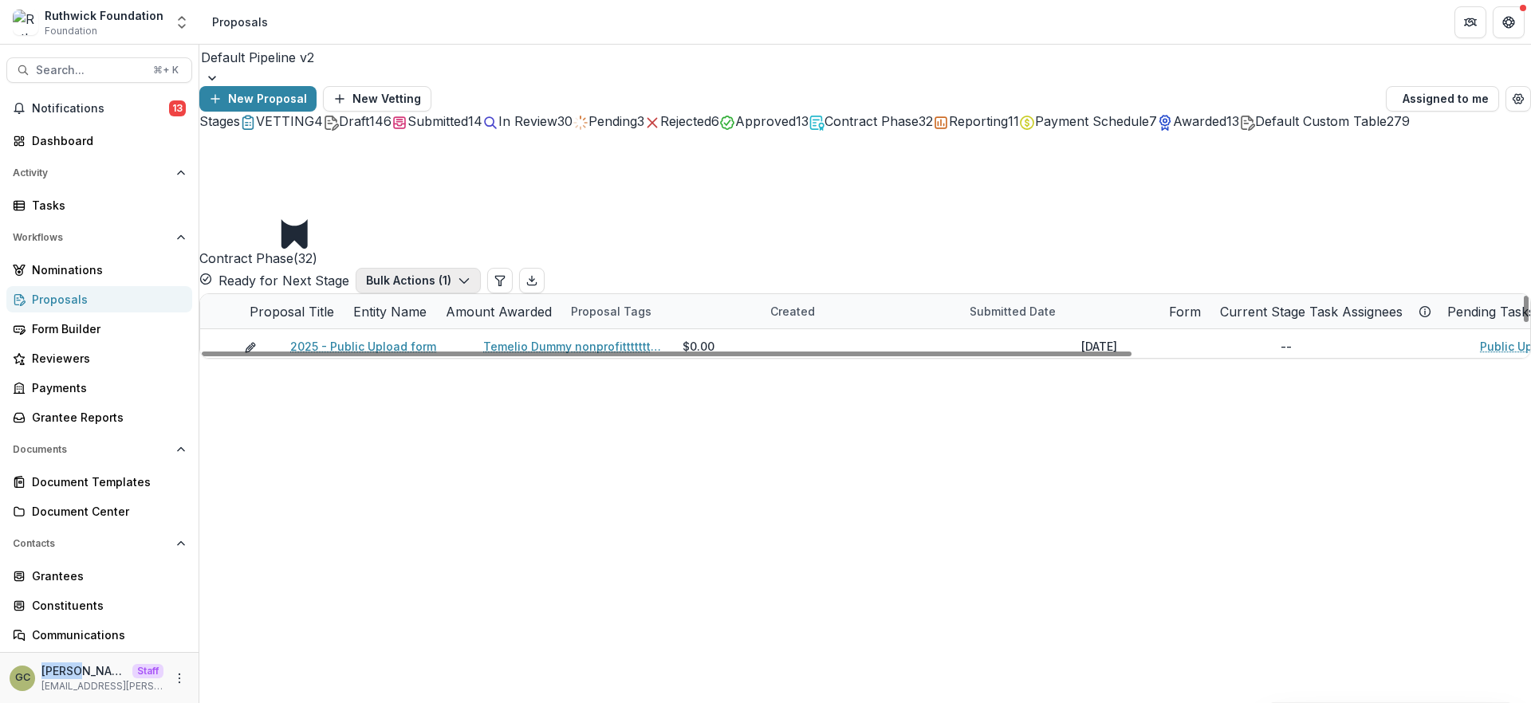
click at [470, 274] on icon "button" at bounding box center [464, 280] width 13 height 13
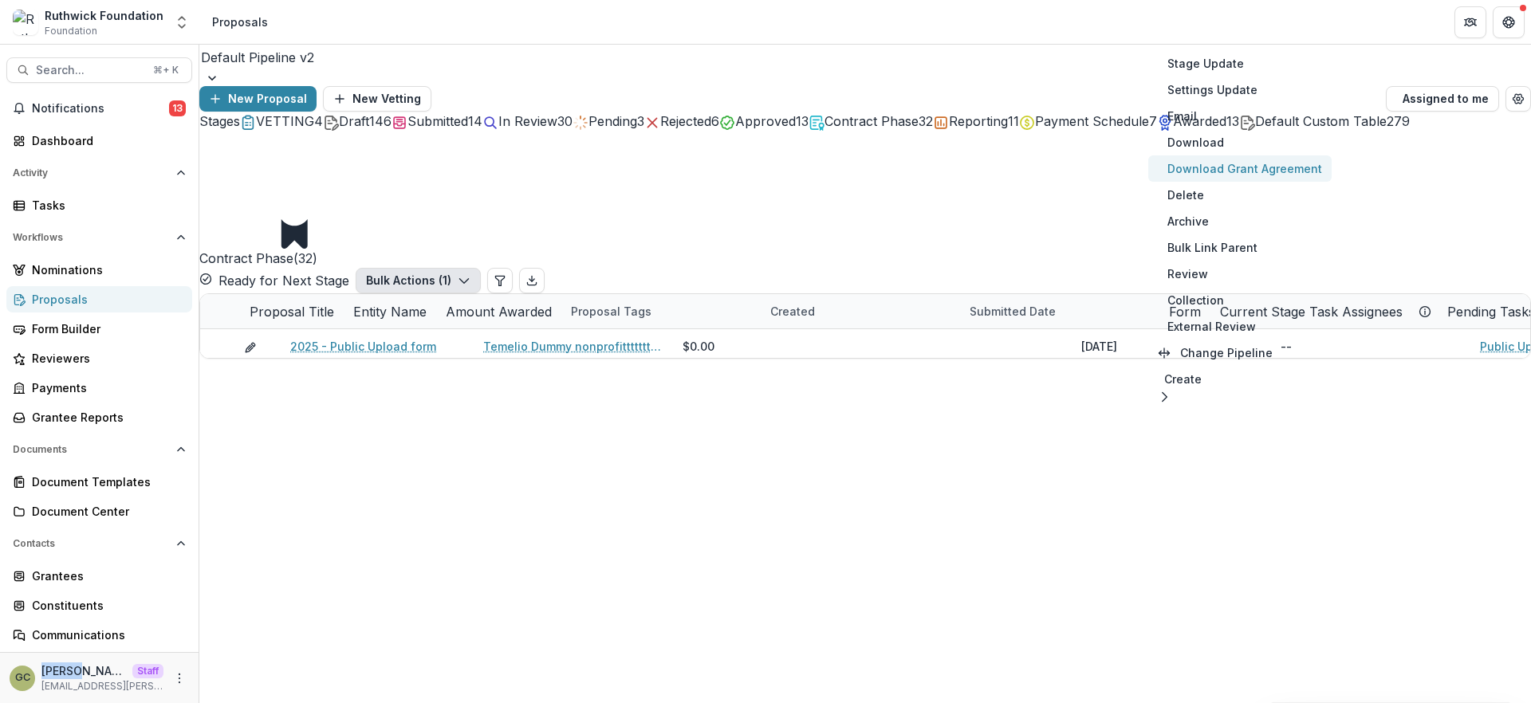
click at [1232, 171] on button "Download Grant Agreement" at bounding box center [1239, 168] width 183 height 26
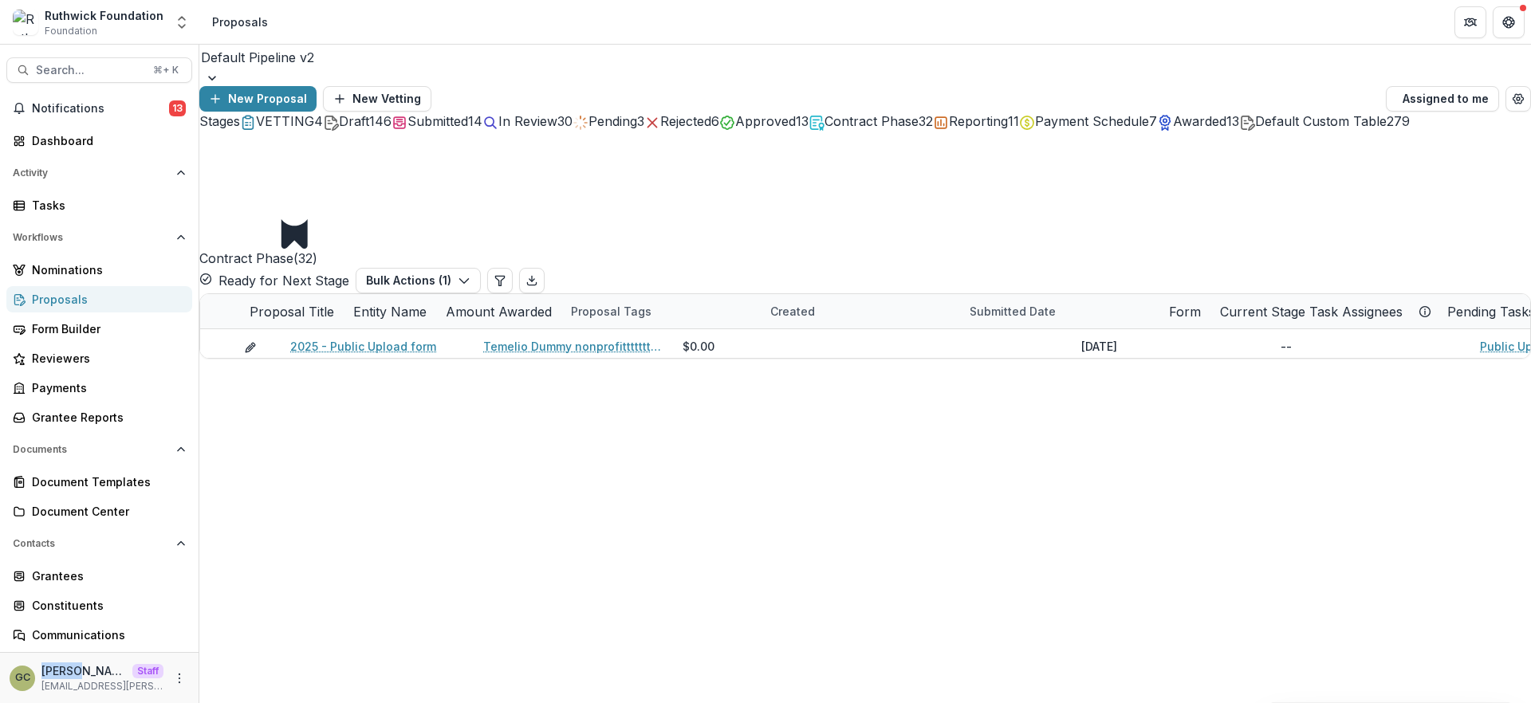
click at [470, 274] on icon "button" at bounding box center [464, 280] width 13 height 13
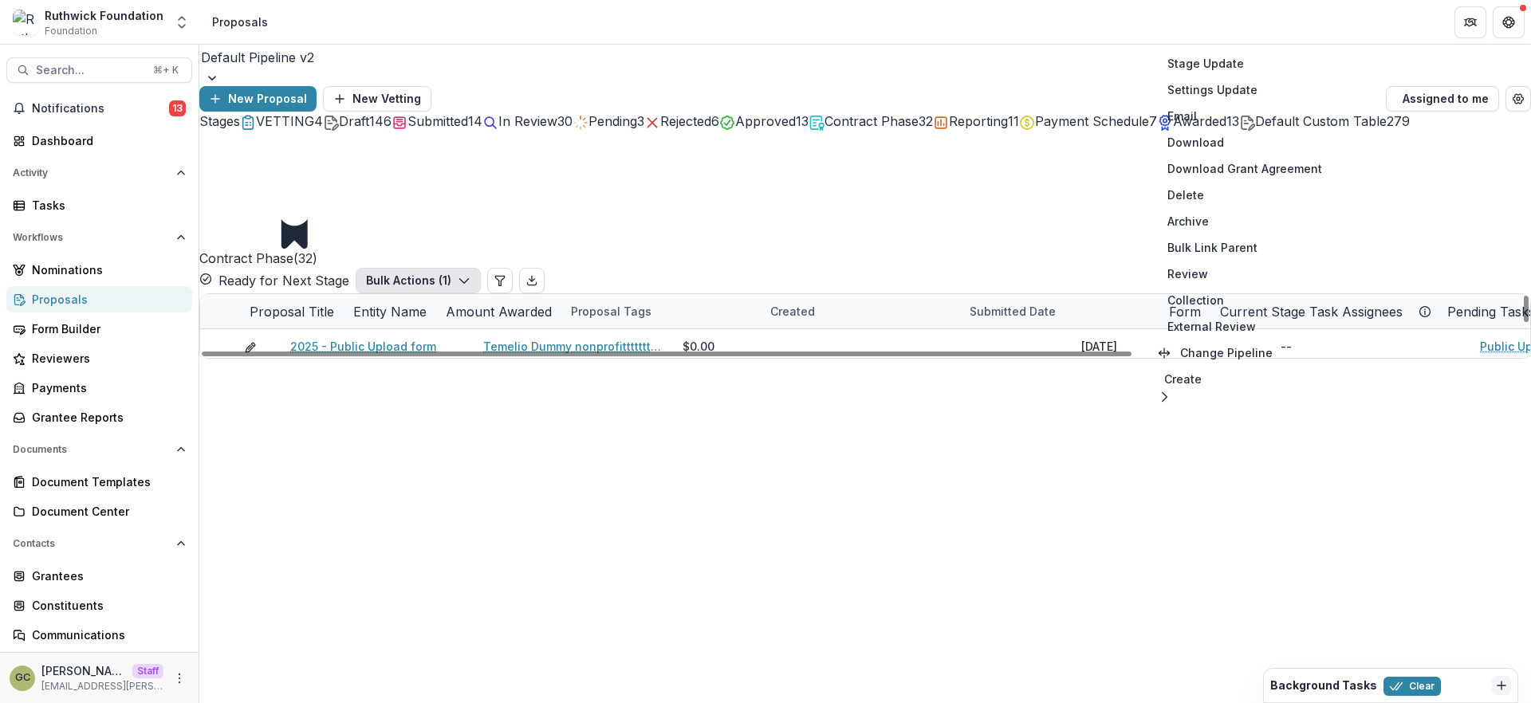
click at [1069, 220] on div "Contract Phase ( 32 ) Ready for Next Stage Bulk Actions ( 1 )" at bounding box center [864, 212] width 1331 height 163
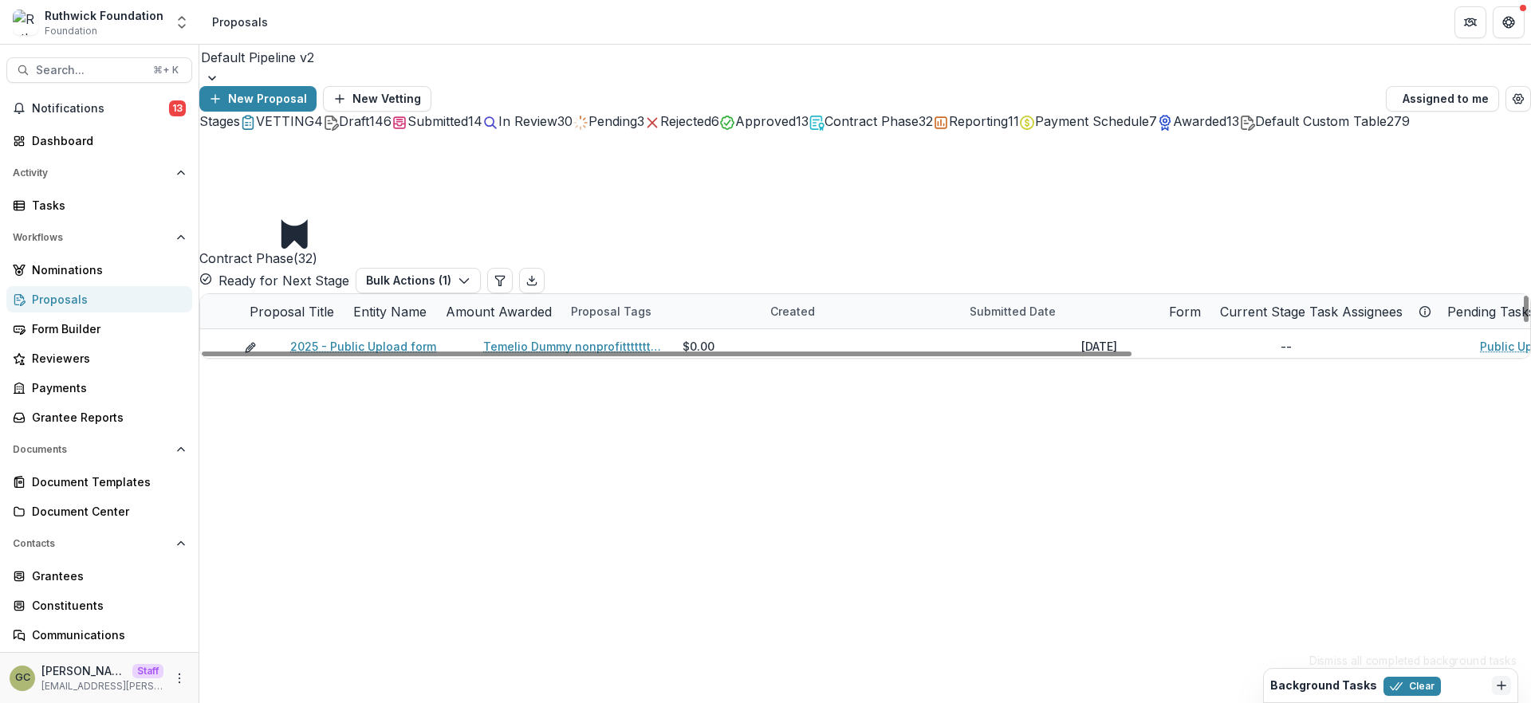
click at [1452, 685] on div "Background Tasks Clear" at bounding box center [1377, 685] width 215 height 21
click at [1343, 688] on h2 "Background Tasks" at bounding box center [1323, 686] width 107 height 14
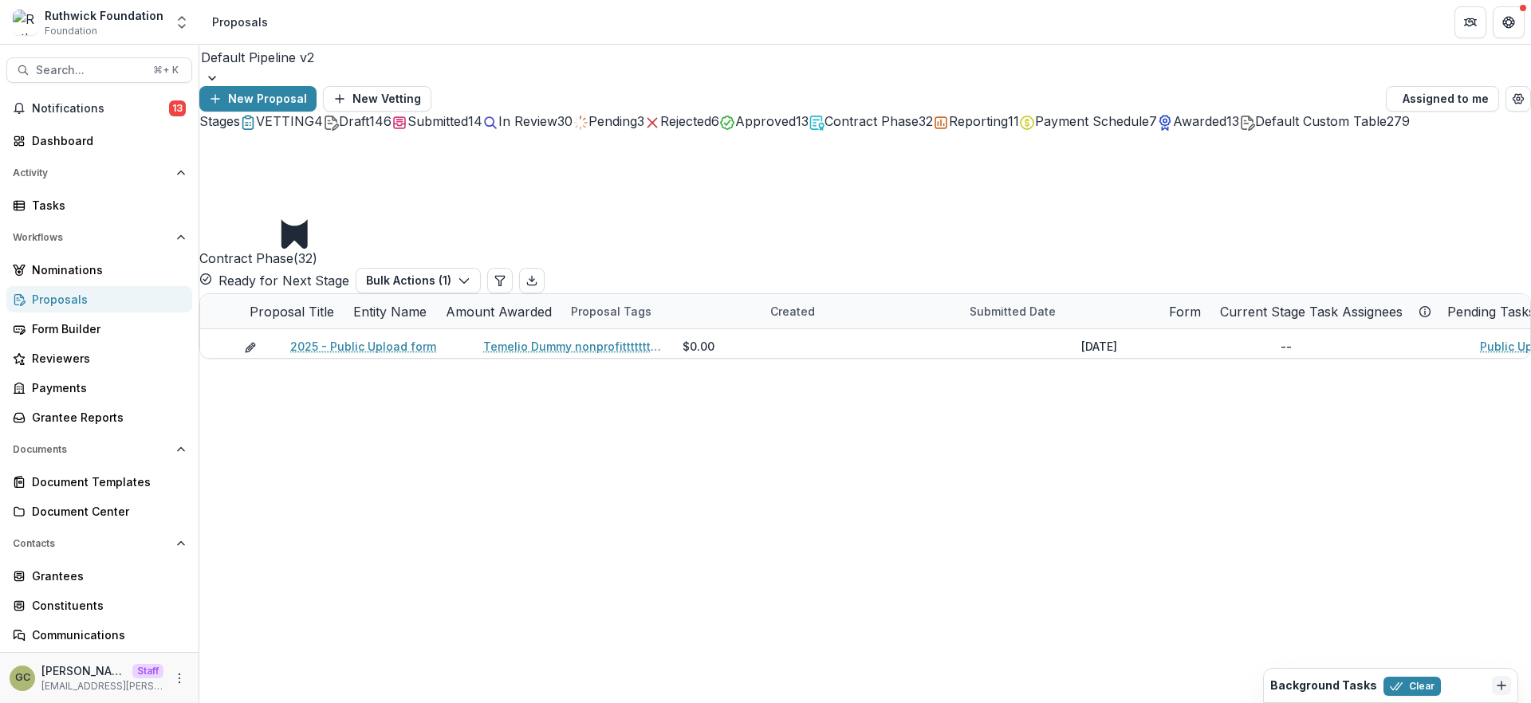
click at [1314, 688] on h2 "Background Tasks" at bounding box center [1323, 686] width 107 height 14
click at [1344, 679] on h2 "Background Tasks" at bounding box center [1323, 686] width 107 height 14
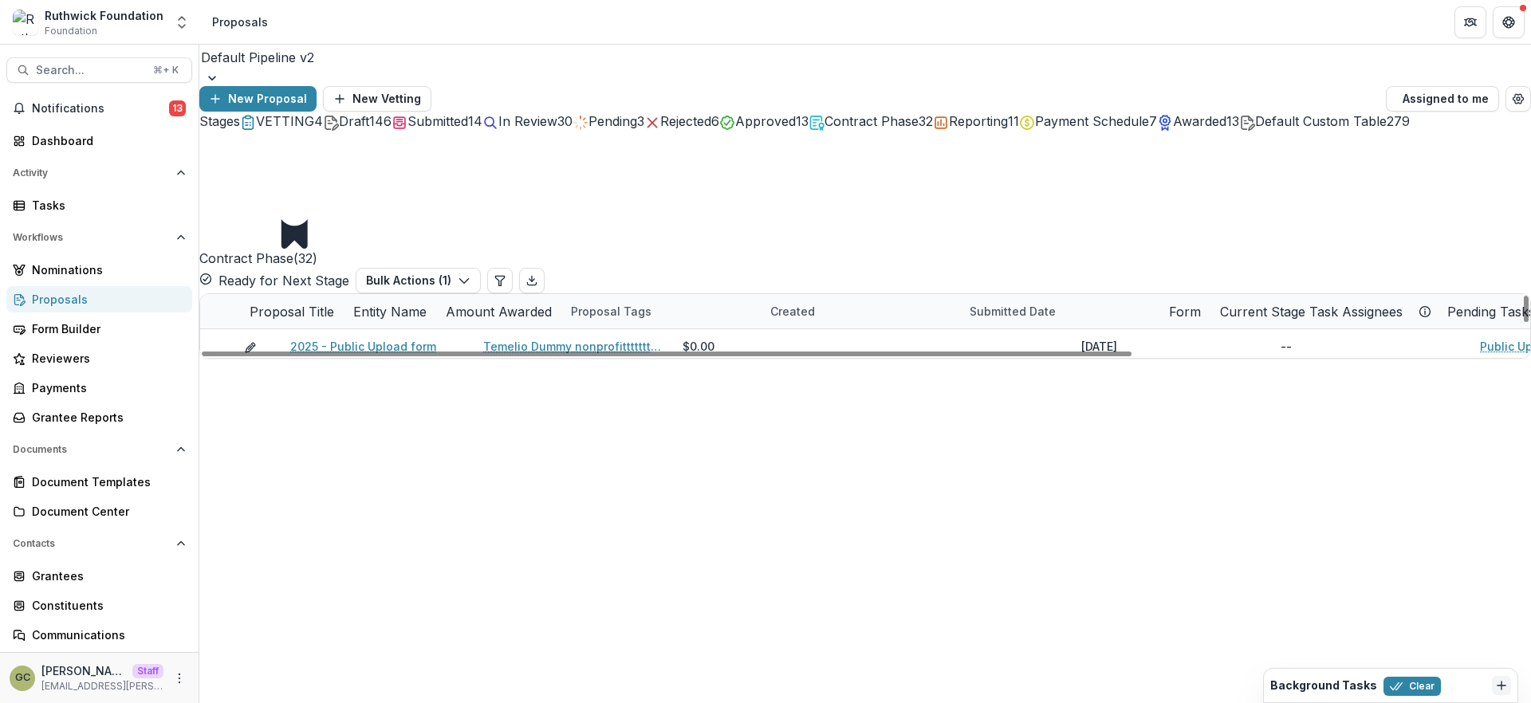
click at [1451, 686] on div "Background Tasks Clear" at bounding box center [1377, 685] width 215 height 21
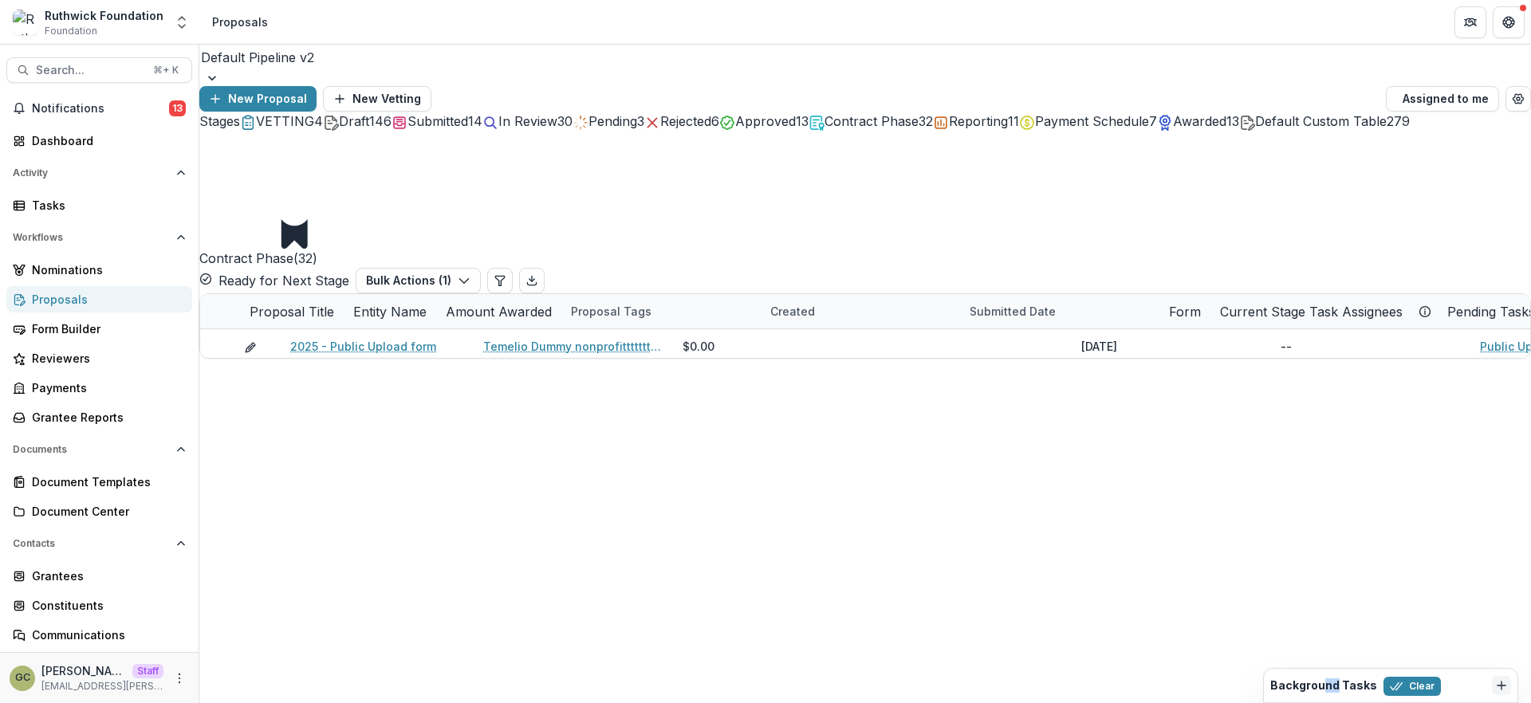
drag, startPoint x: 1323, startPoint y: 687, endPoint x: 1333, endPoint y: 685, distance: 10.6
click at [1333, 685] on h2 "Background Tasks" at bounding box center [1323, 686] width 107 height 14
click at [1460, 679] on div "Background Tasks Clear" at bounding box center [1377, 685] width 215 height 21
click at [1449, 359] on div "Stages VETTING 4 Draft 146 Submitted 14 In Review 30 Pending 3 Rejected 6 Appro…" at bounding box center [864, 235] width 1331 height 247
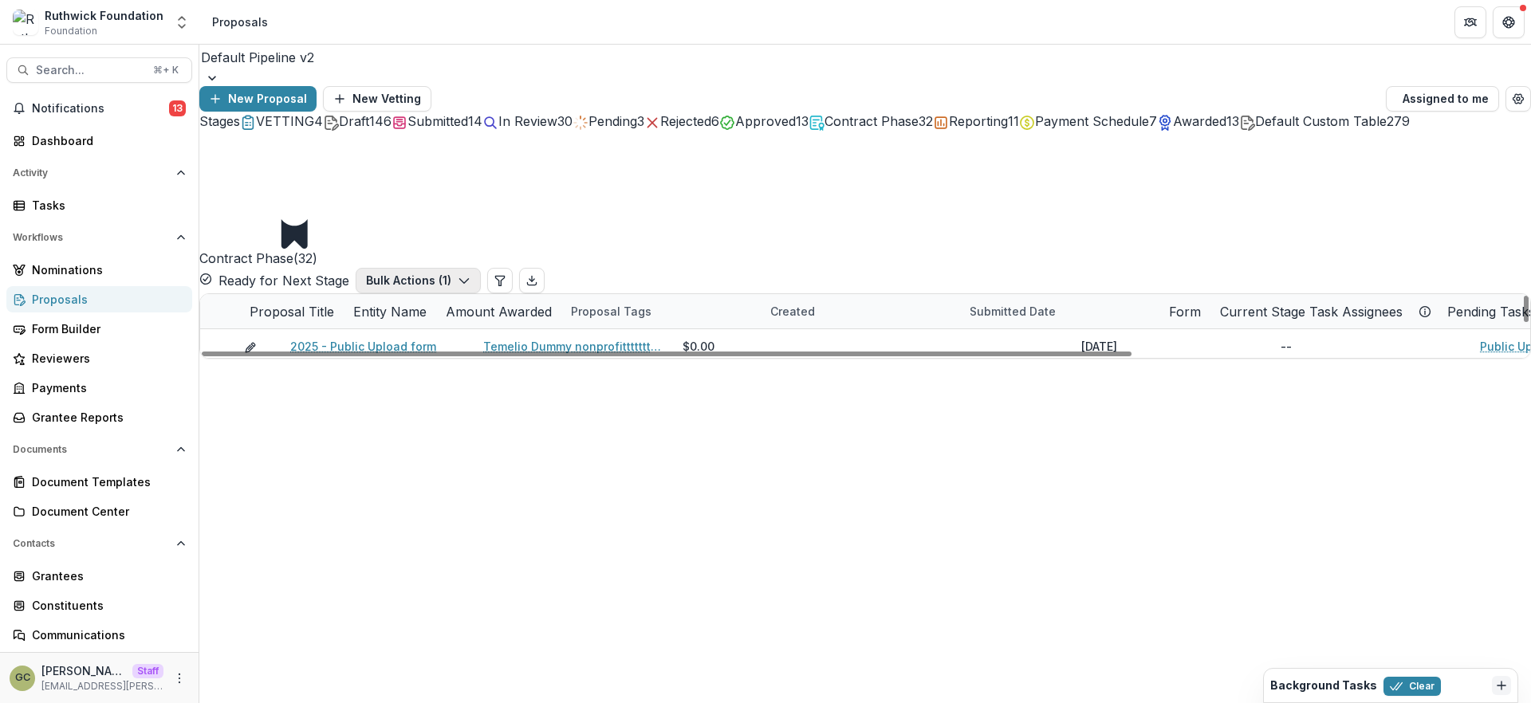
click at [470, 274] on icon "button" at bounding box center [464, 280] width 13 height 13
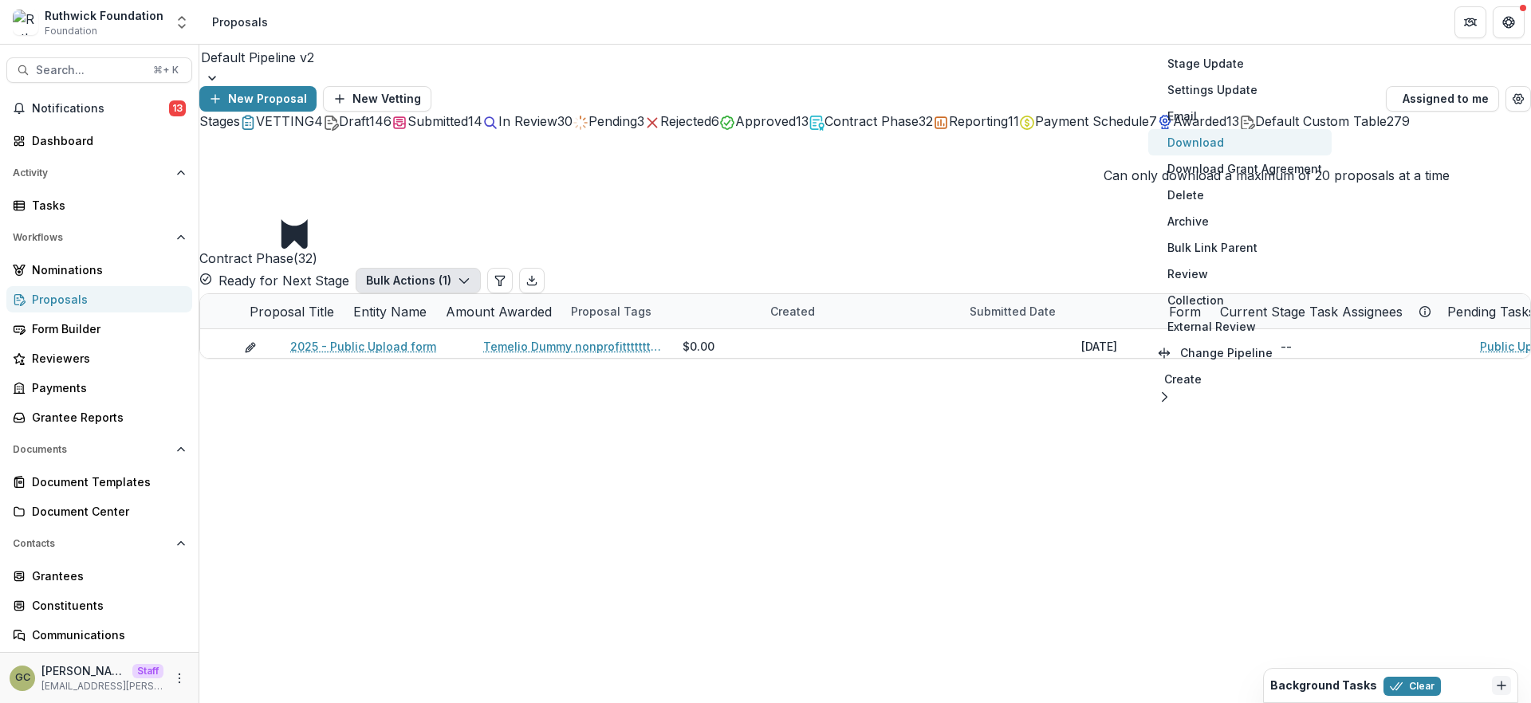
click at [1239, 142] on button "Download" at bounding box center [1239, 142] width 183 height 26
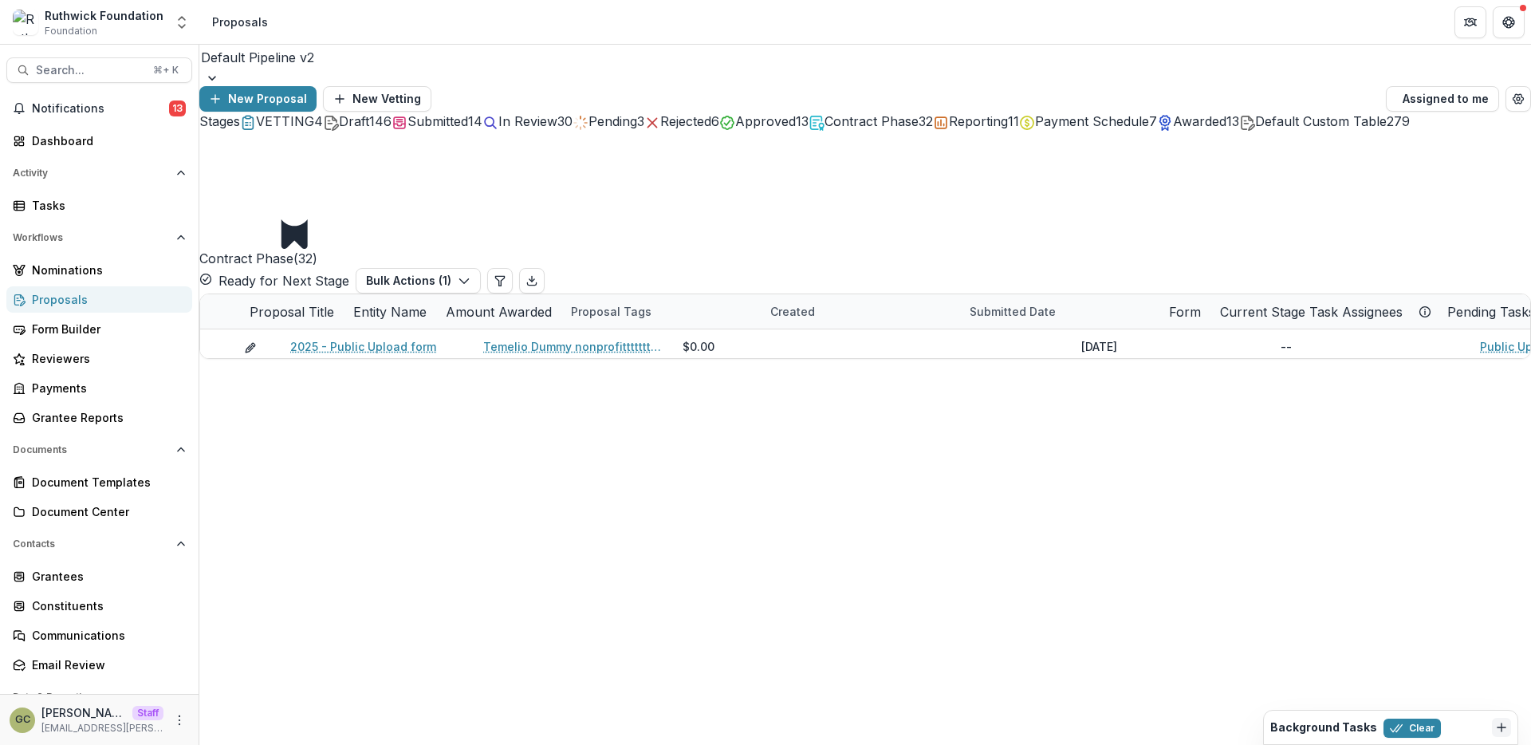
click at [1423, 92] on div "Default Pipeline v2 New Proposal New Vetting Assigned to me" at bounding box center [864, 78] width 1331 height 67
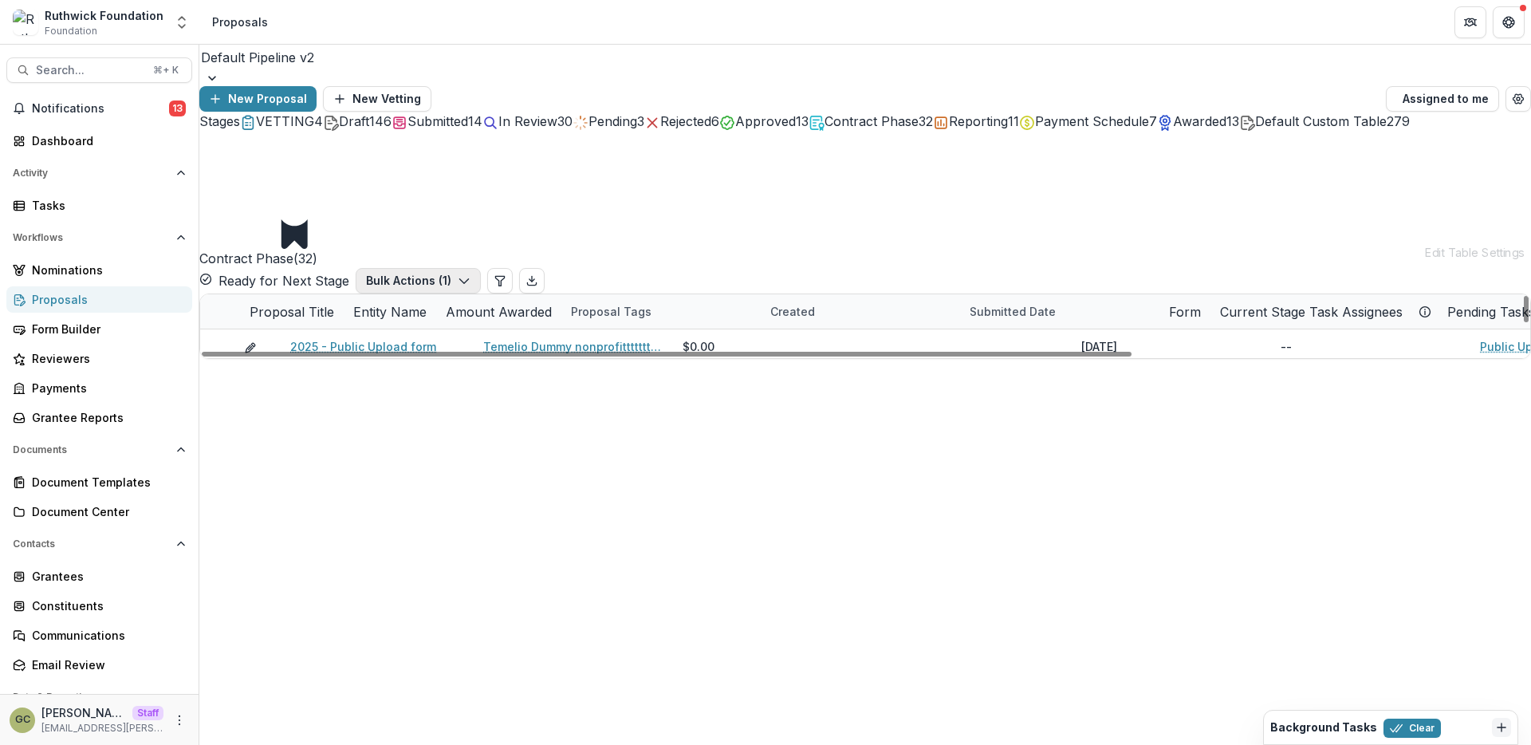
click at [470, 274] on icon "button" at bounding box center [464, 280] width 13 height 13
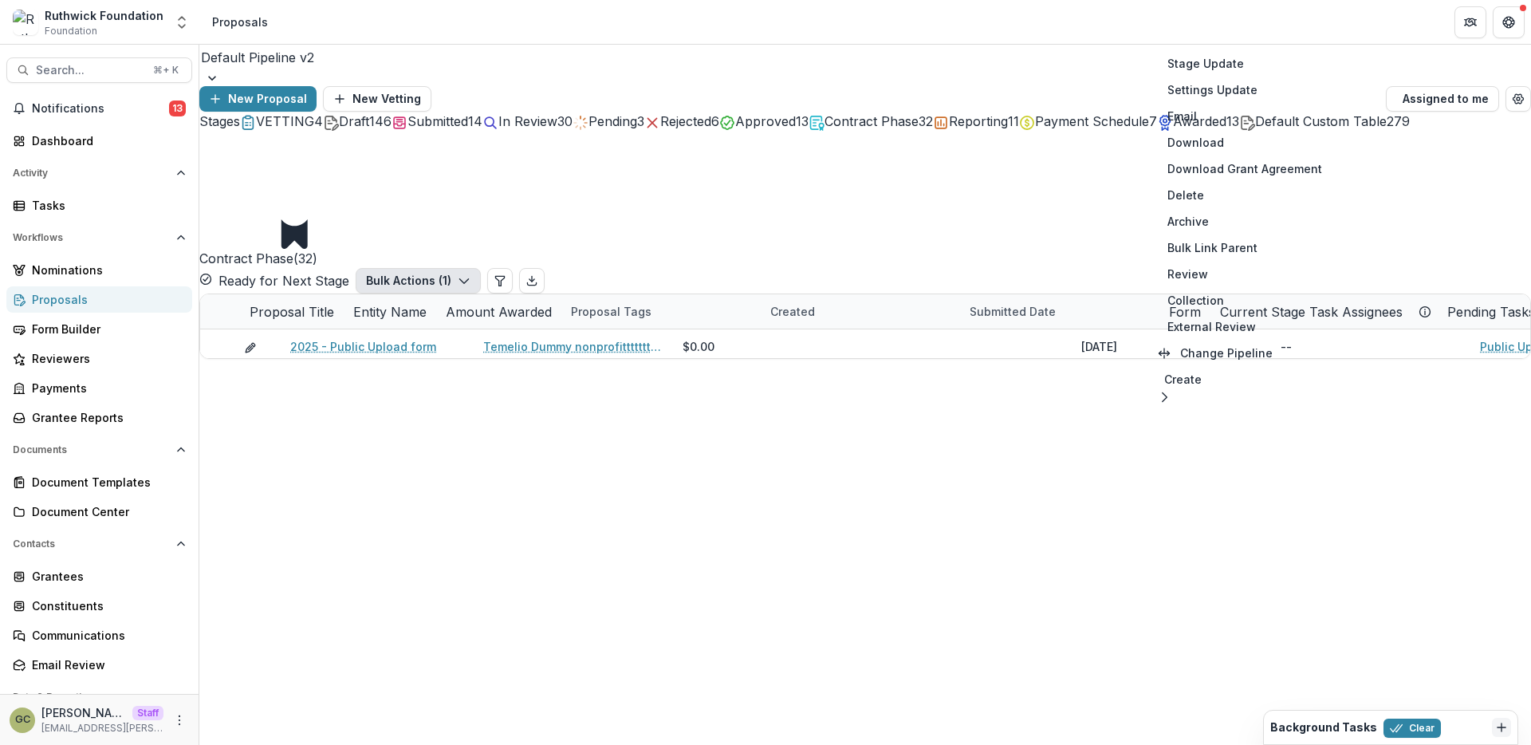
click at [1030, 131] on div "Stages VETTING 4 Draft 146 Submitted 14 In Review 30 Pending 3 Rejected 6 Appro…" at bounding box center [864, 121] width 1331 height 19
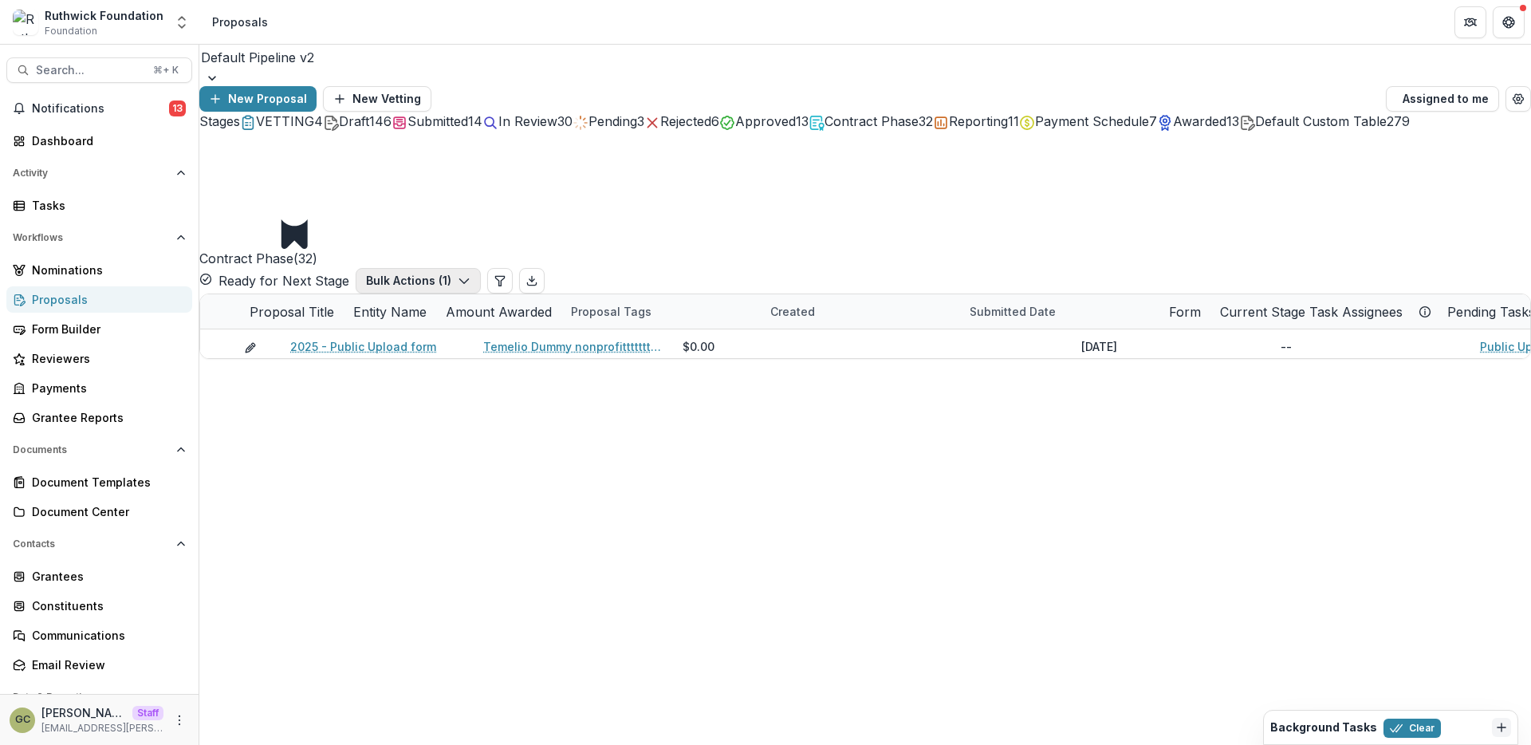
click at [481, 268] on button "Bulk Actions ( 1 )" at bounding box center [418, 281] width 125 height 26
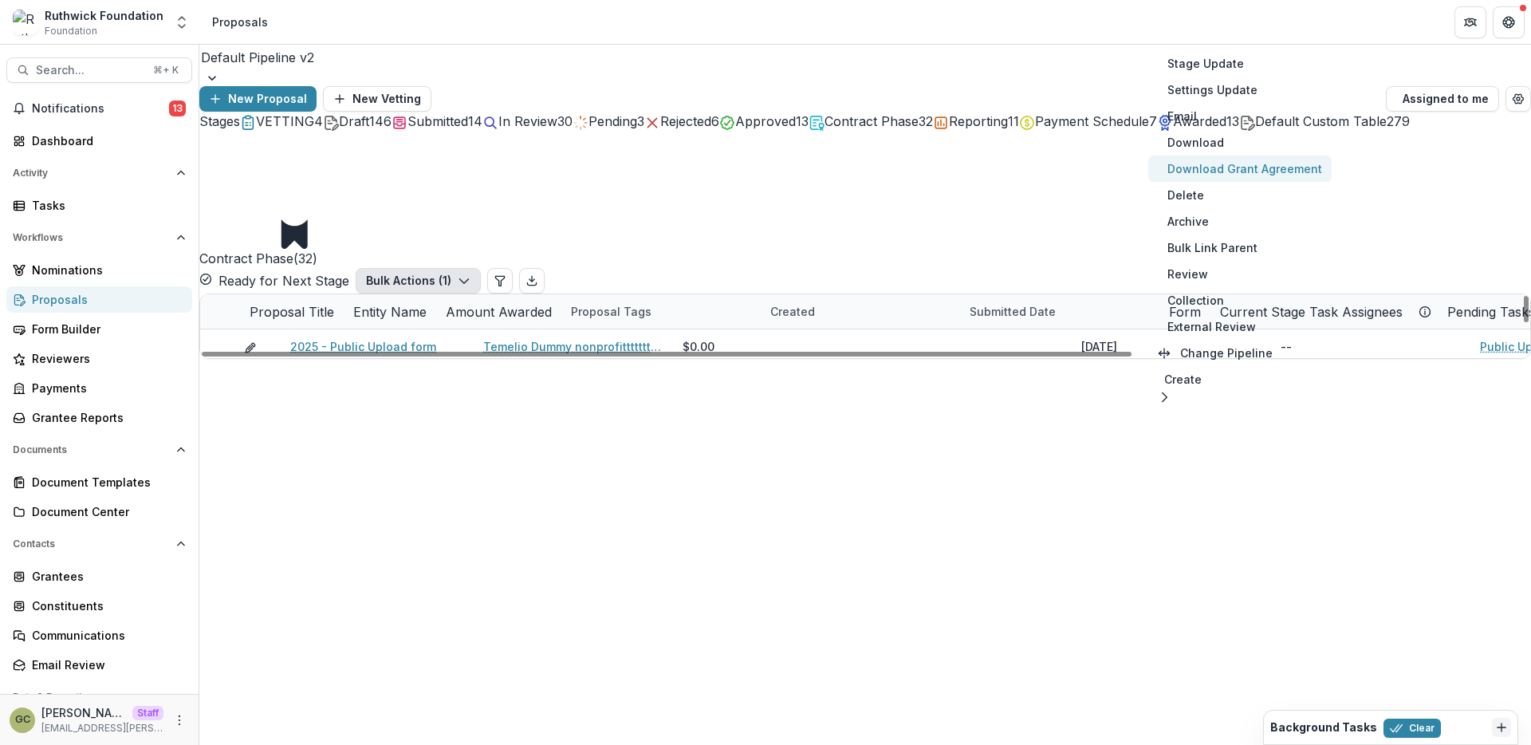
click at [1237, 166] on button "Download Grant Agreement" at bounding box center [1239, 168] width 183 height 26
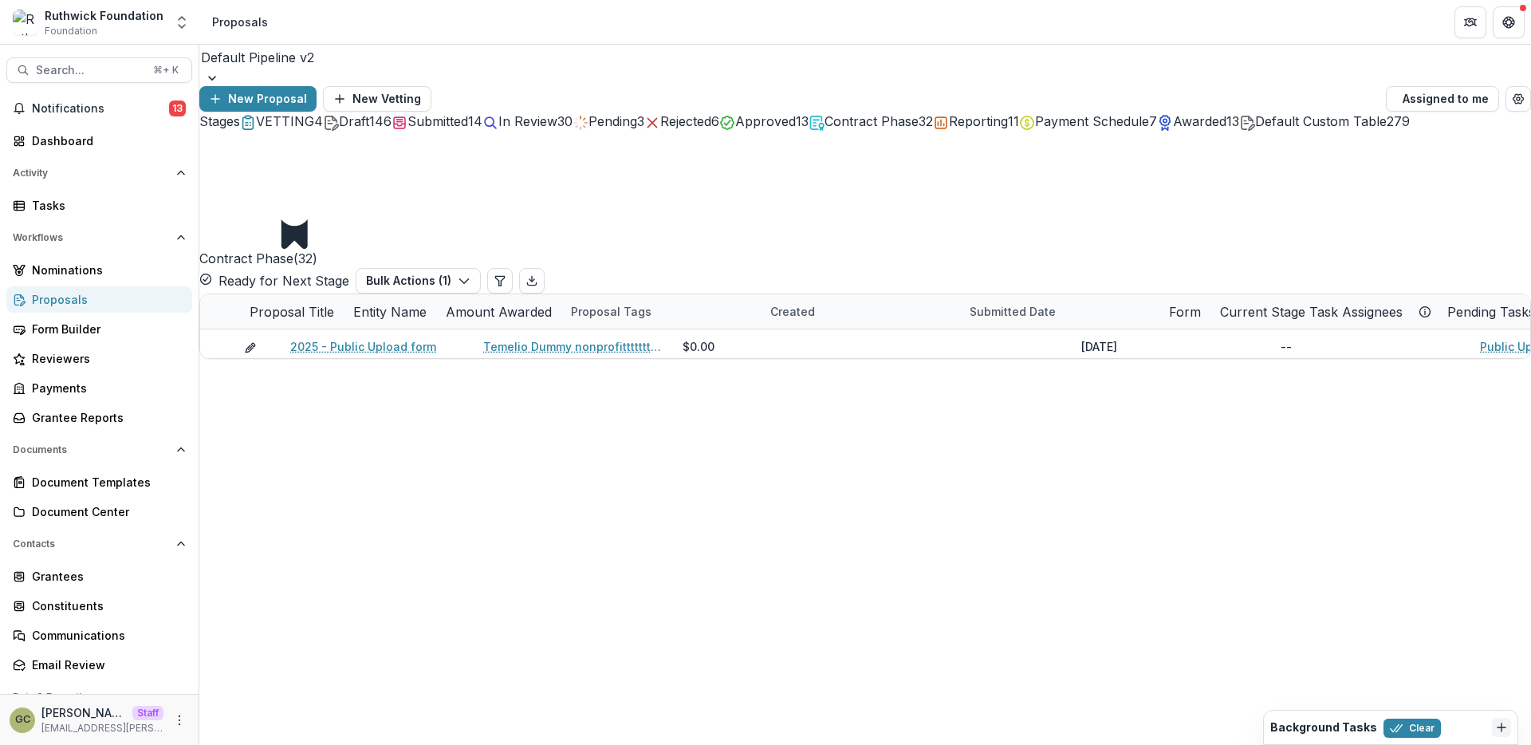
drag, startPoint x: 827, startPoint y: 528, endPoint x: 629, endPoint y: 238, distance: 350.5
click at [630, 358] on div "Proposal Title Entity Name Amount Awarded Proposal Tags Created Submitted Date …" at bounding box center [865, 326] width 1330 height 64
